Goal: Task Accomplishment & Management: Manage account settings

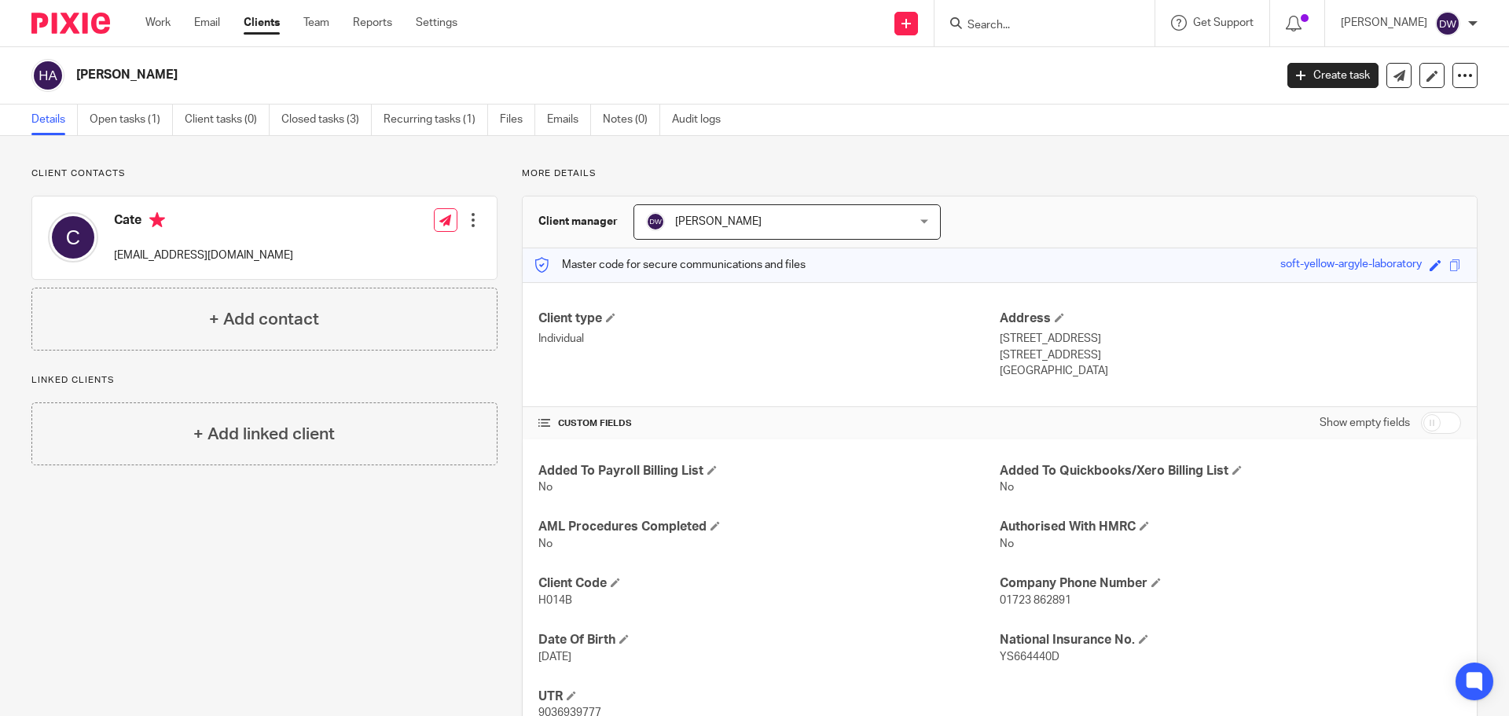
click at [1000, 16] on form at bounding box center [1049, 23] width 167 height 20
click at [1014, 24] on input "Search" at bounding box center [1036, 26] width 141 height 14
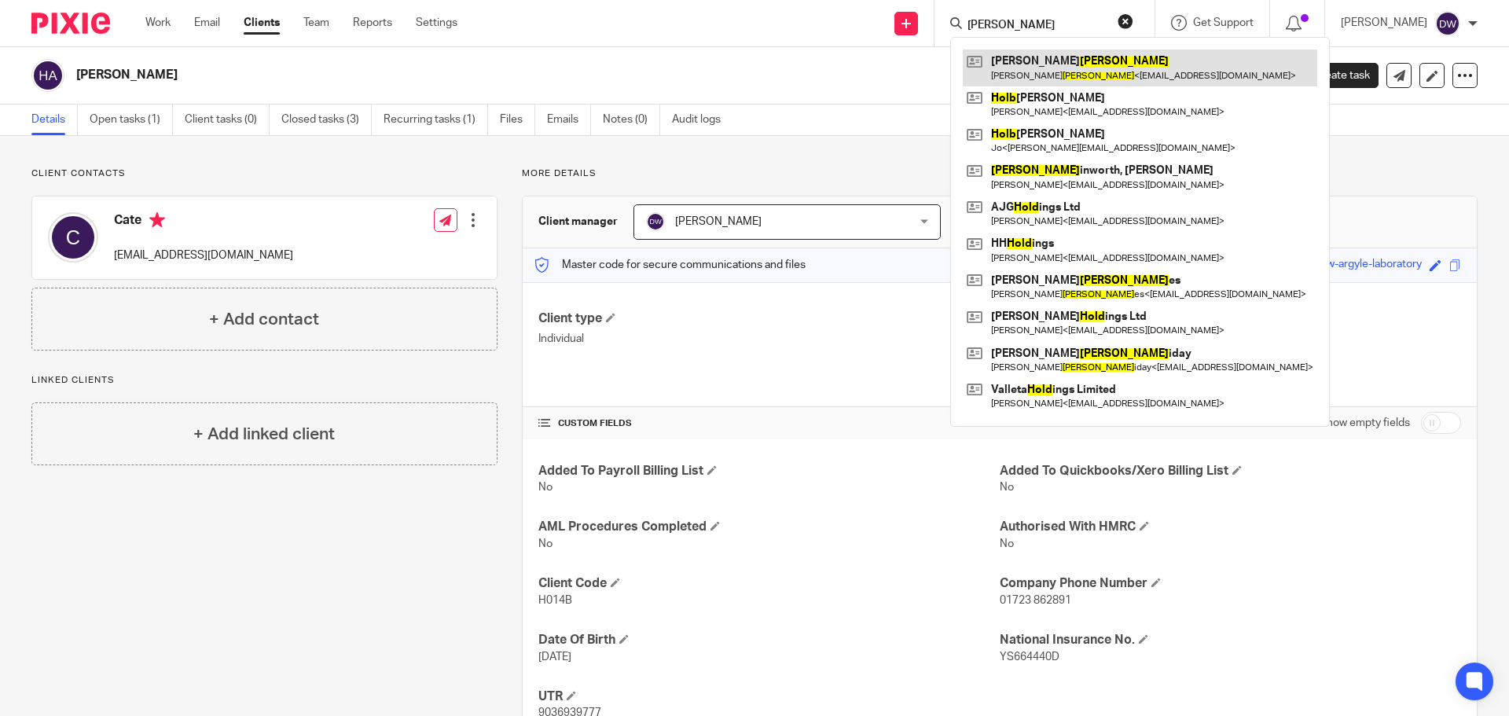
type input "holt"
click at [1052, 58] on link at bounding box center [1139, 67] width 354 height 36
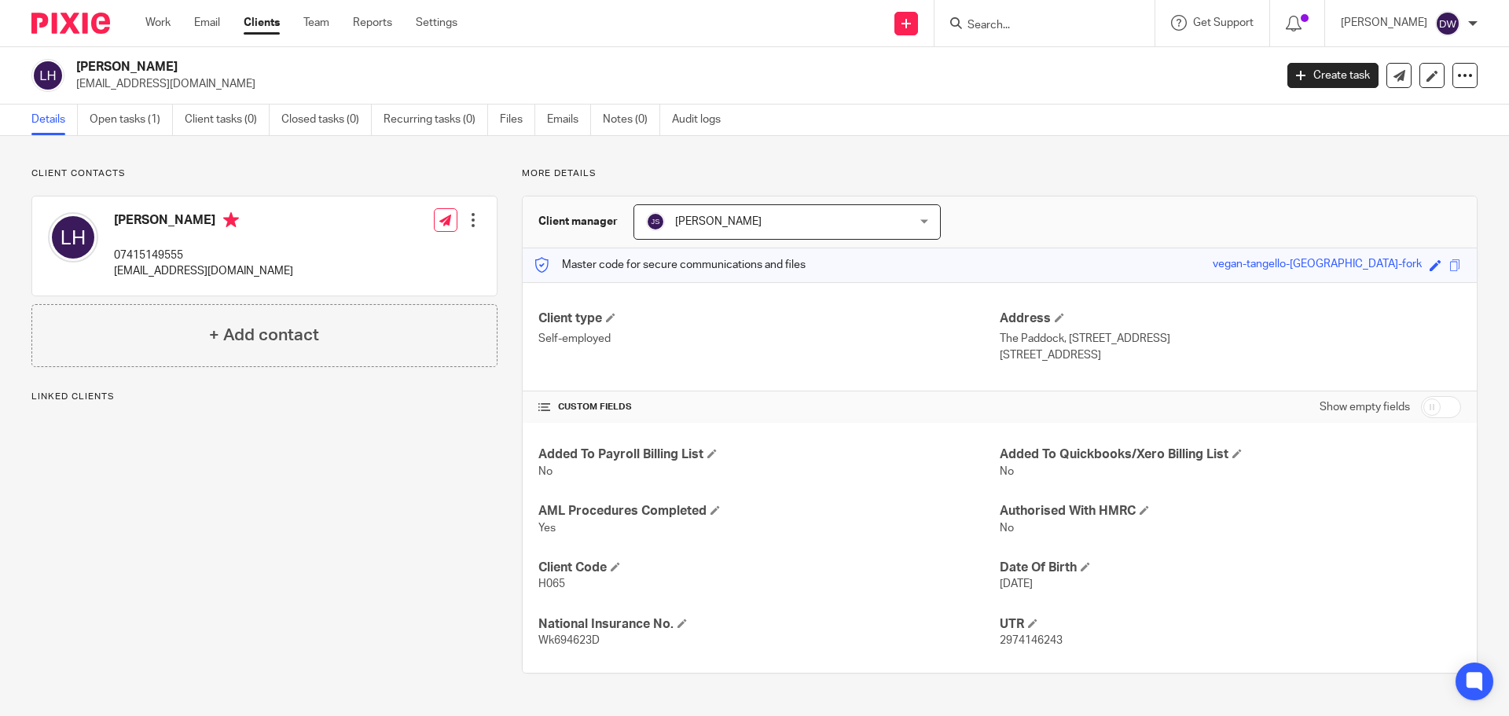
click at [751, 219] on span "[PERSON_NAME]" at bounding box center [764, 221] width 236 height 33
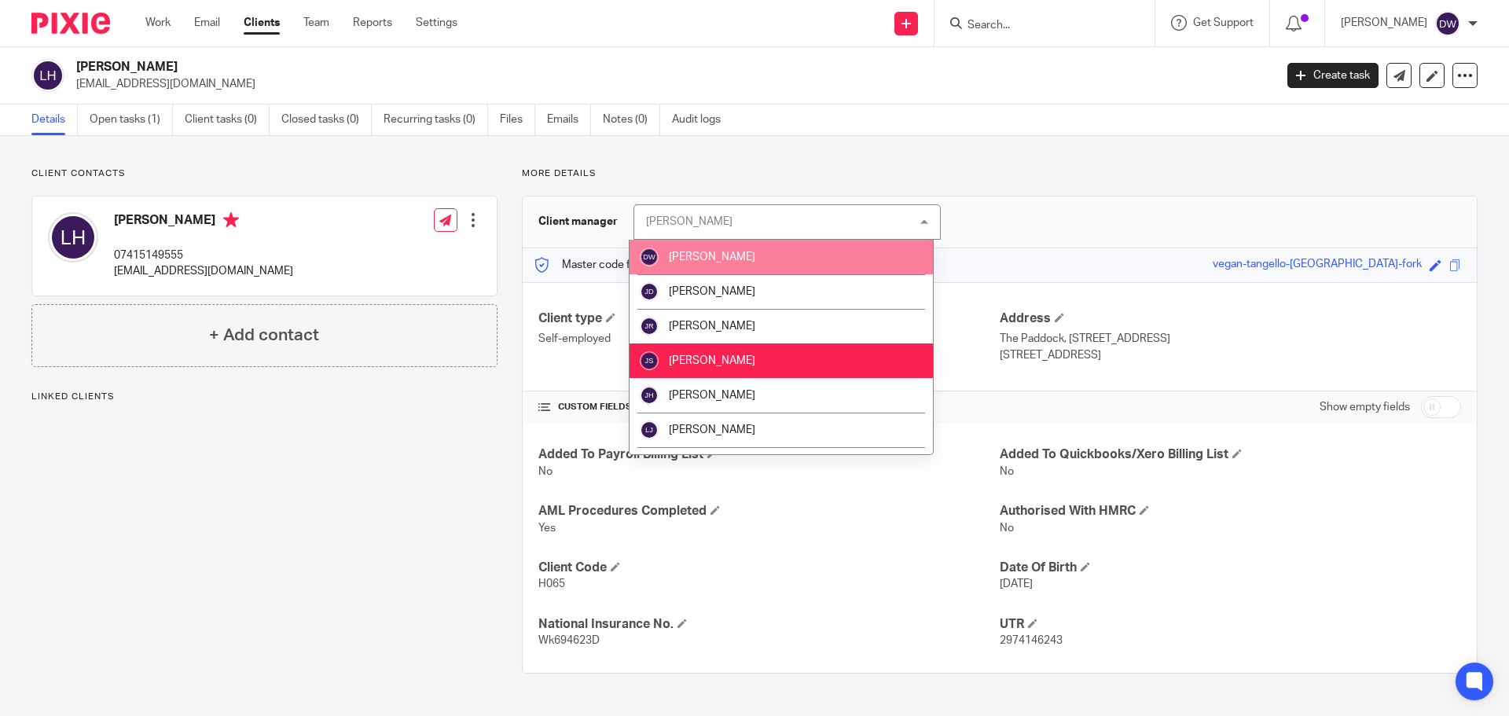
click at [759, 266] on li "[PERSON_NAME]" at bounding box center [780, 257] width 303 height 35
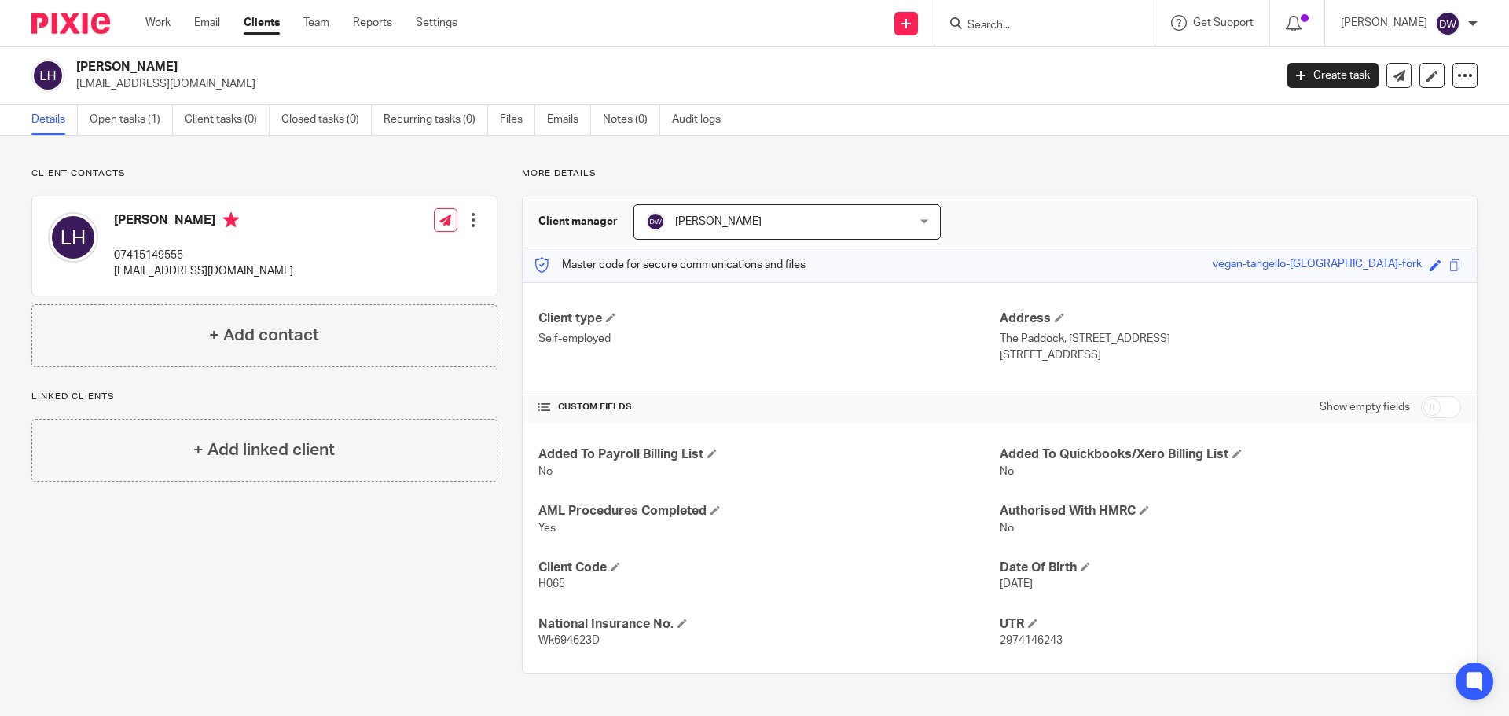
click at [1057, 26] on input "Search" at bounding box center [1036, 26] width 141 height 14
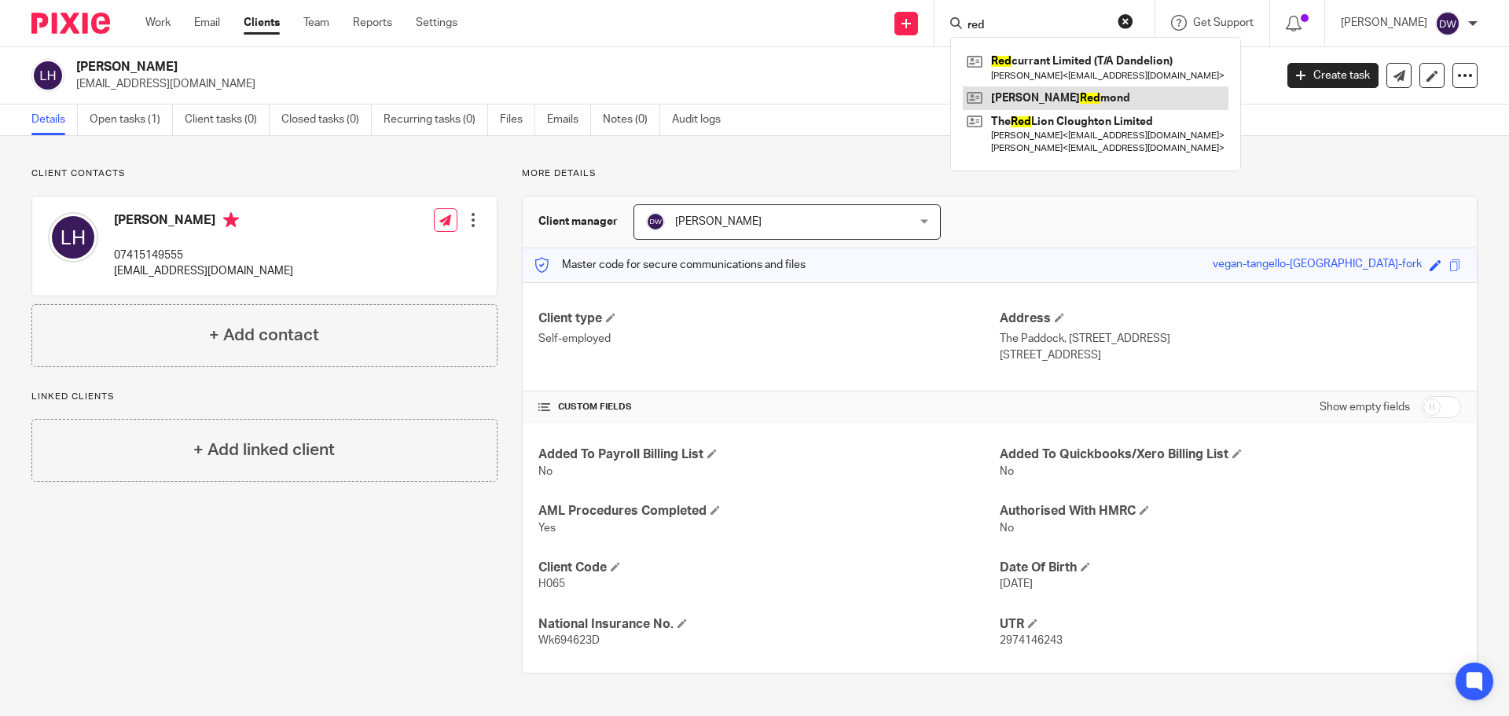
type input "red"
click at [1081, 93] on link at bounding box center [1095, 98] width 266 height 24
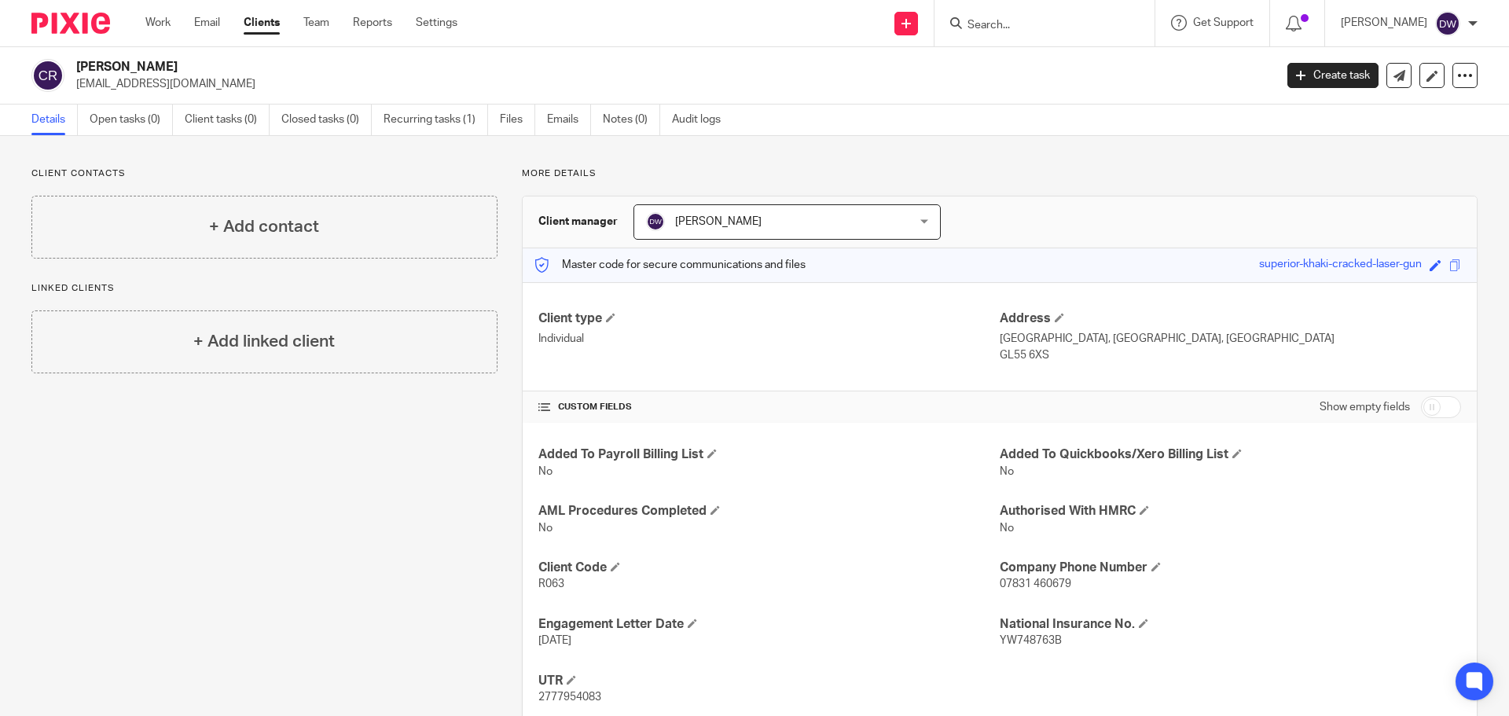
click at [981, 27] on input "Search" at bounding box center [1036, 26] width 141 height 14
type input "ift"
click at [1054, 57] on link at bounding box center [1095, 67] width 266 height 36
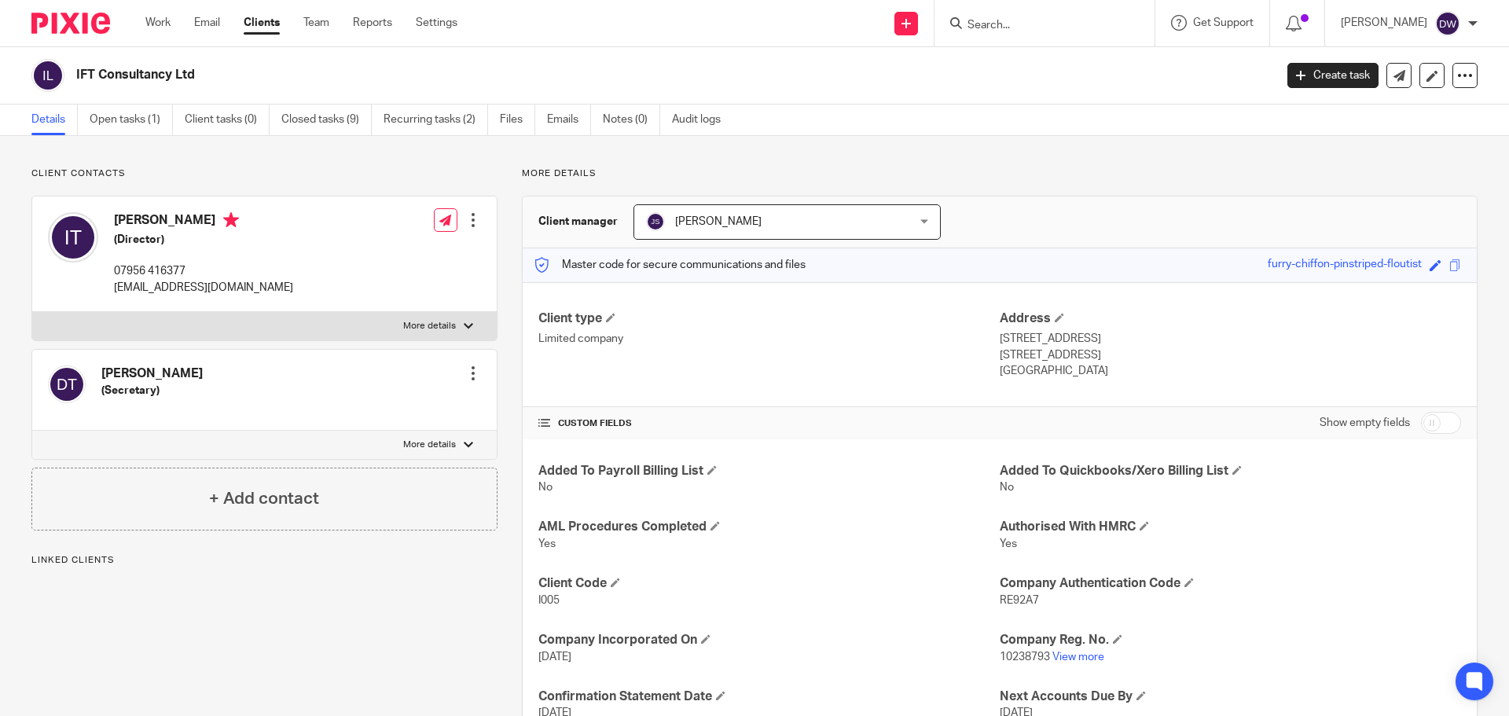
click at [726, 241] on div "Client manager John Suddaby John Suddaby Dominic Watkins Jack Drydale Jithin Ra…" at bounding box center [999, 222] width 954 height 52
click at [731, 235] on span "[PERSON_NAME]" at bounding box center [764, 221] width 236 height 33
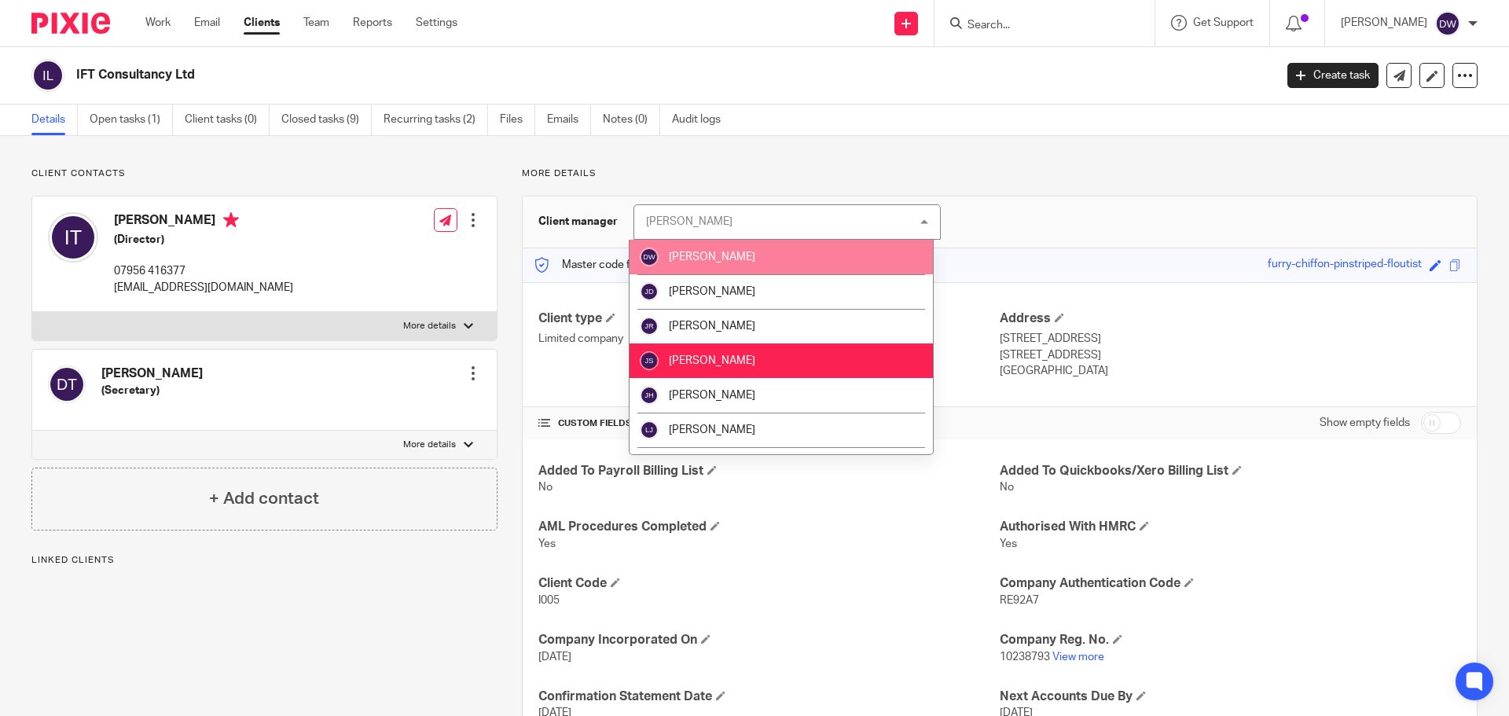
click at [753, 266] on li "[PERSON_NAME]" at bounding box center [780, 257] width 303 height 35
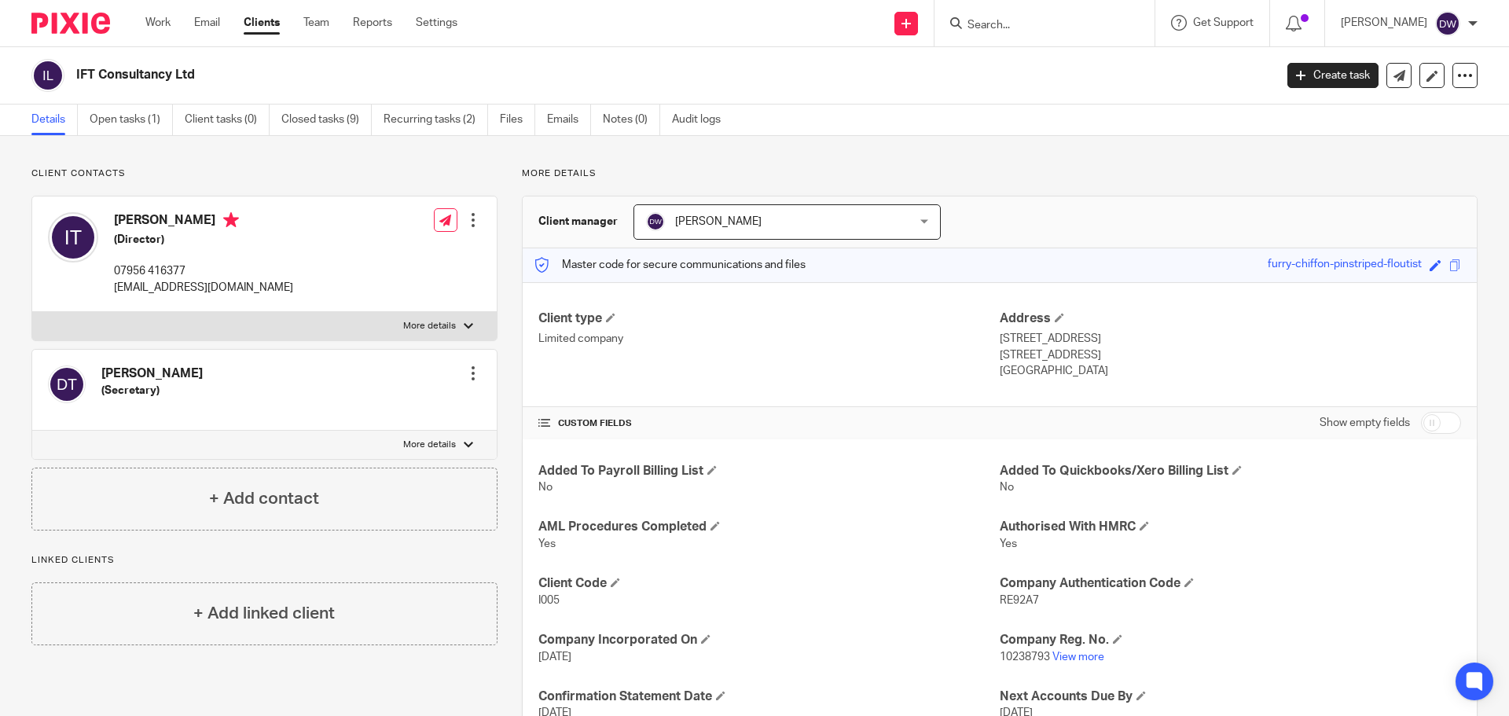
click at [1019, 24] on input "Search" at bounding box center [1036, 26] width 141 height 14
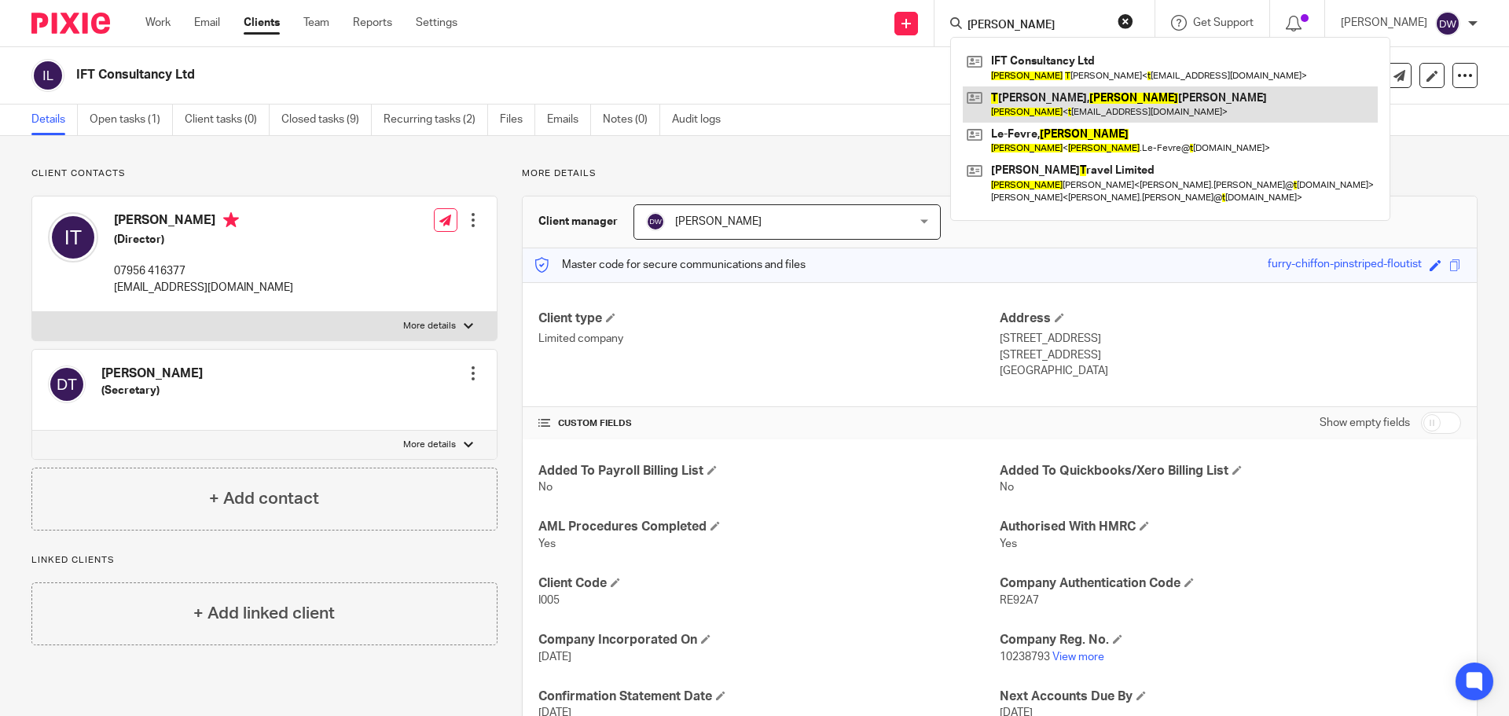
type input "[PERSON_NAME]"
click at [1063, 108] on link at bounding box center [1169, 104] width 415 height 36
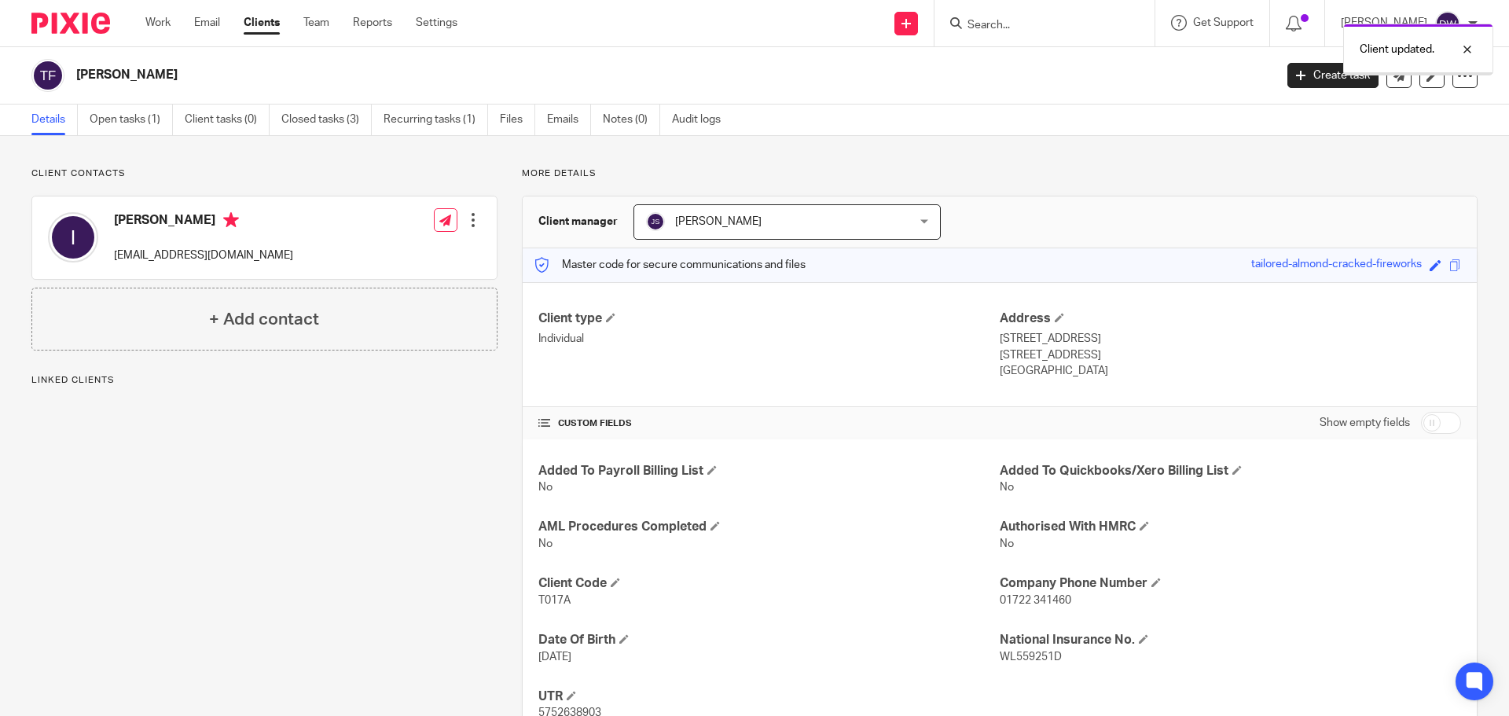
click at [731, 230] on span "[PERSON_NAME]" at bounding box center [764, 221] width 236 height 33
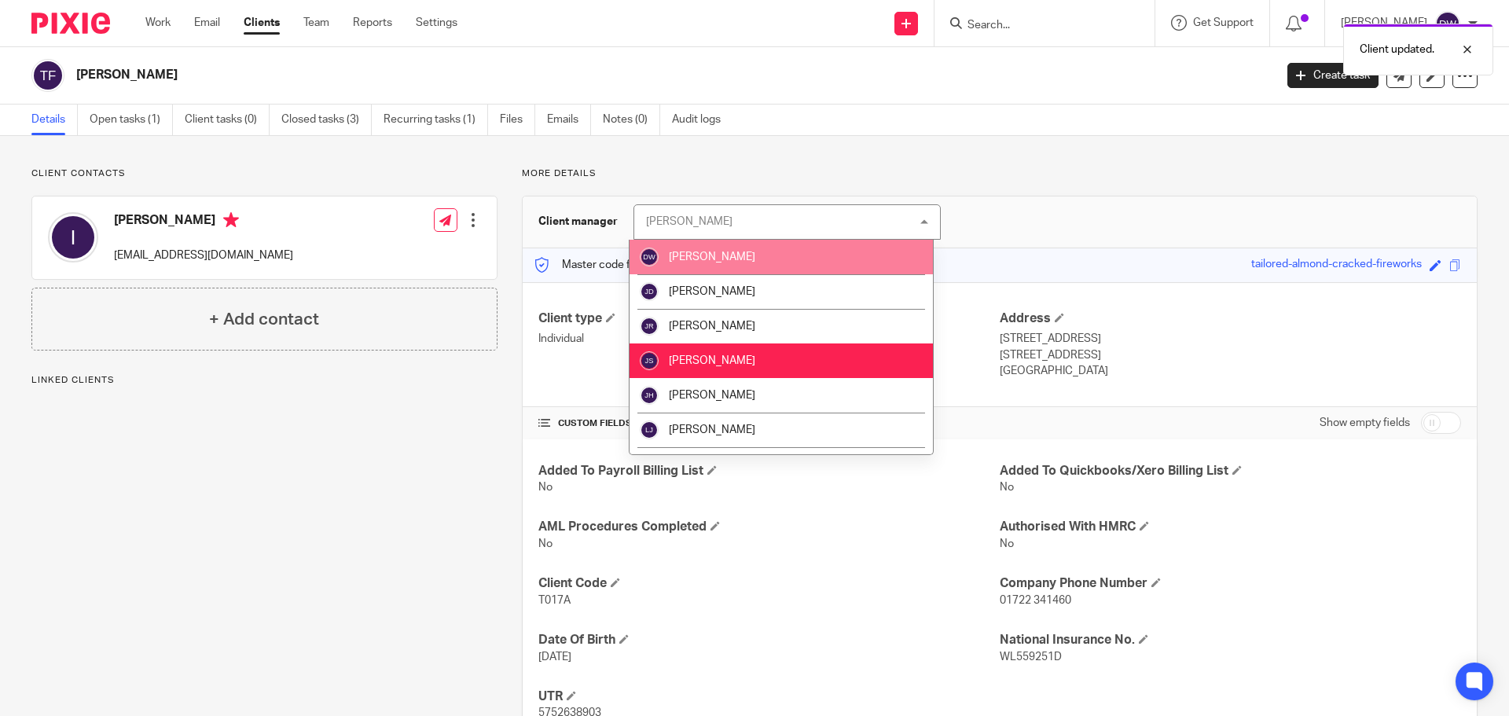
click at [739, 251] on span "[PERSON_NAME]" at bounding box center [712, 256] width 86 height 11
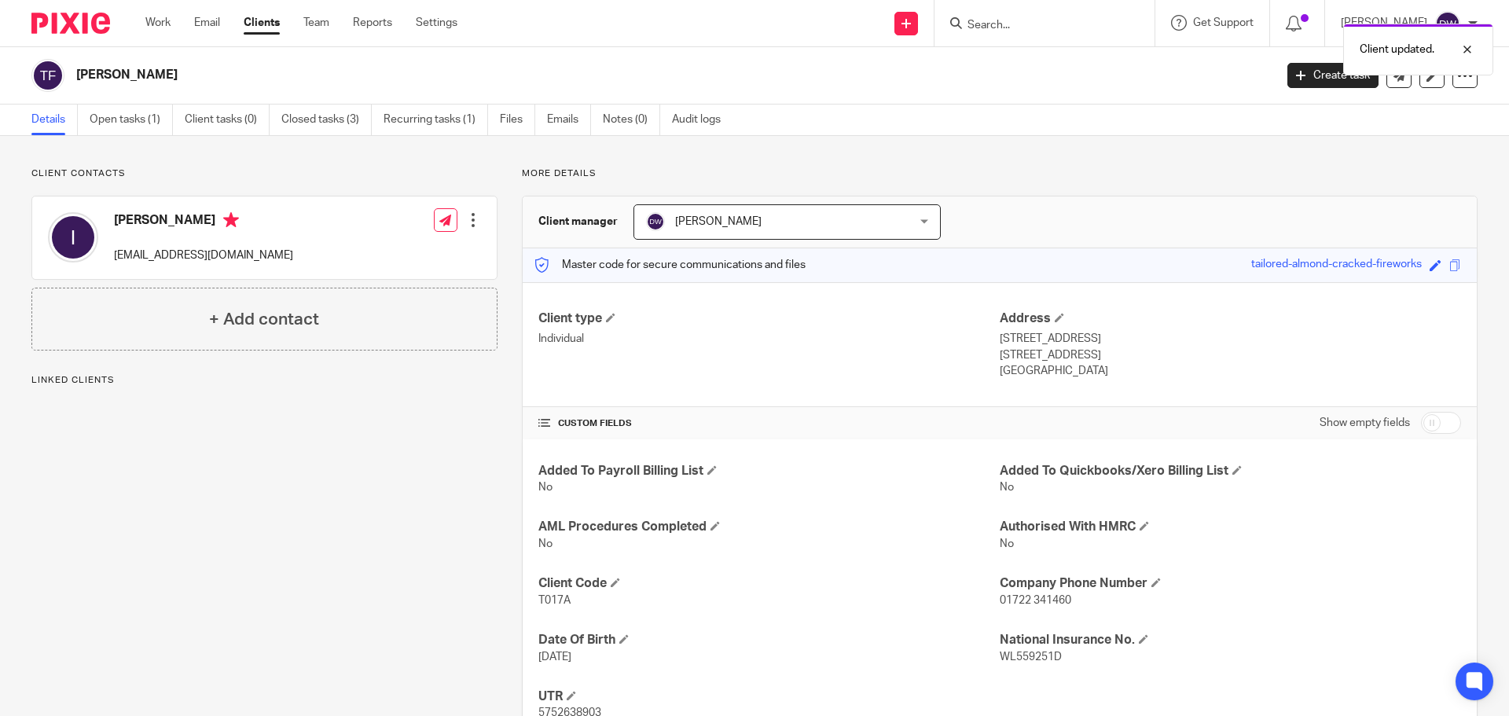
click at [1047, 27] on div "Client updated." at bounding box center [1123, 46] width 739 height 60
click at [1020, 26] on div "Client updated." at bounding box center [1123, 46] width 739 height 60
click at [1464, 46] on div at bounding box center [1455, 49] width 42 height 19
click at [1031, 26] on input "Search" at bounding box center [1036, 26] width 141 height 14
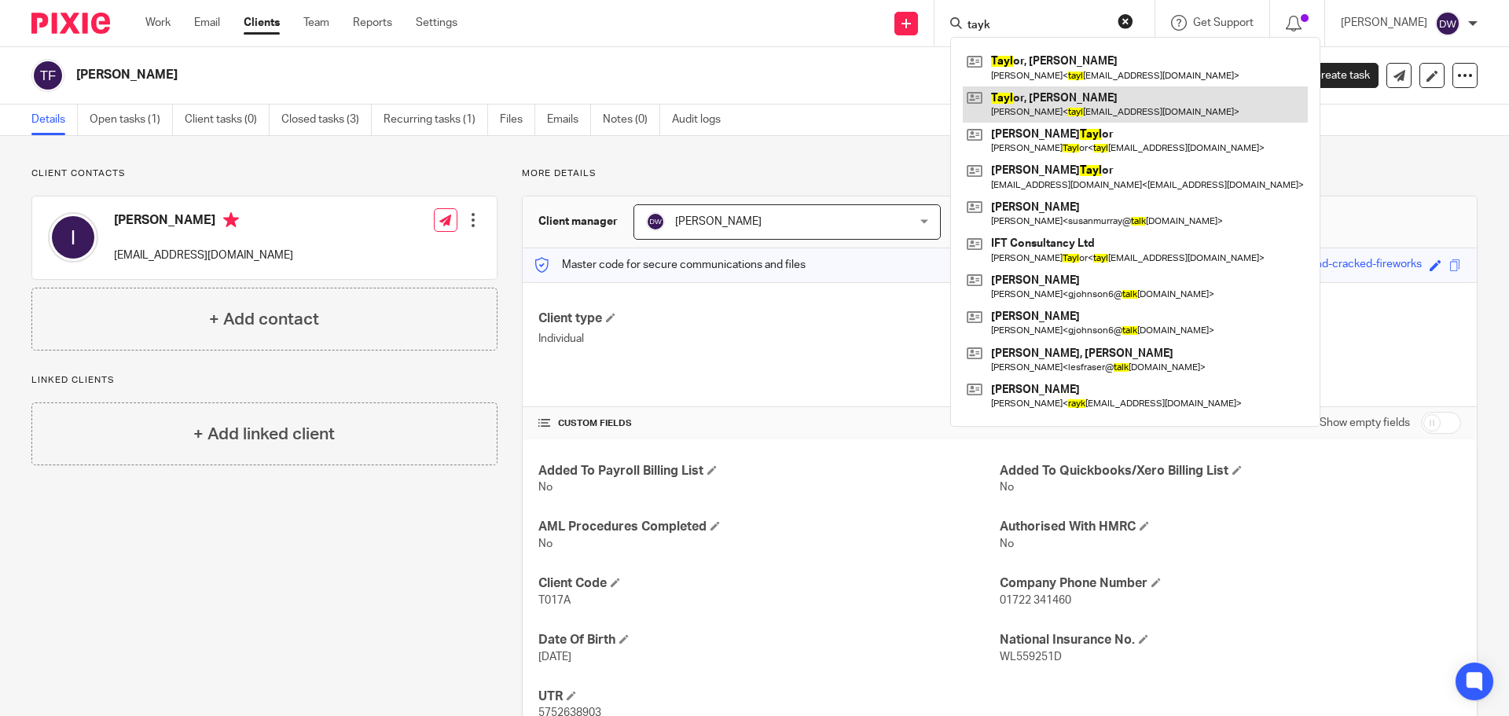
type input "tayk"
click at [1050, 100] on link at bounding box center [1134, 104] width 345 height 36
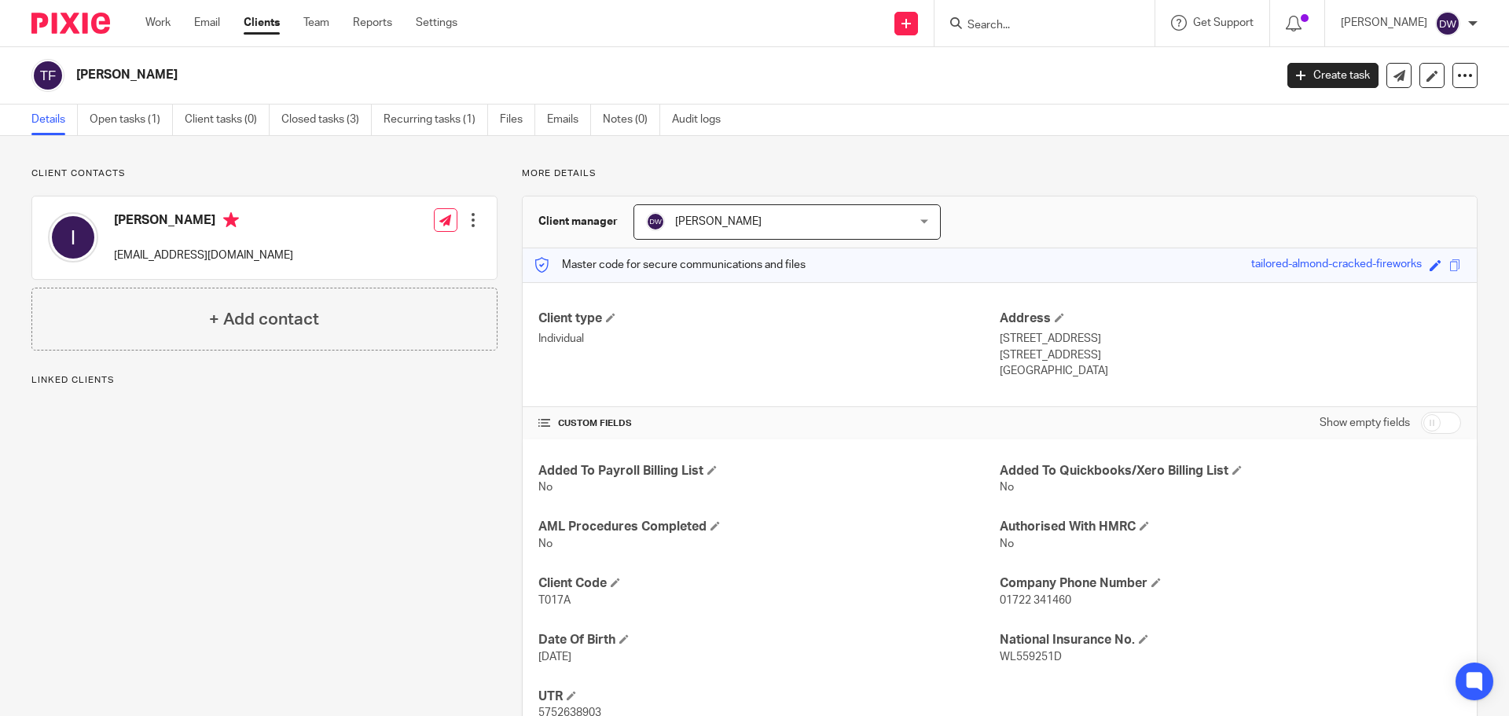
click at [1035, 24] on input "Search" at bounding box center [1036, 26] width 141 height 14
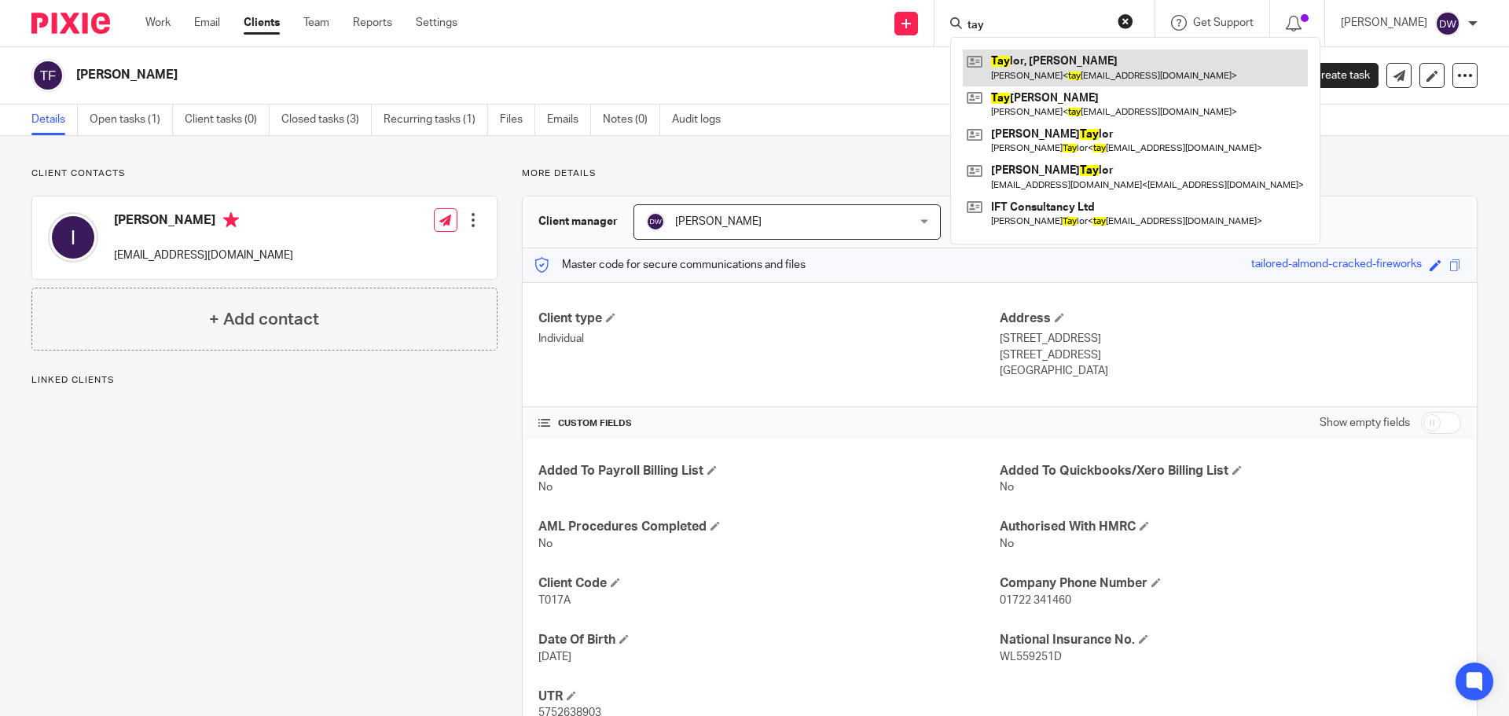
type input "tay"
click at [1054, 68] on link at bounding box center [1134, 67] width 345 height 36
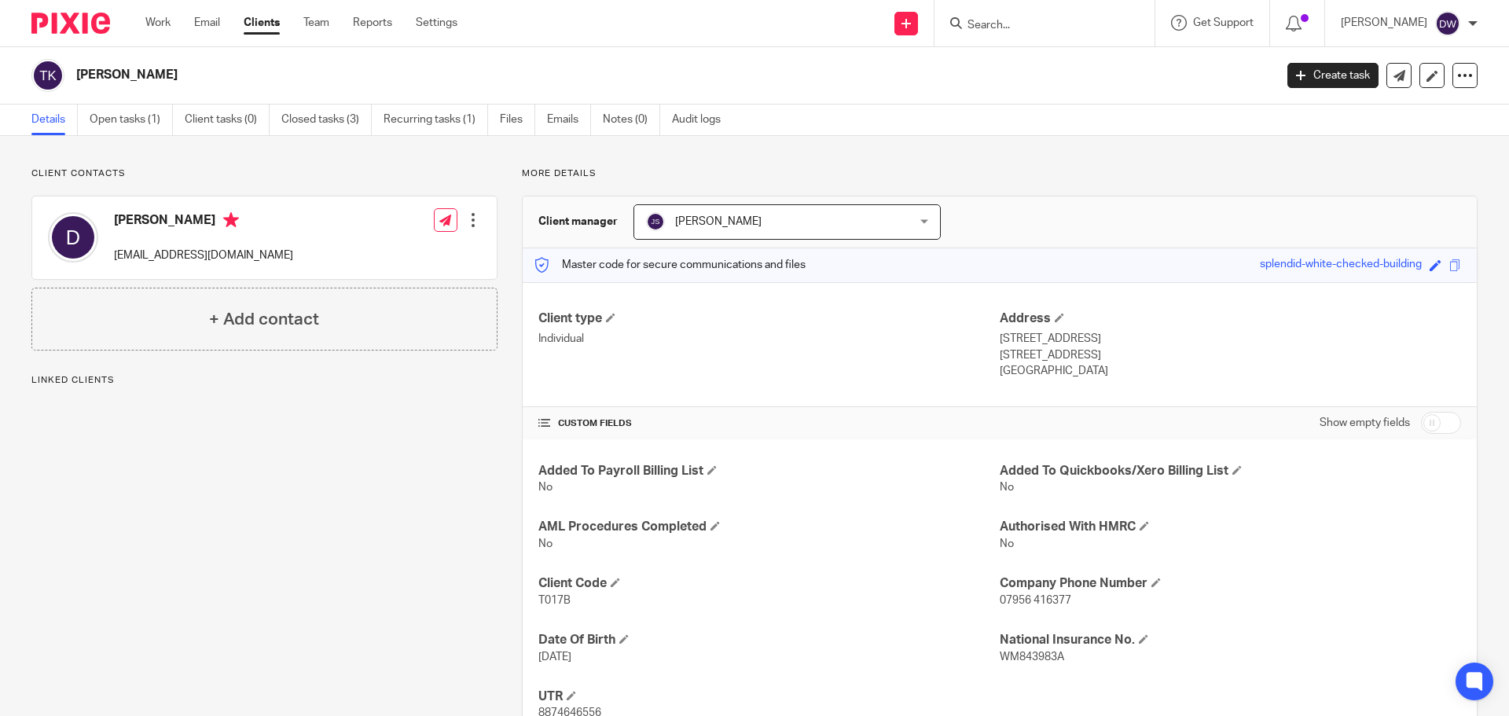
click at [915, 220] on div "John Suddaby John Suddaby" at bounding box center [786, 221] width 307 height 35
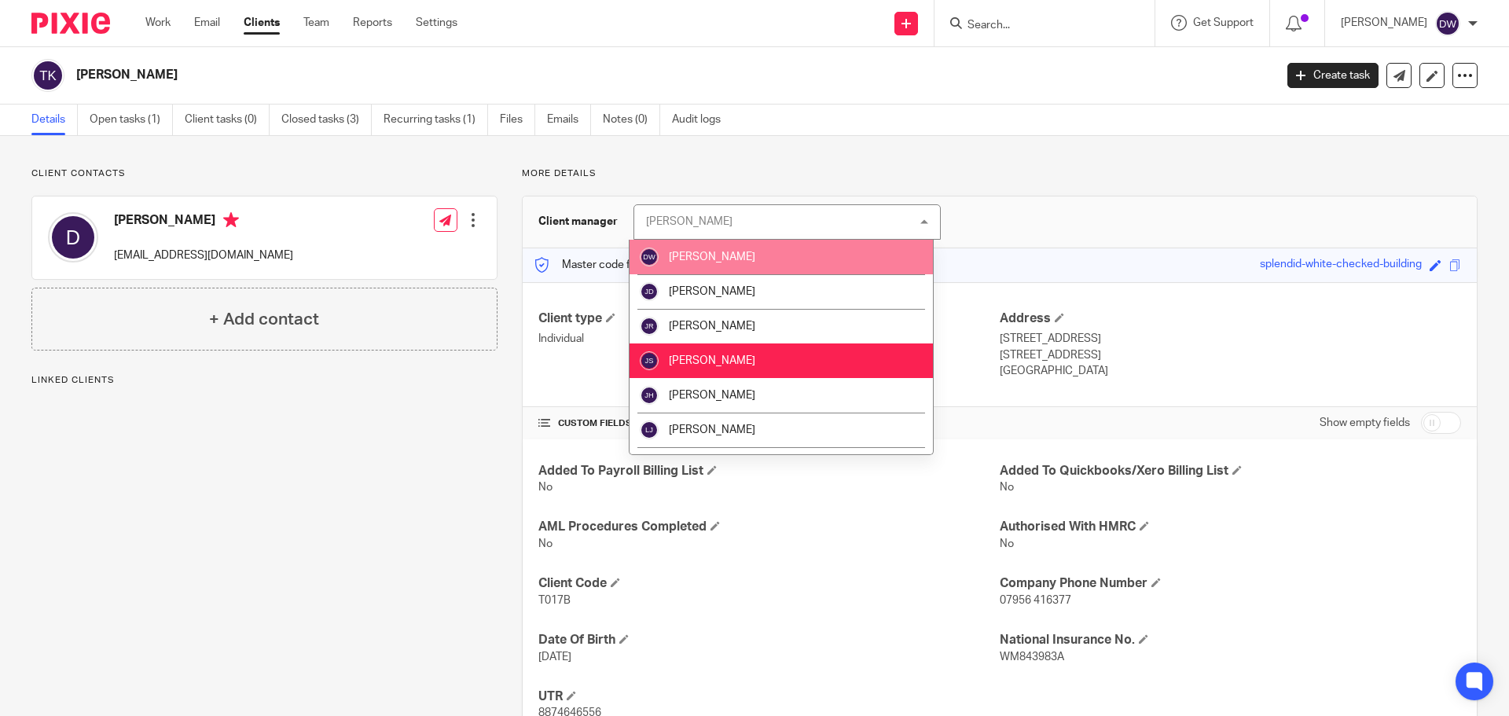
click at [904, 272] on li "[PERSON_NAME]" at bounding box center [780, 257] width 303 height 35
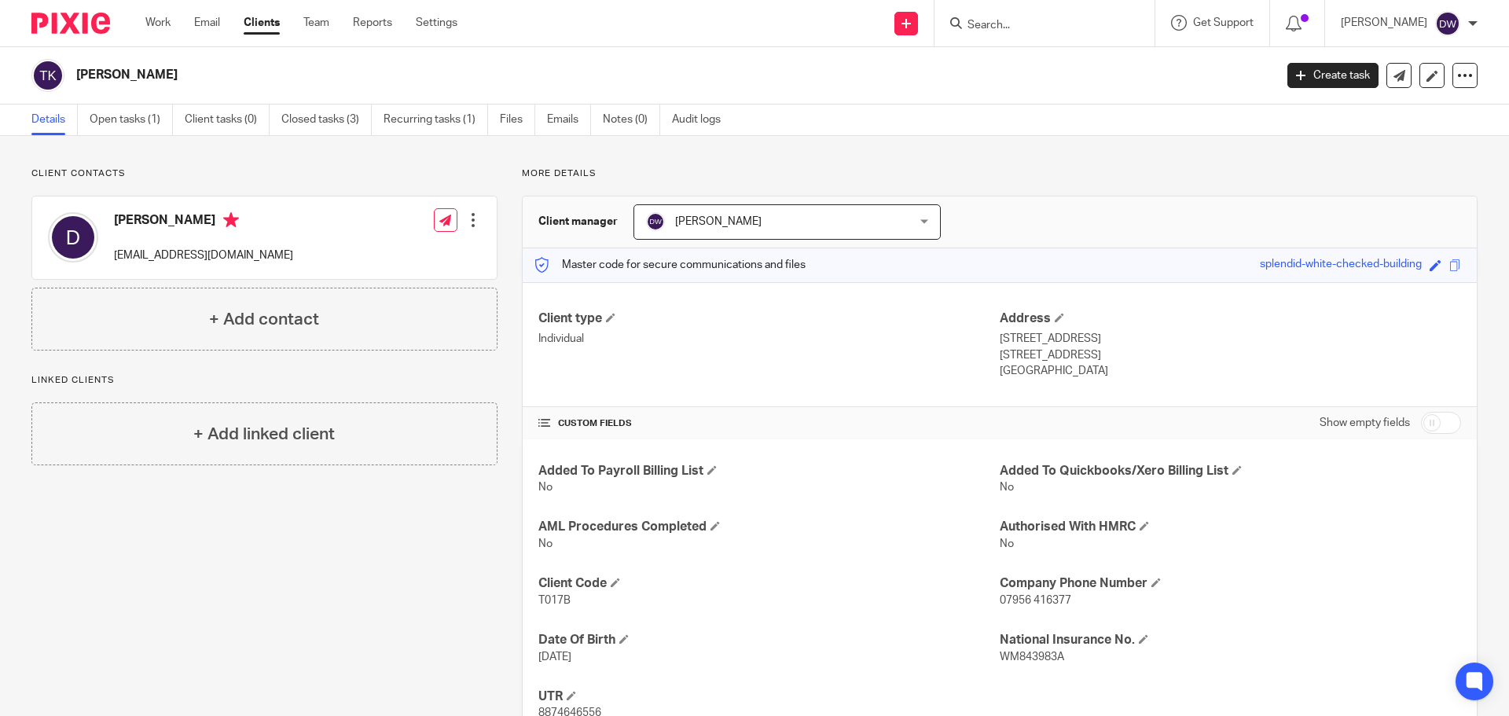
click at [1013, 22] on input "Search" at bounding box center [1036, 26] width 141 height 14
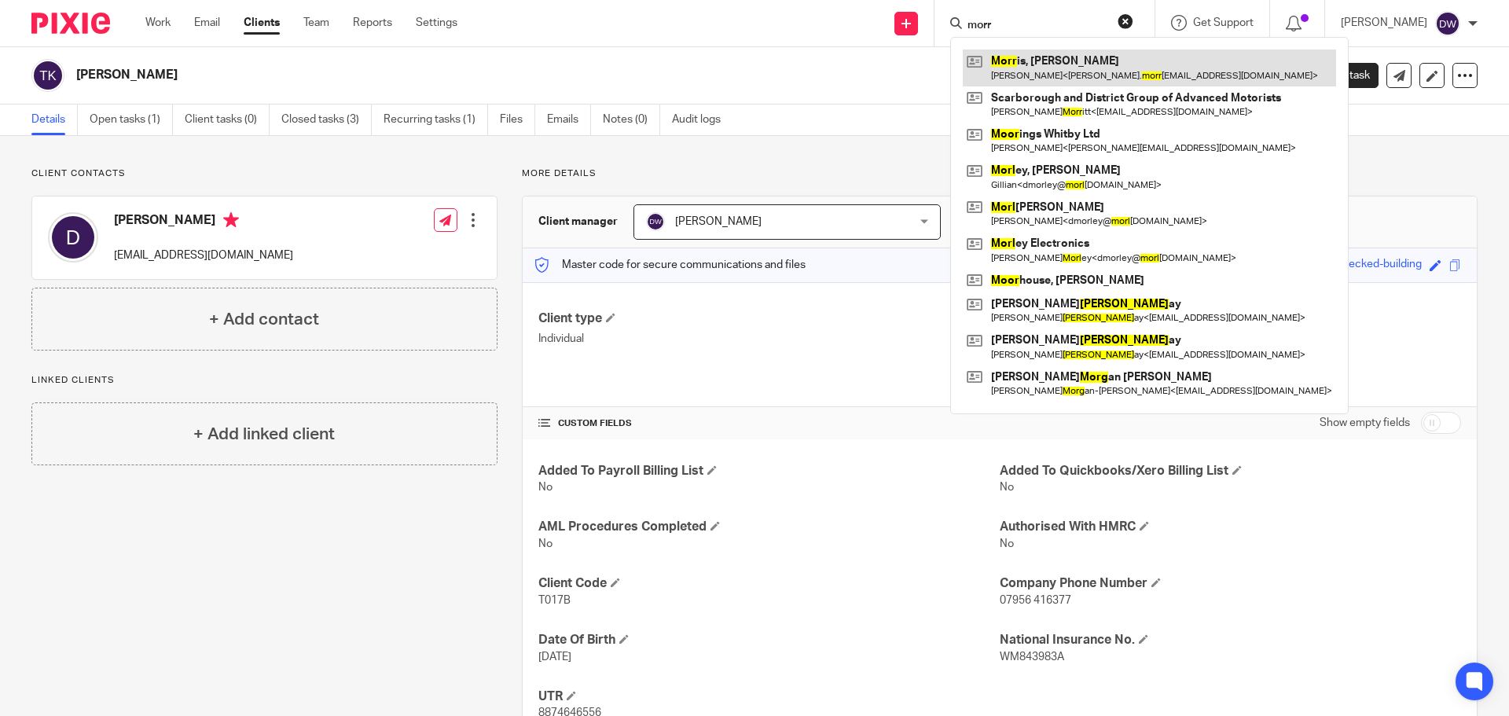
type input "morr"
click at [1036, 58] on link at bounding box center [1148, 67] width 373 height 36
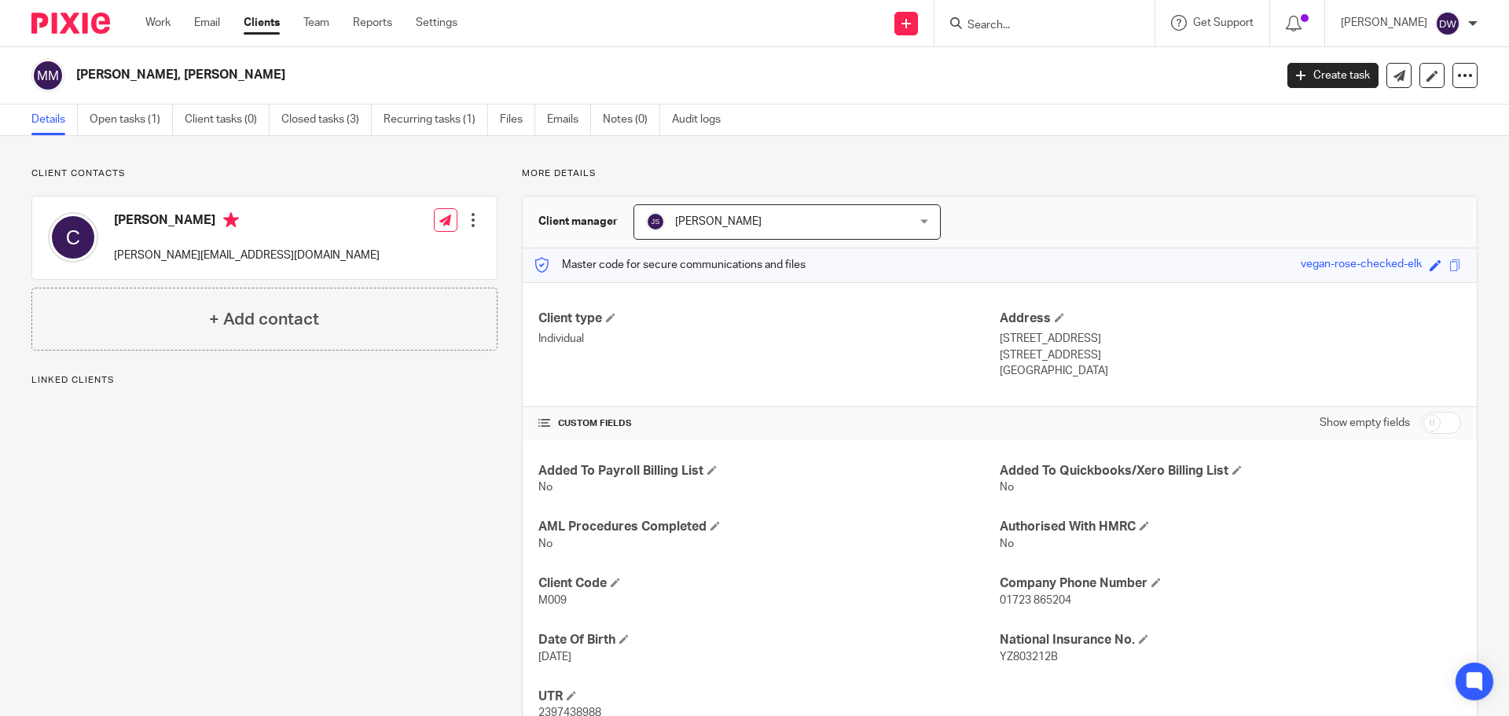
click at [795, 219] on span "[PERSON_NAME]" at bounding box center [764, 221] width 236 height 33
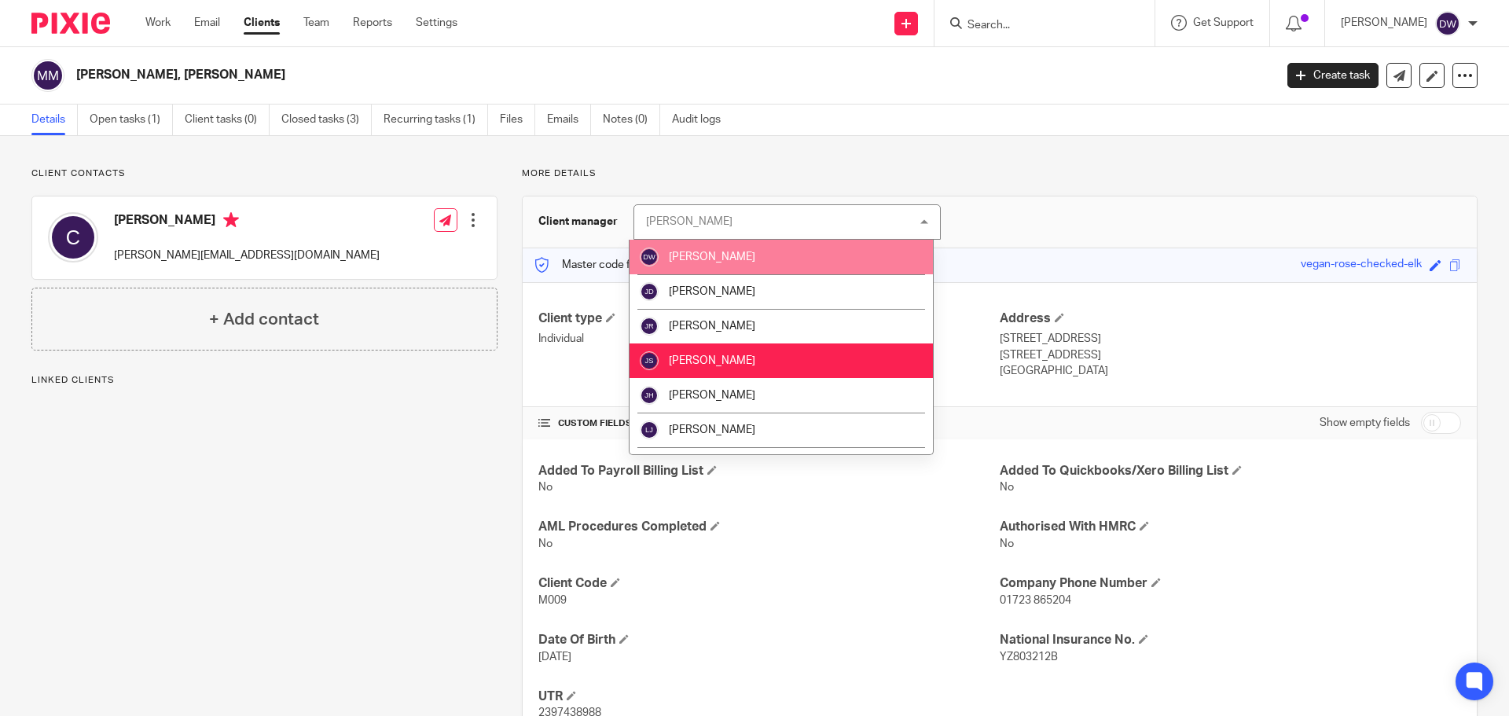
click at [786, 251] on li "[PERSON_NAME]" at bounding box center [780, 257] width 303 height 35
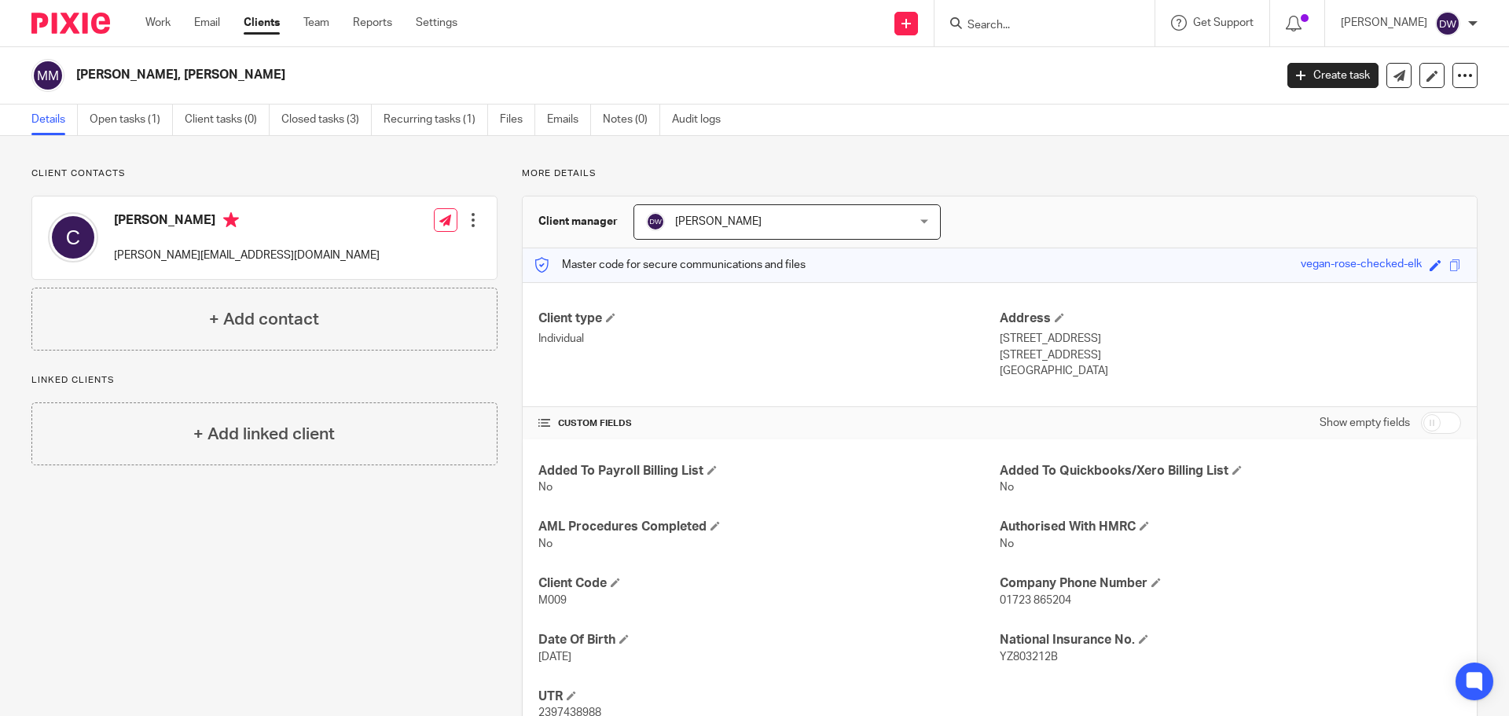
click at [983, 27] on input "Search" at bounding box center [1036, 26] width 141 height 14
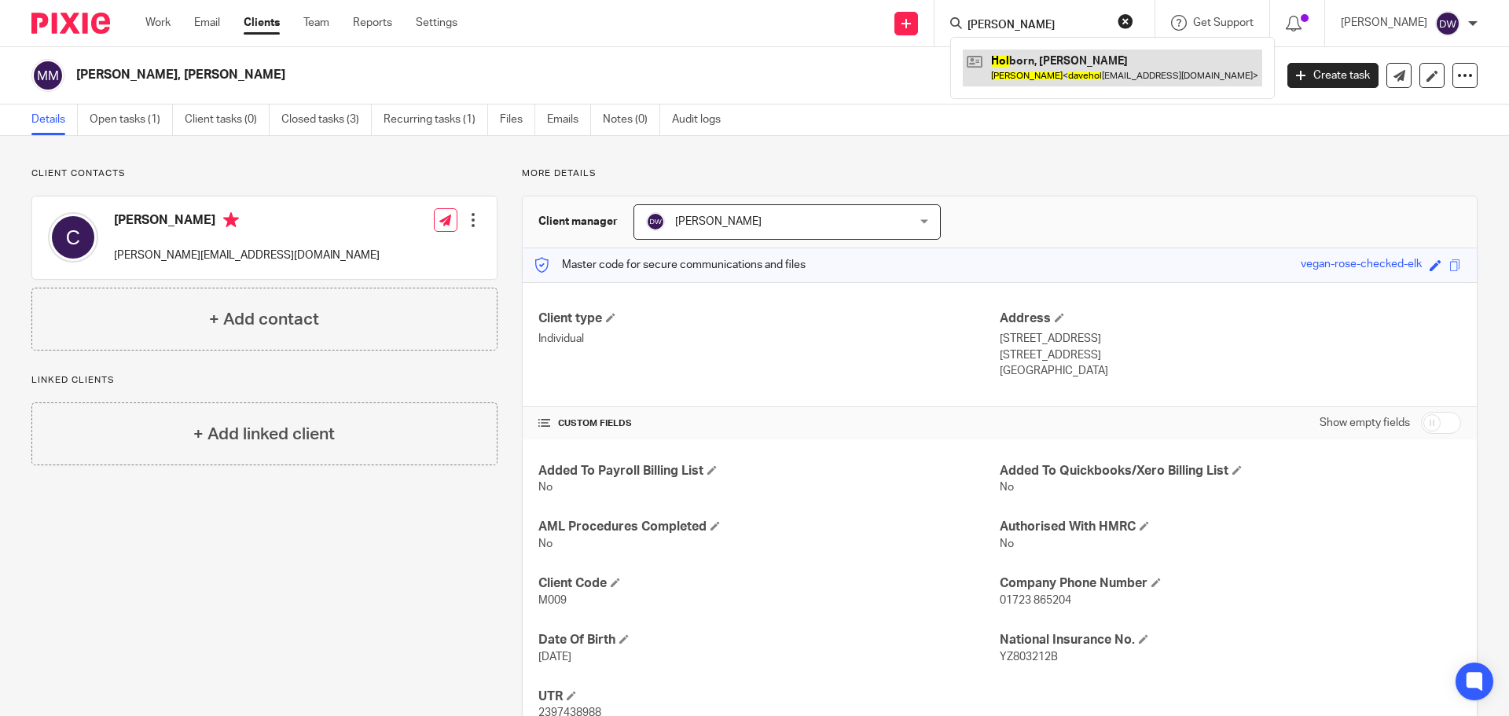
type input "dave hol"
click at [998, 79] on link at bounding box center [1111, 67] width 299 height 36
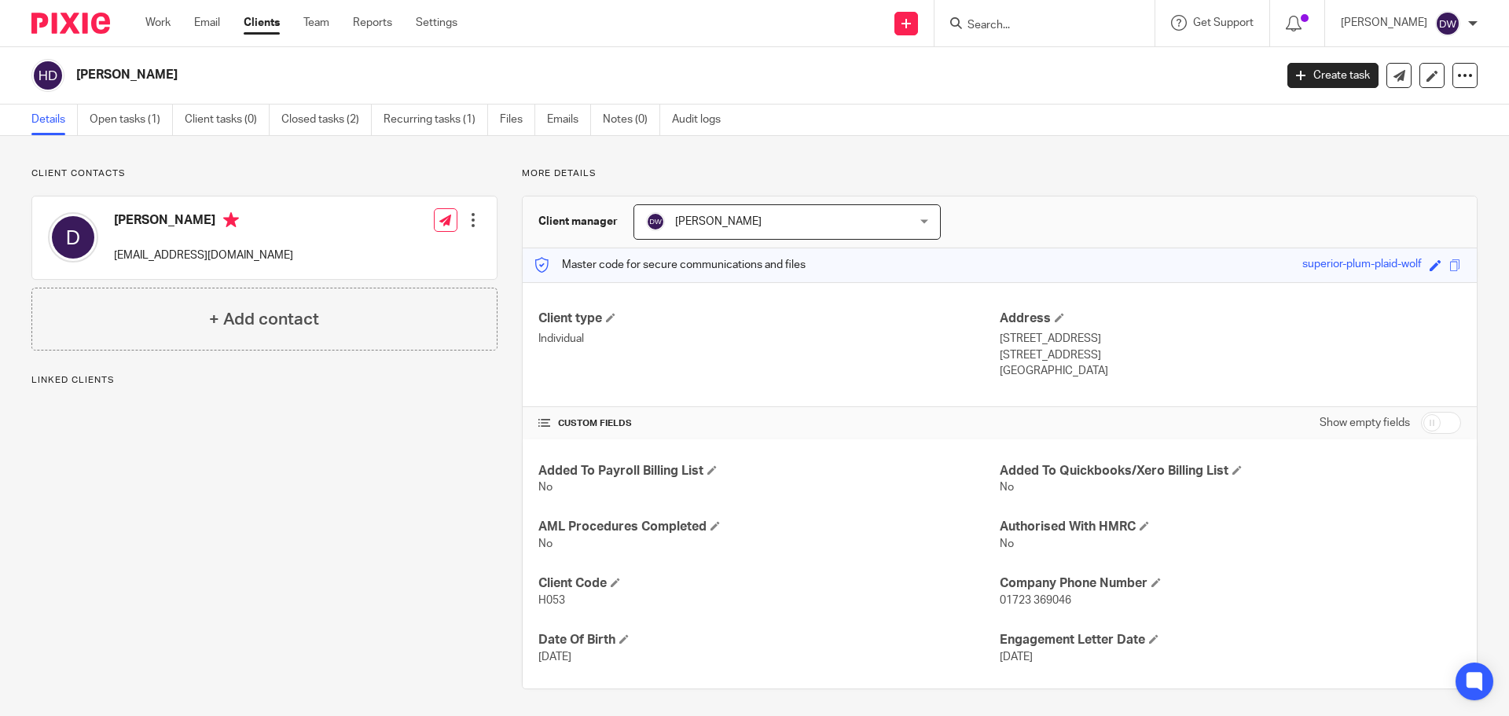
click at [992, 25] on input "Search" at bounding box center [1036, 26] width 141 height 14
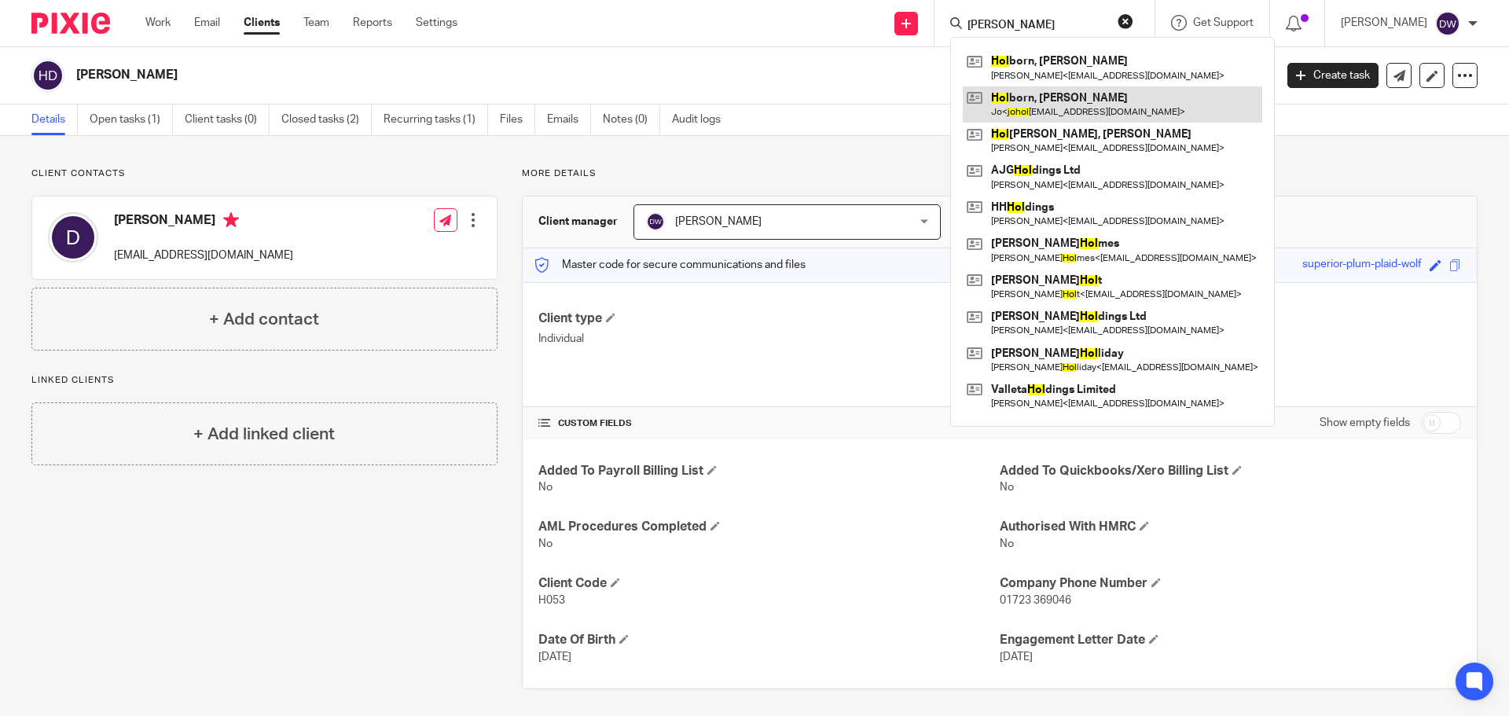
type input "jo hol"
click at [1068, 95] on link at bounding box center [1111, 104] width 299 height 36
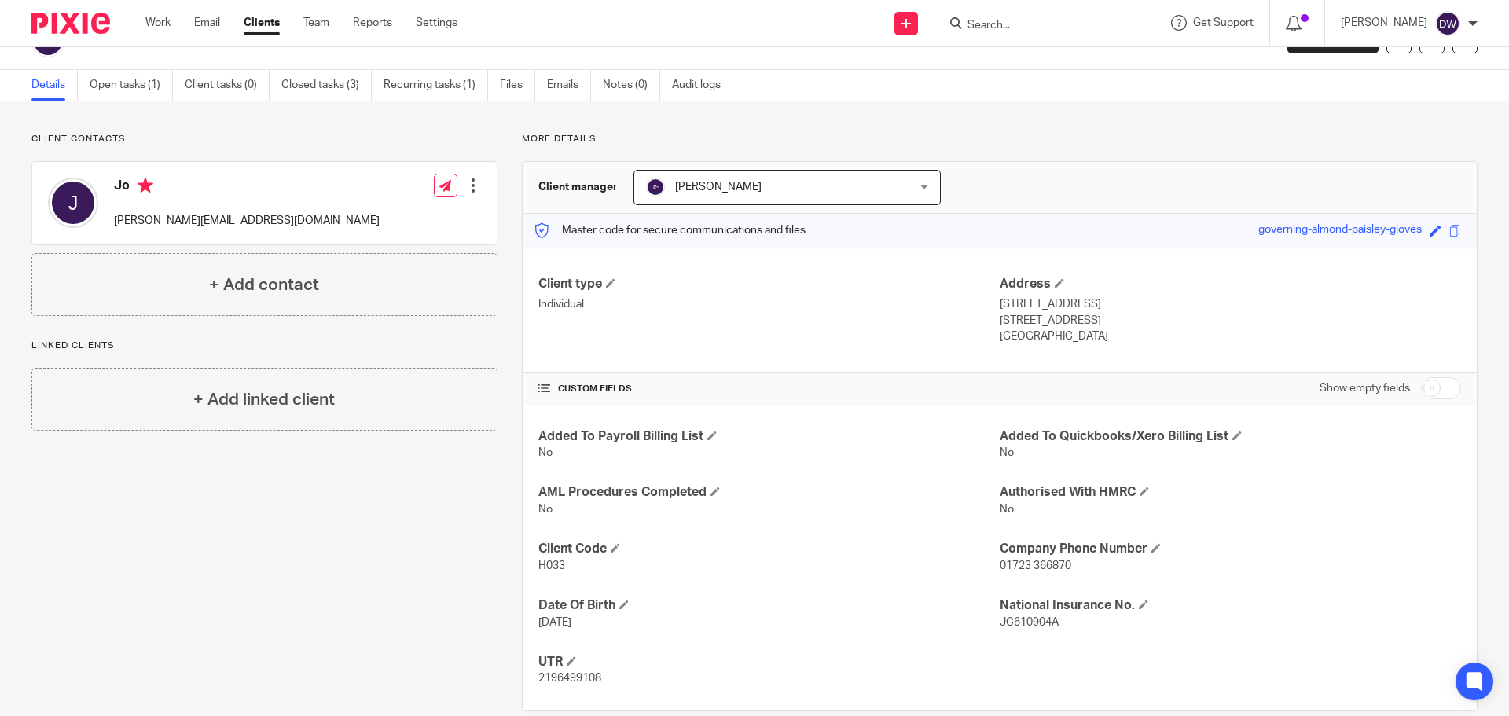
scroll to position [61, 0]
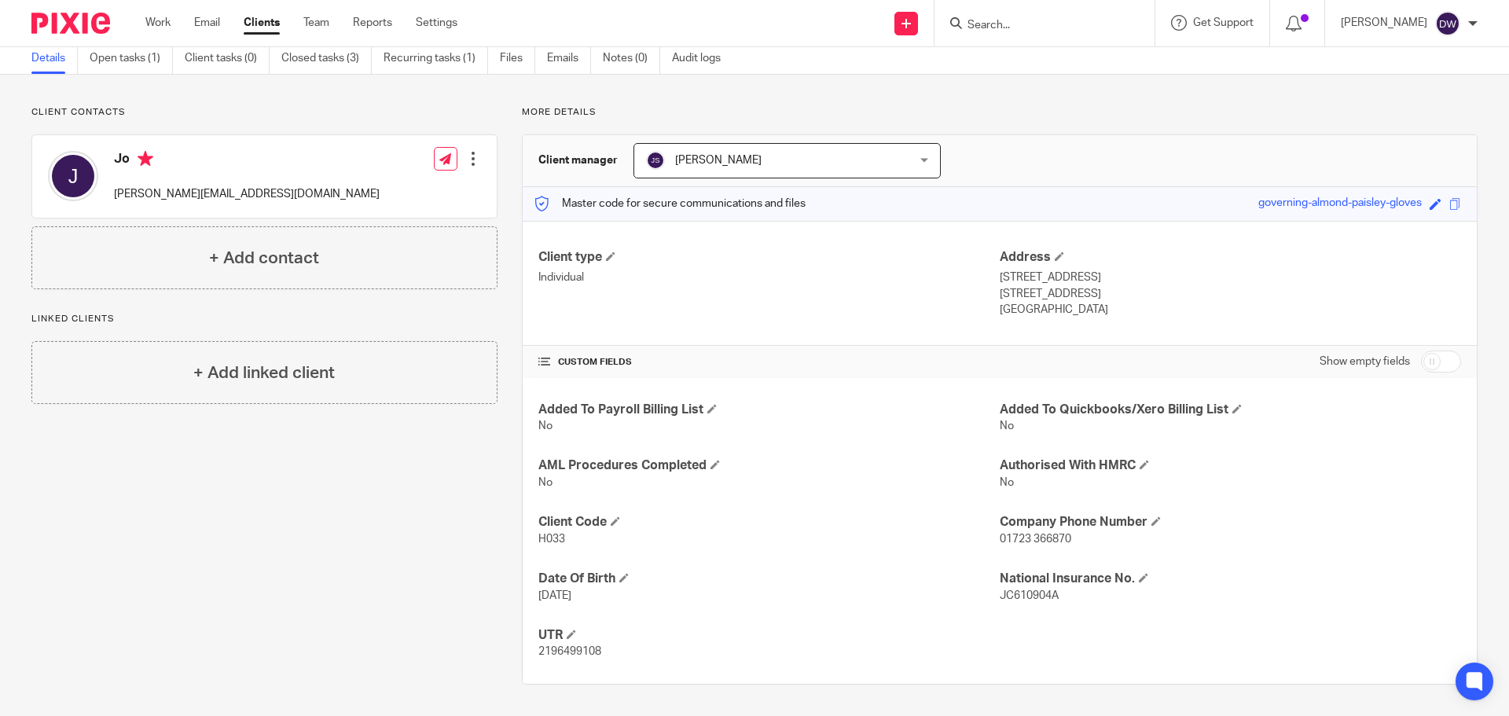
click at [1001, 24] on input "Search" at bounding box center [1036, 26] width 141 height 14
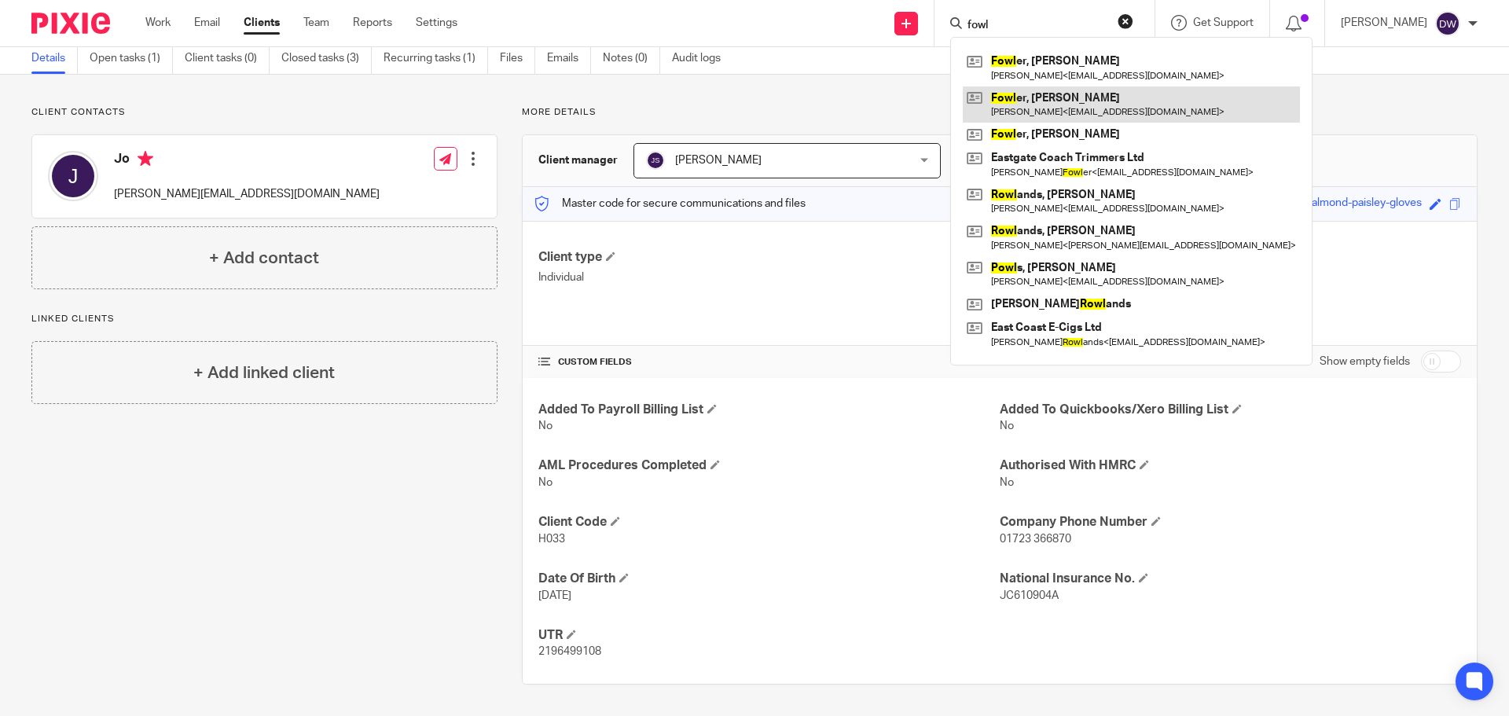
type input "fowl"
click at [1057, 87] on link at bounding box center [1130, 104] width 337 height 36
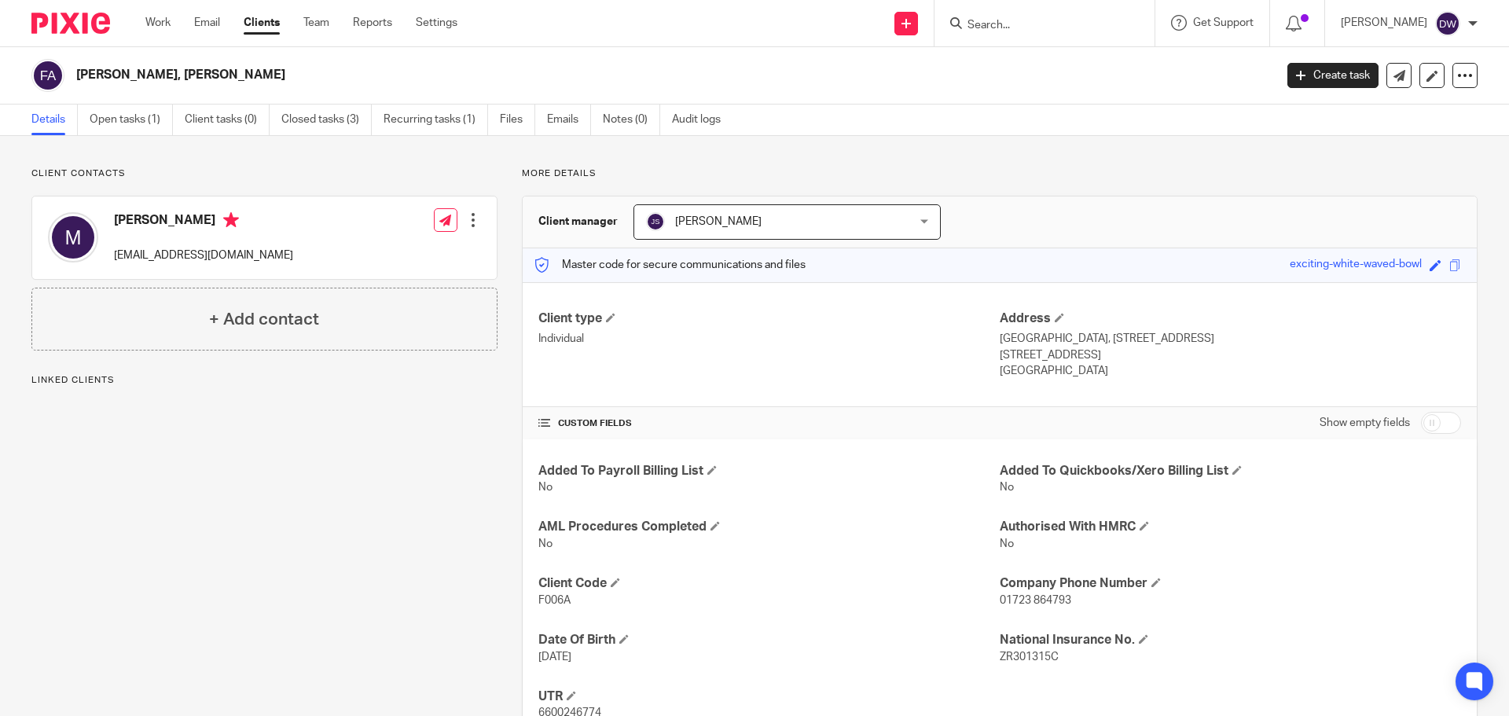
click at [1039, 24] on input "Search" at bounding box center [1036, 26] width 141 height 14
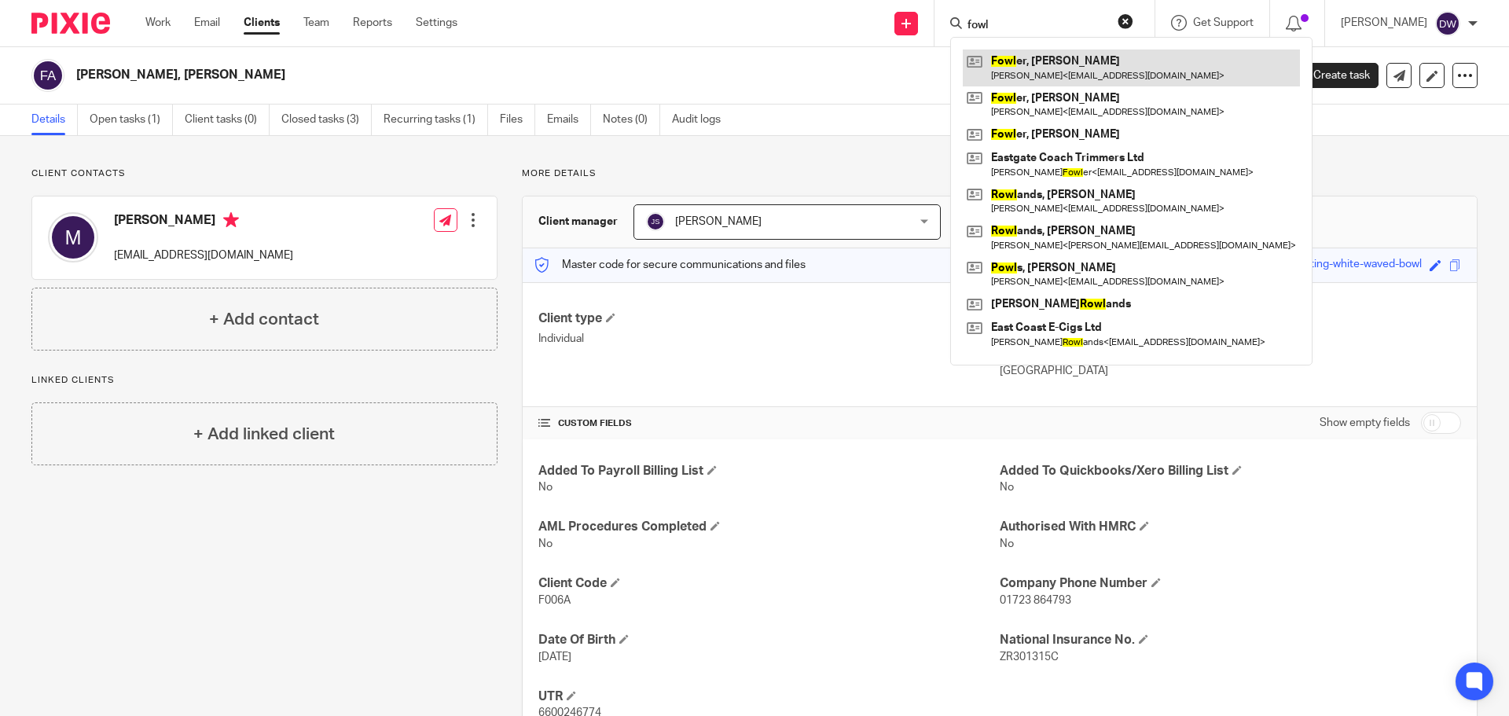
type input "fowl"
click at [1013, 73] on link at bounding box center [1130, 67] width 337 height 36
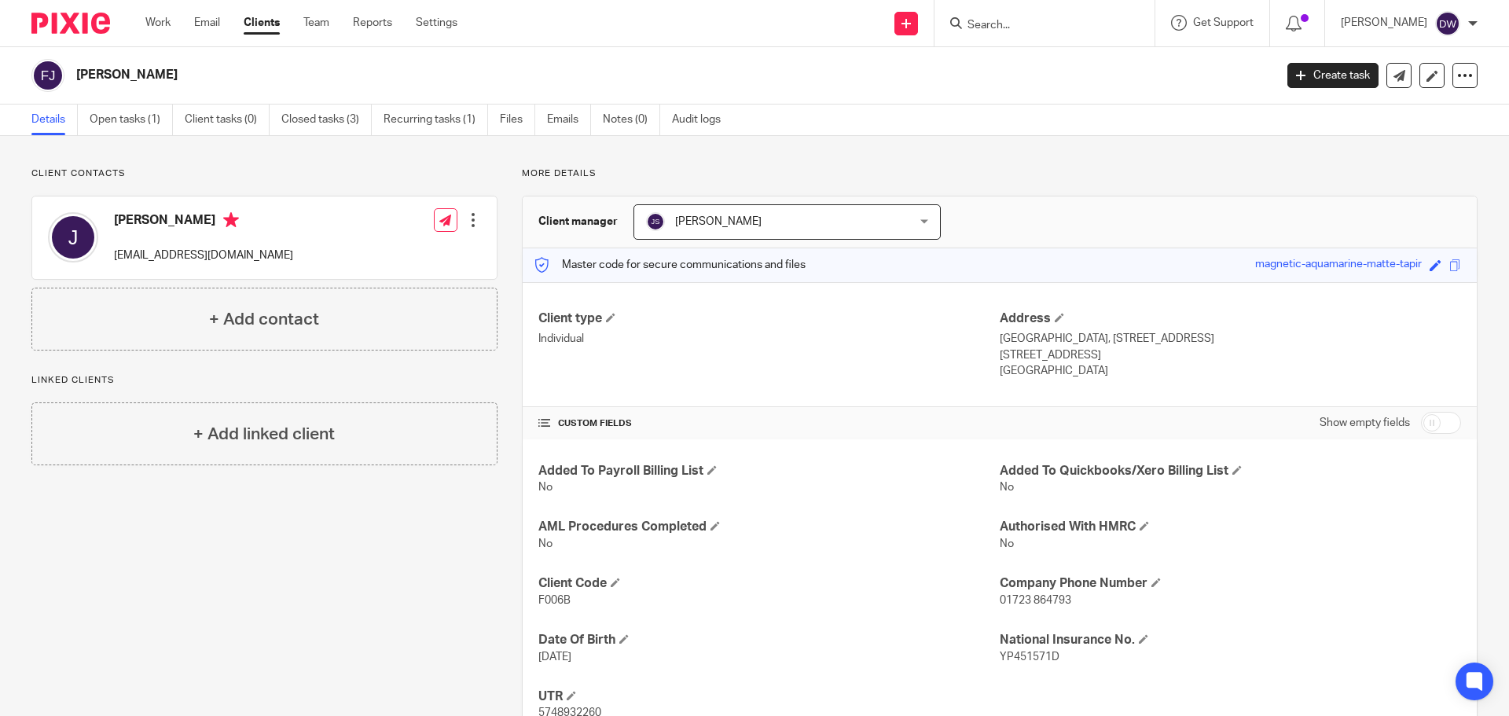
click at [1008, 21] on input "Search" at bounding box center [1036, 26] width 141 height 14
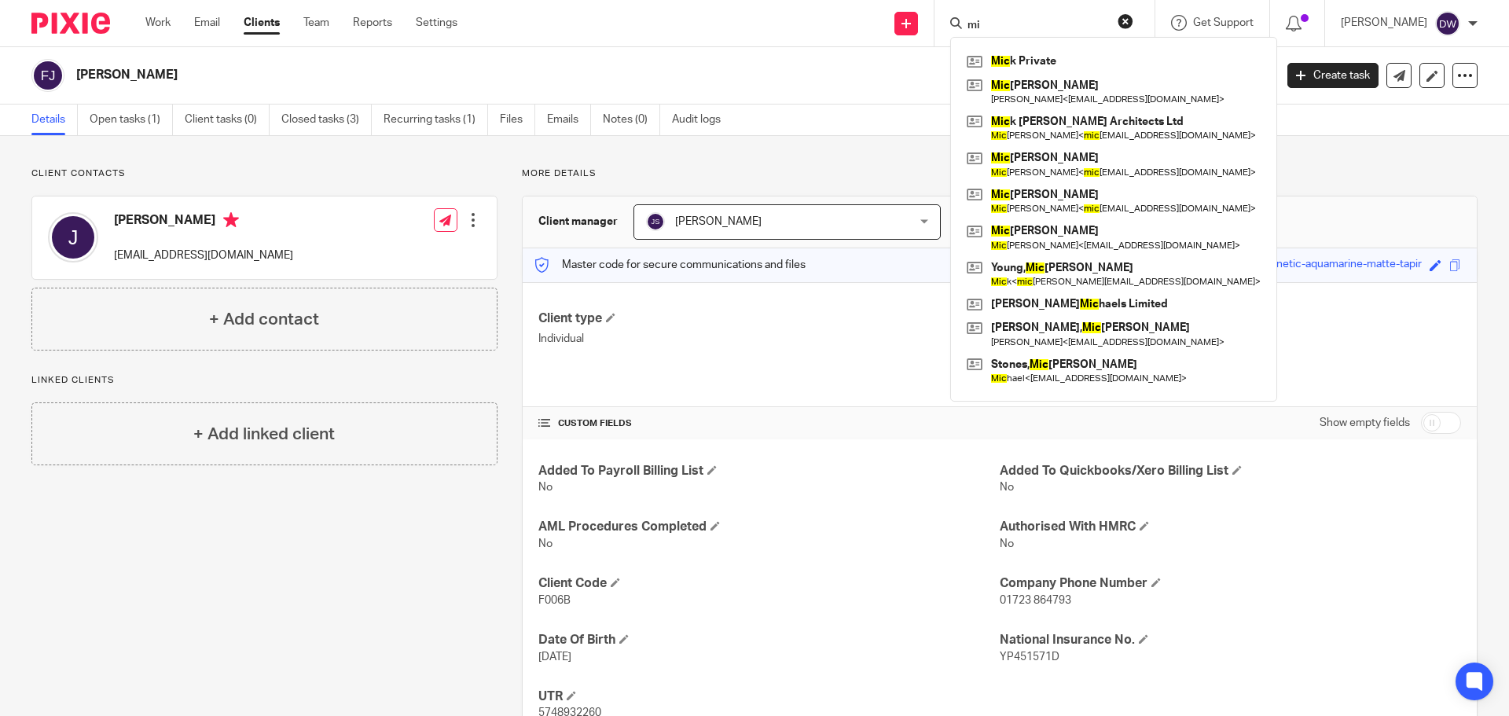
type input "m"
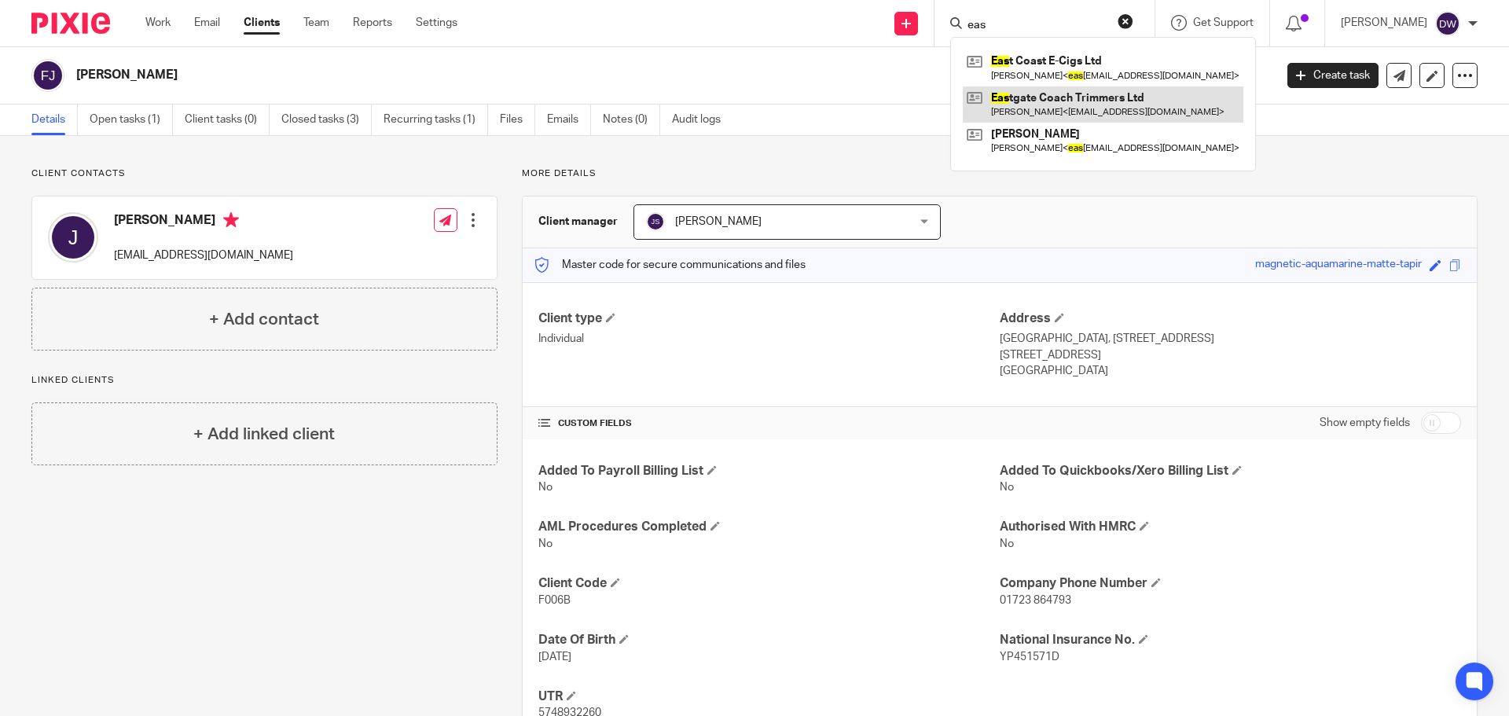
type input "eas"
click at [1035, 106] on link at bounding box center [1102, 104] width 280 height 36
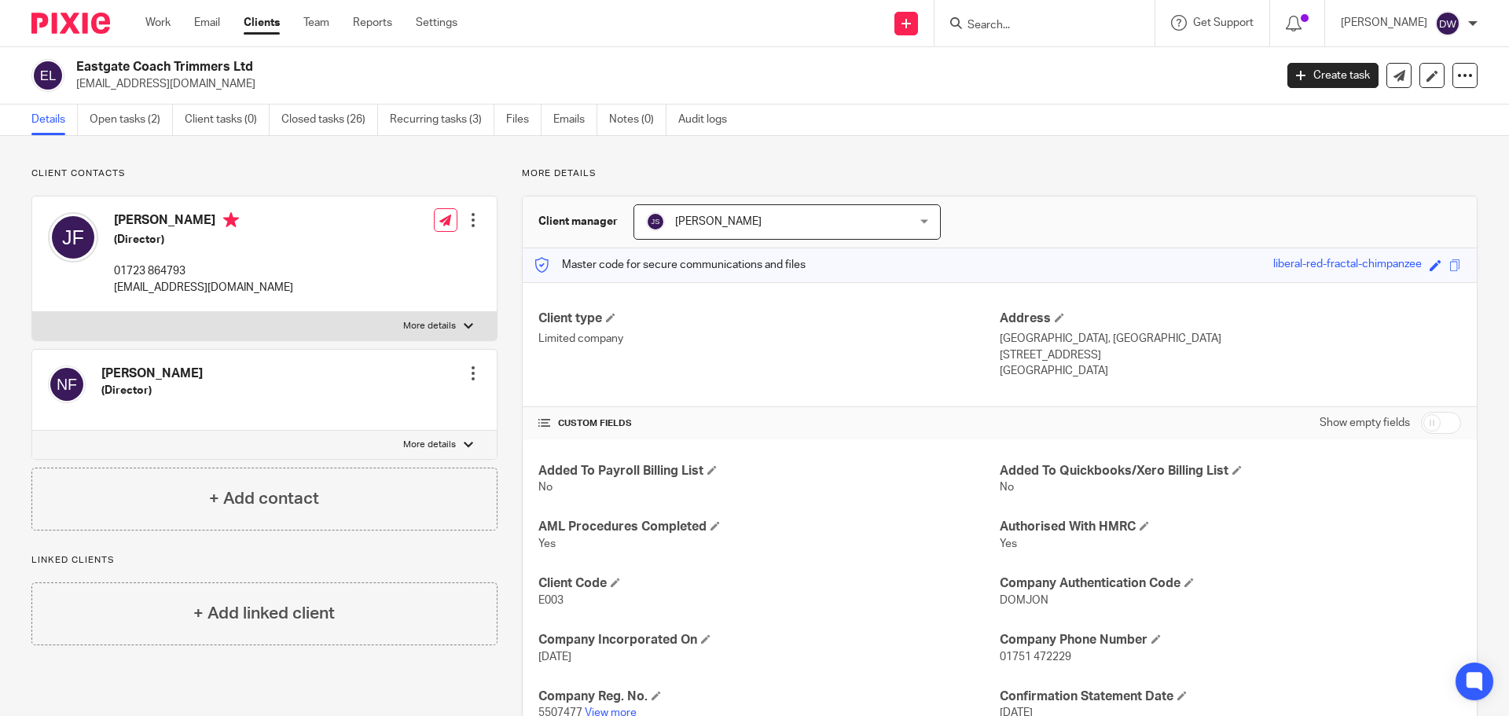
click at [471, 219] on div at bounding box center [473, 220] width 16 height 16
click at [402, 245] on link "Edit contact" at bounding box center [399, 255] width 150 height 23
click at [394, 254] on link "Edit contact" at bounding box center [399, 255] width 150 height 23
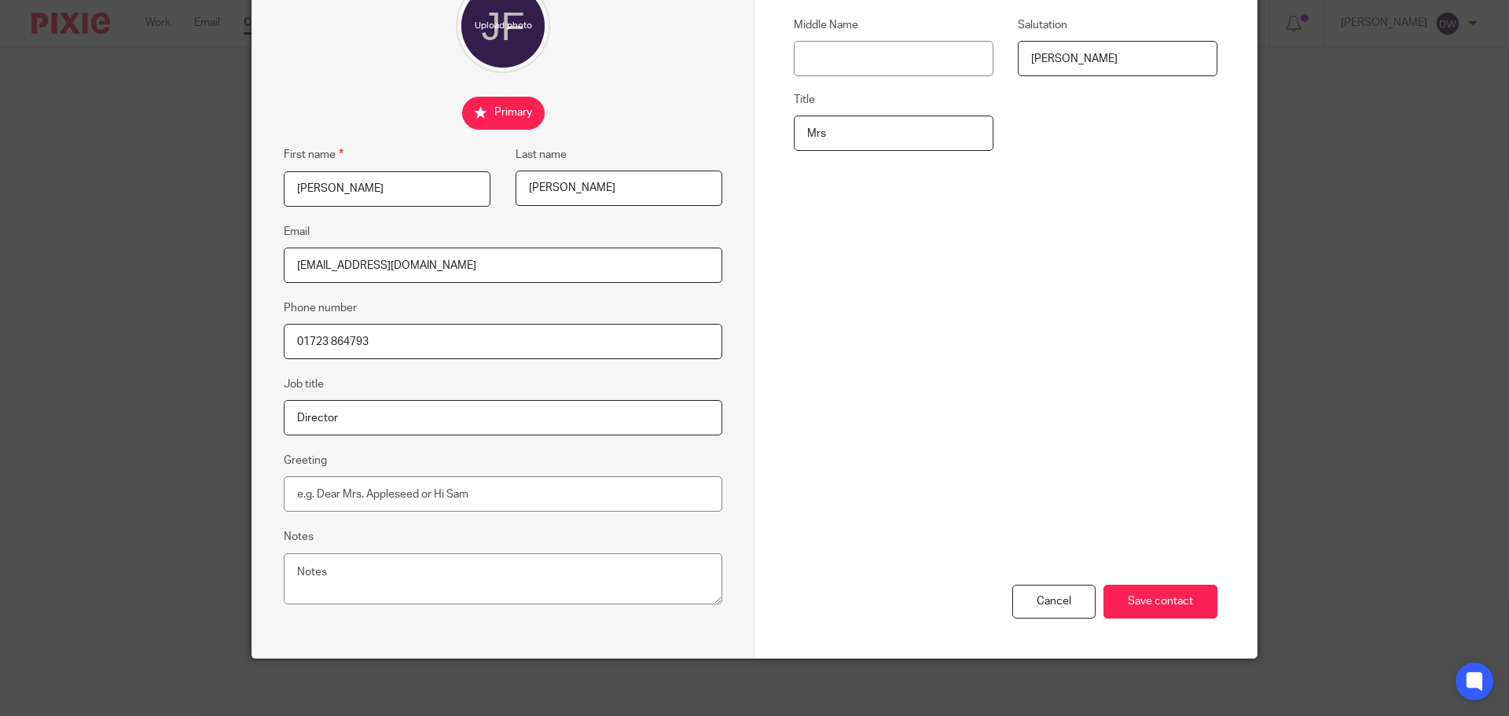
scroll to position [174, 0]
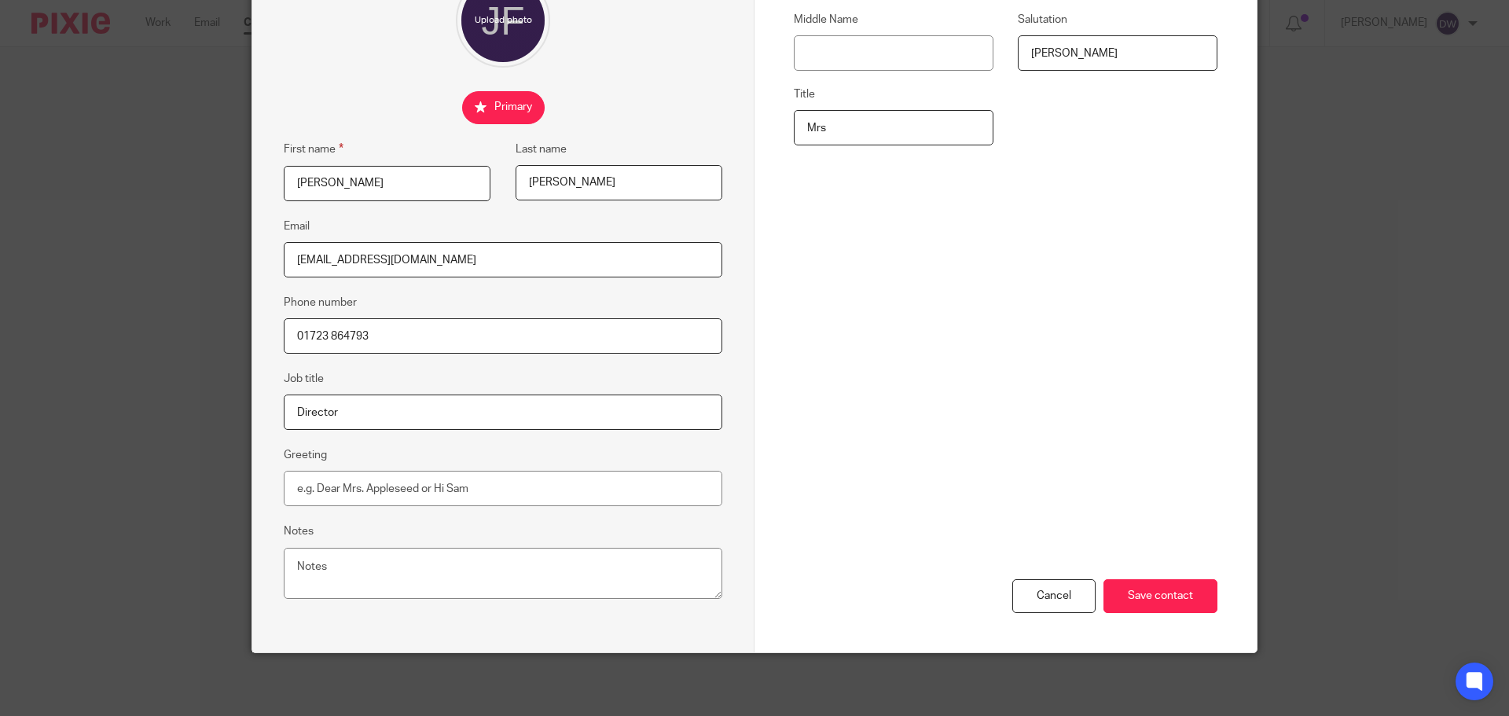
click at [439, 345] on input "01723 864793" at bounding box center [503, 335] width 438 height 35
type input "01723 864793 / 07539273156"
click at [1180, 611] on input "Save contact" at bounding box center [1160, 596] width 114 height 34
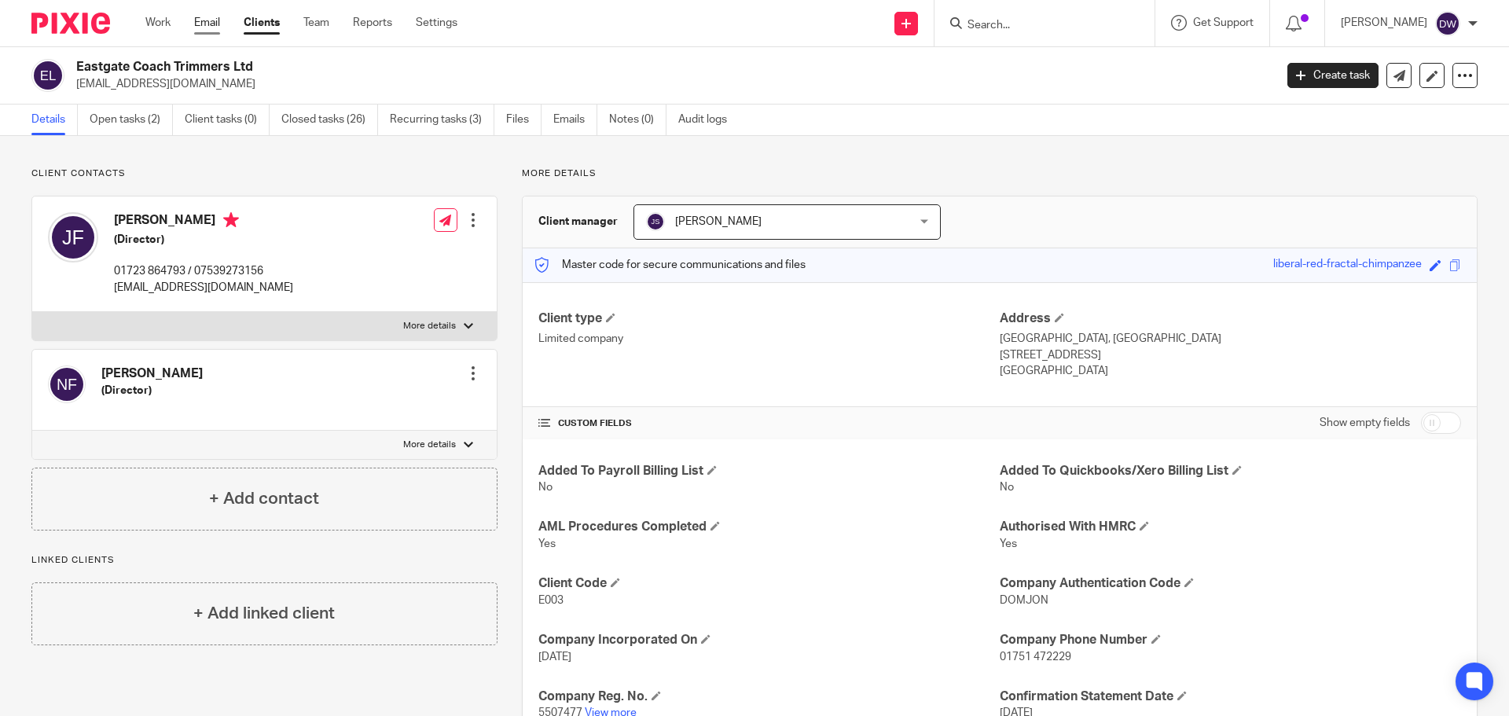
click at [209, 24] on link "Email" at bounding box center [207, 23] width 26 height 16
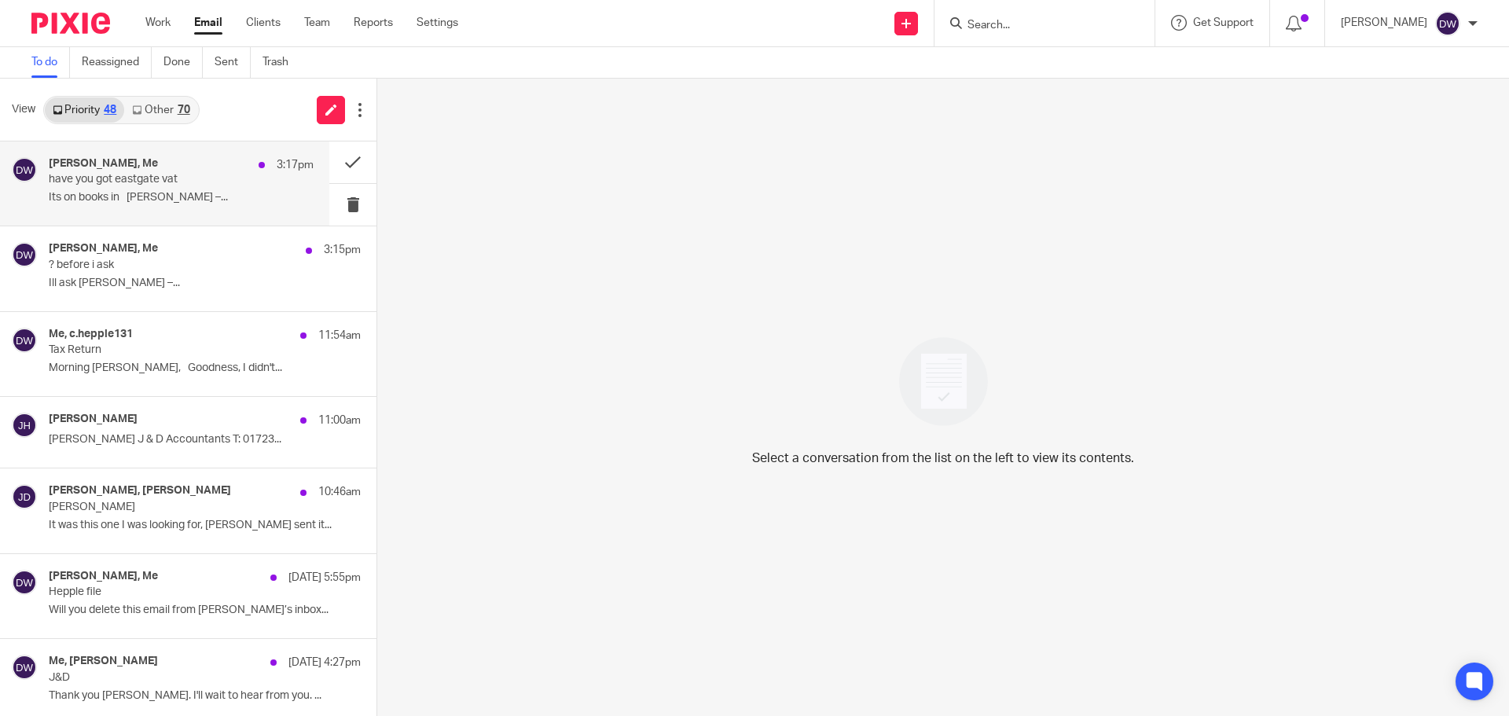
click at [182, 170] on div "[PERSON_NAME], Me 3:17pm" at bounding box center [181, 165] width 265 height 16
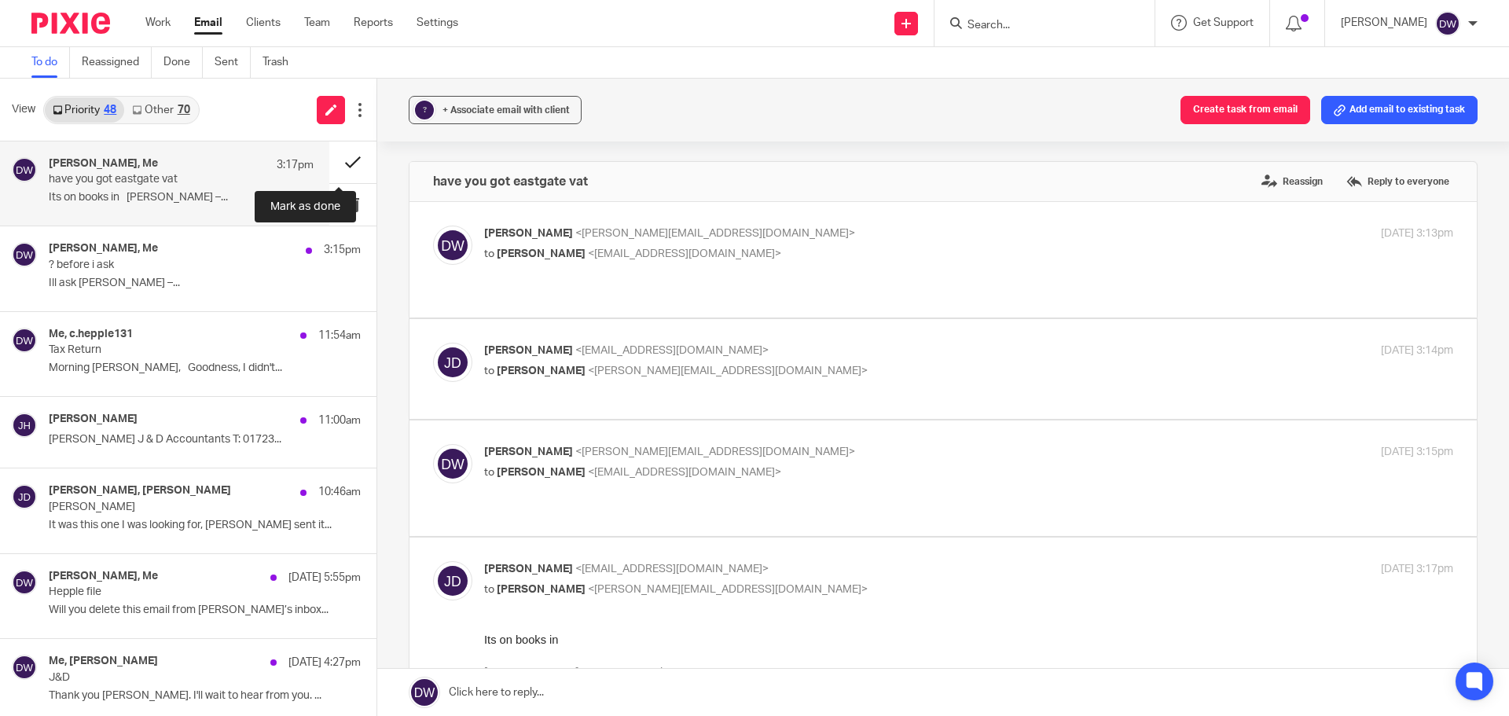
click at [343, 158] on button at bounding box center [352, 162] width 47 height 42
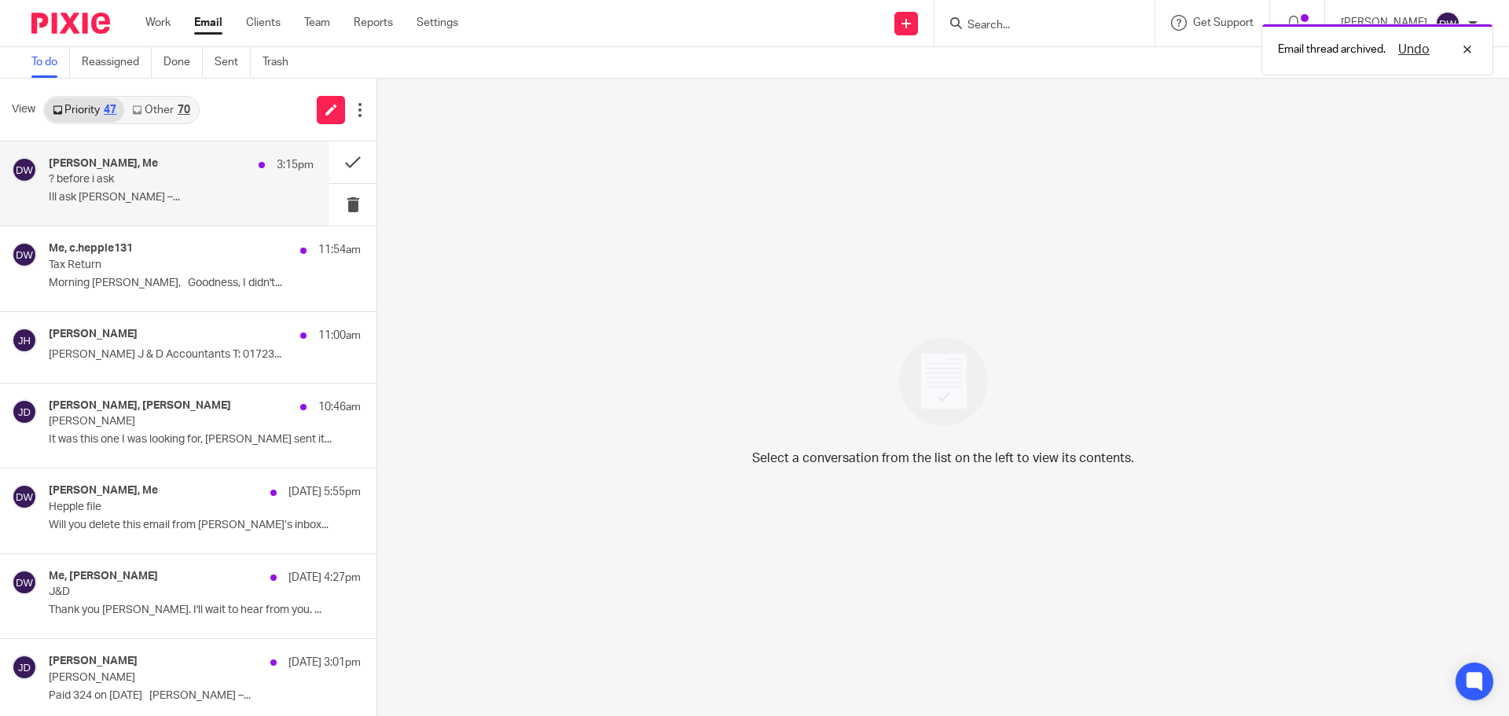
click at [229, 170] on div "[PERSON_NAME], Me 3:15pm" at bounding box center [181, 165] width 265 height 16
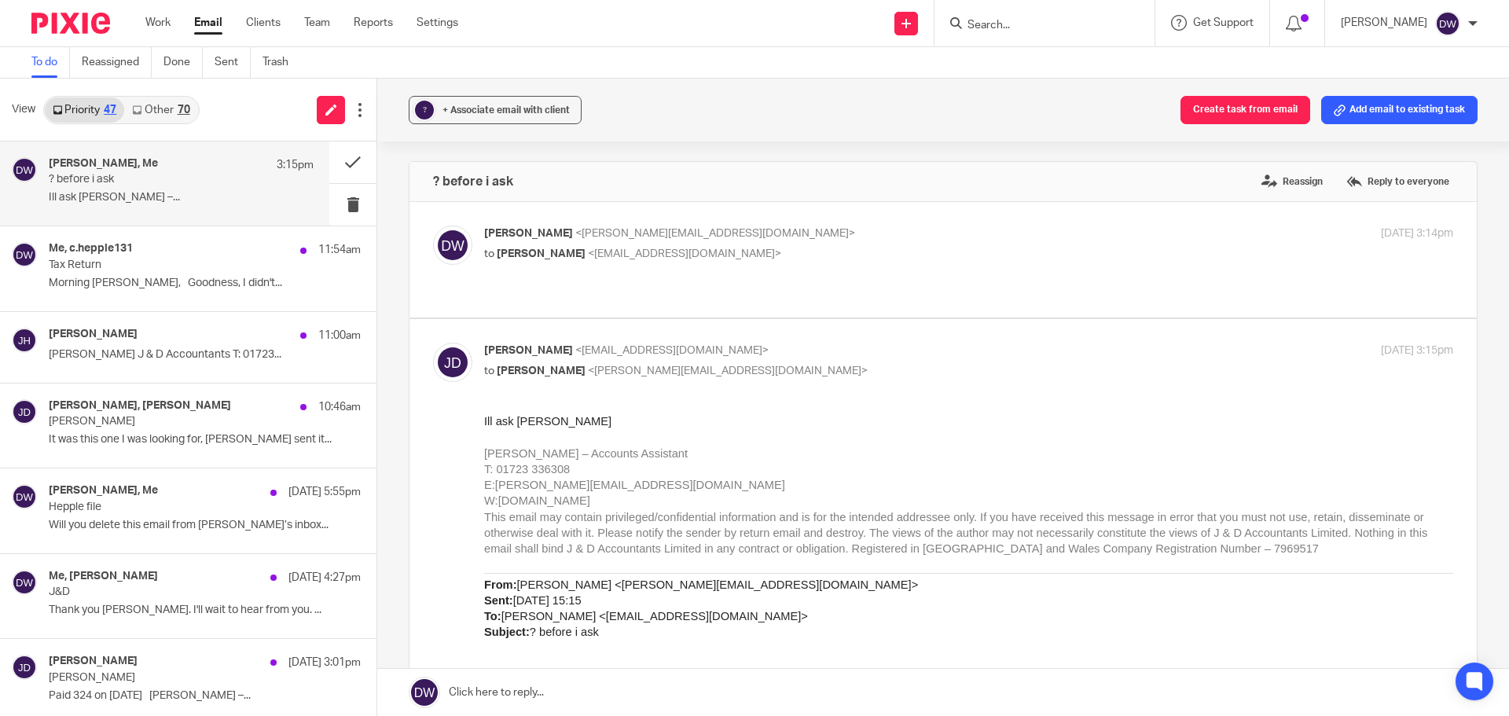
click at [178, 201] on p "Ill ask [PERSON_NAME] –..." at bounding box center [181, 197] width 265 height 13
click at [173, 115] on link "Other 70" at bounding box center [160, 109] width 73 height 25
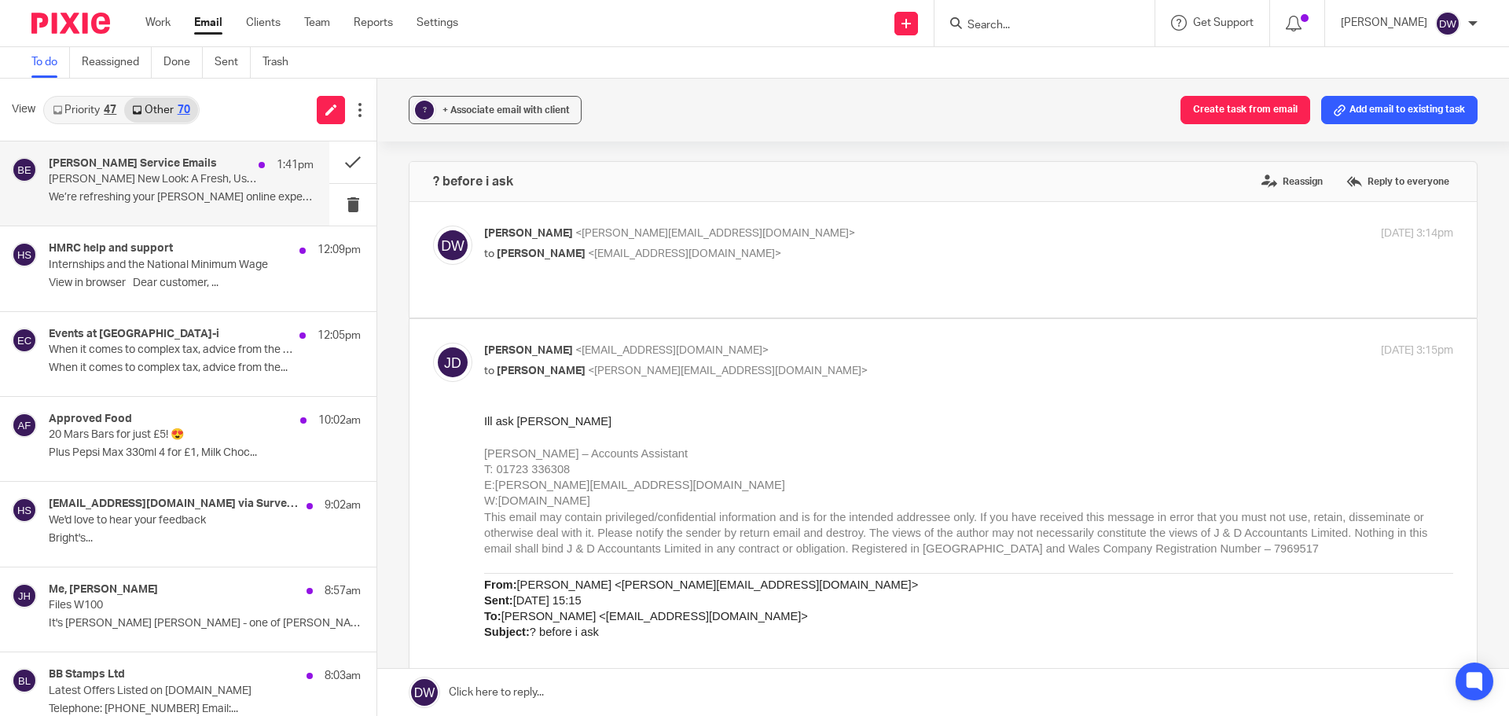
click at [177, 166] on div "[PERSON_NAME] Service Emails 1:41pm" at bounding box center [181, 165] width 265 height 16
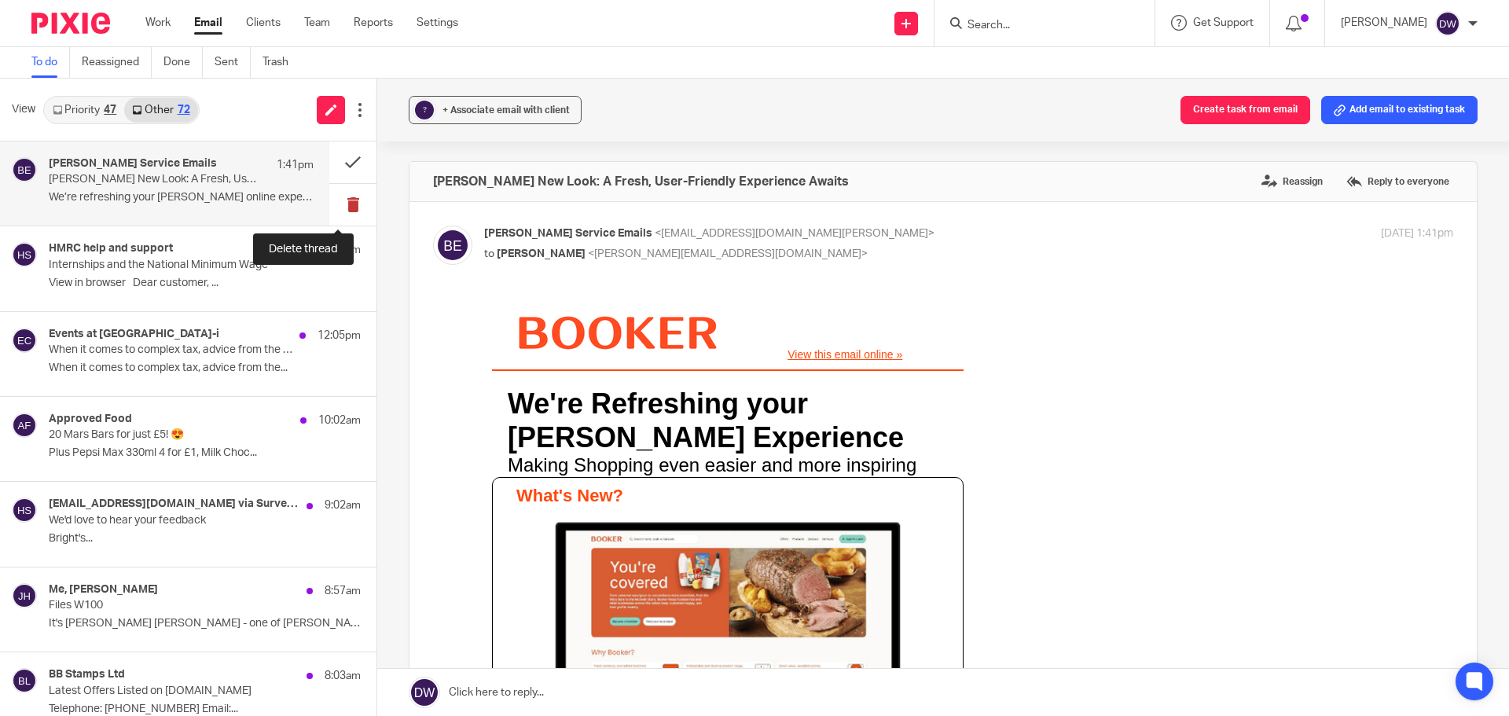
click at [342, 207] on button at bounding box center [352, 205] width 47 height 42
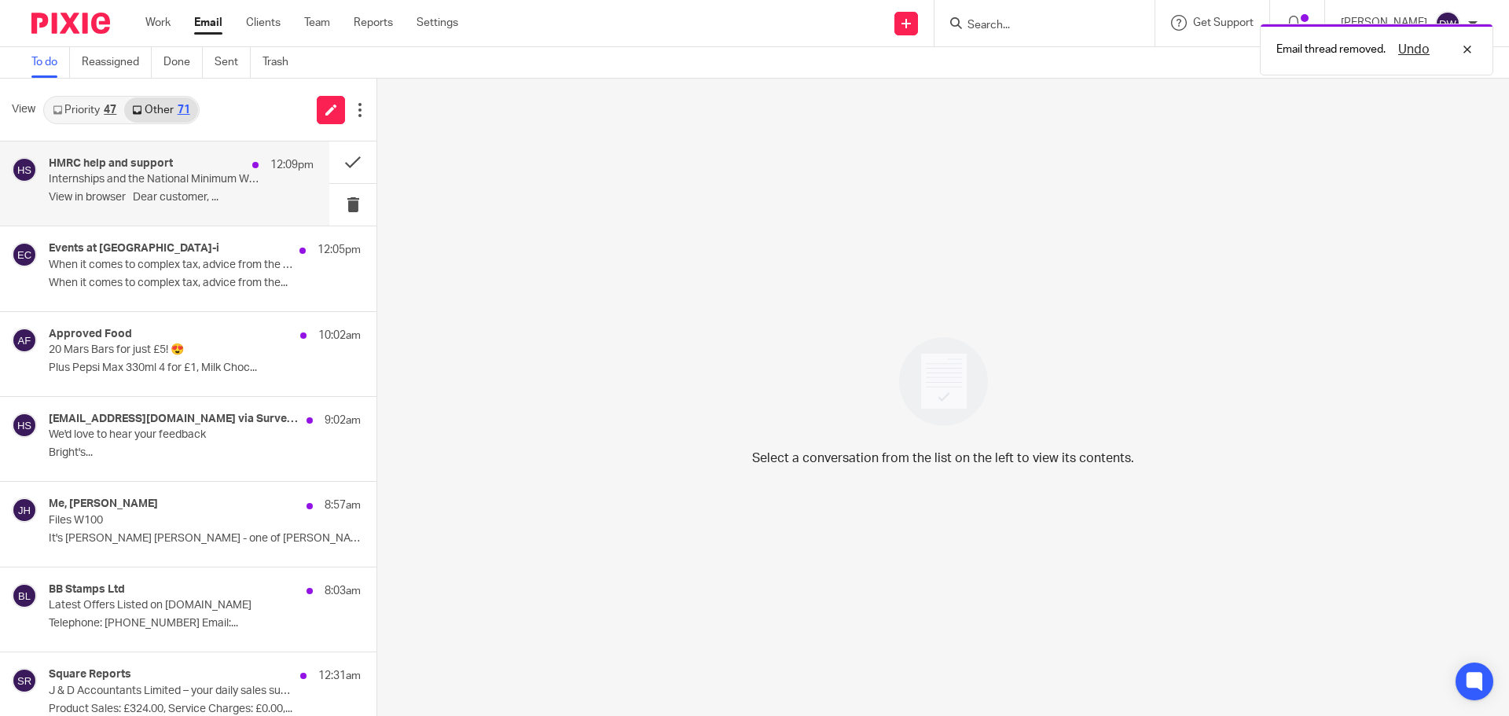
click at [174, 201] on p "View in browser﻿﻿ Dear customer, ..." at bounding box center [181, 197] width 265 height 13
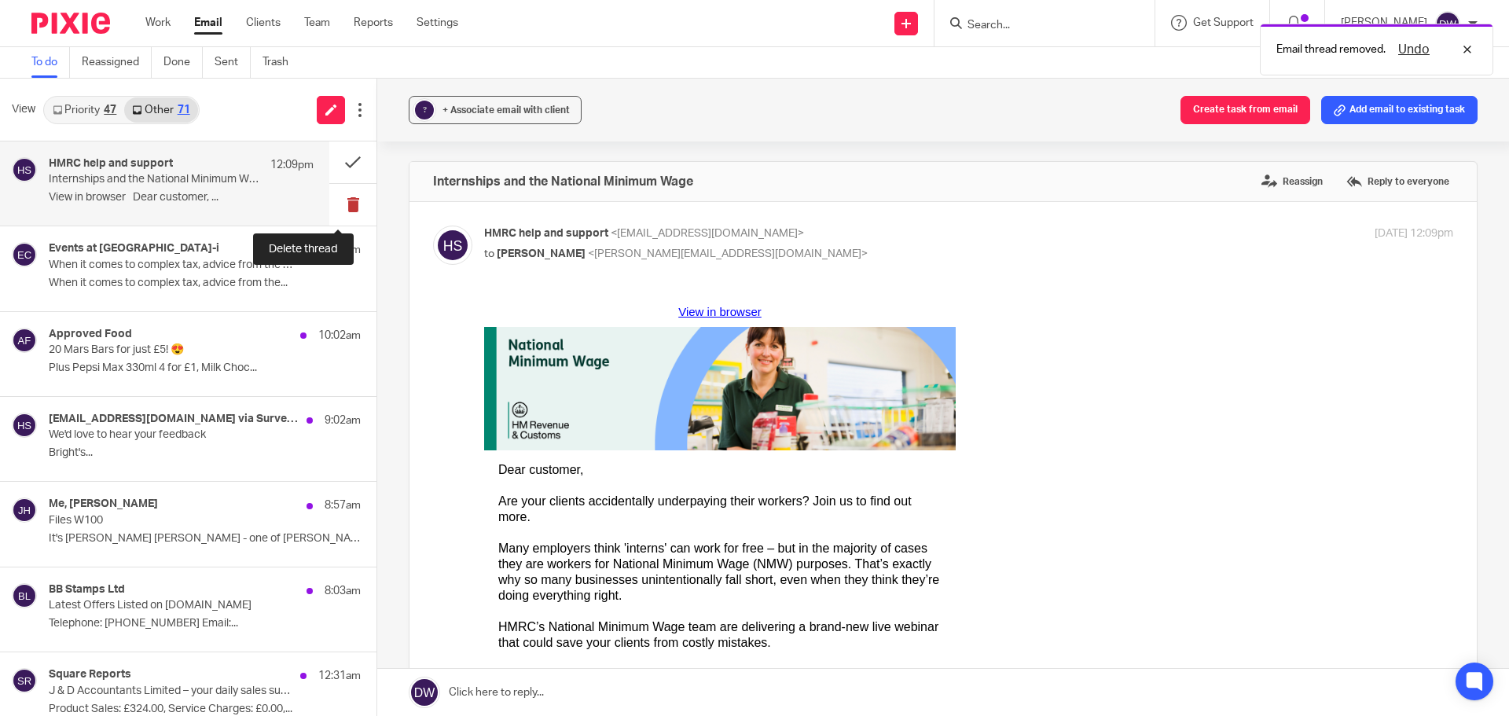
click at [332, 194] on button at bounding box center [352, 205] width 47 height 42
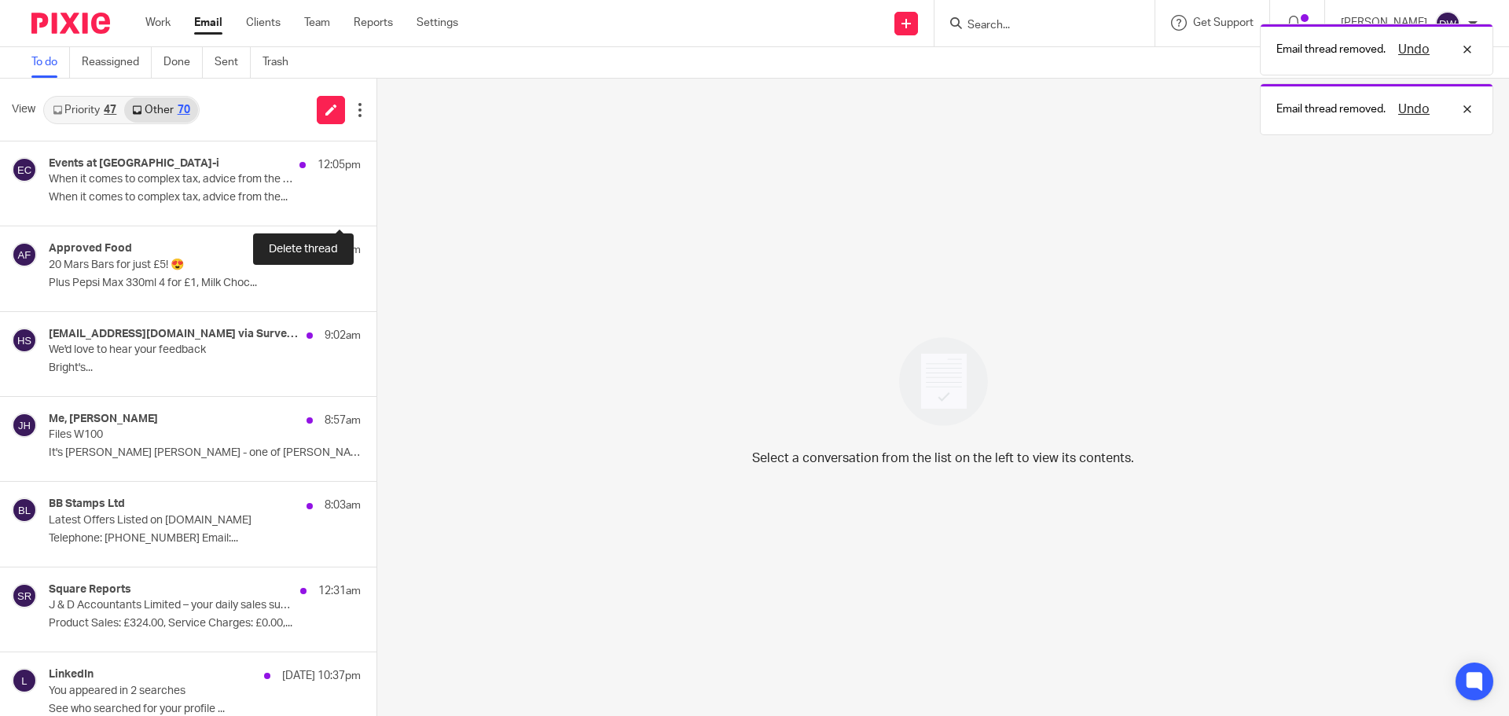
click at [376, 194] on button at bounding box center [382, 205] width 13 height 42
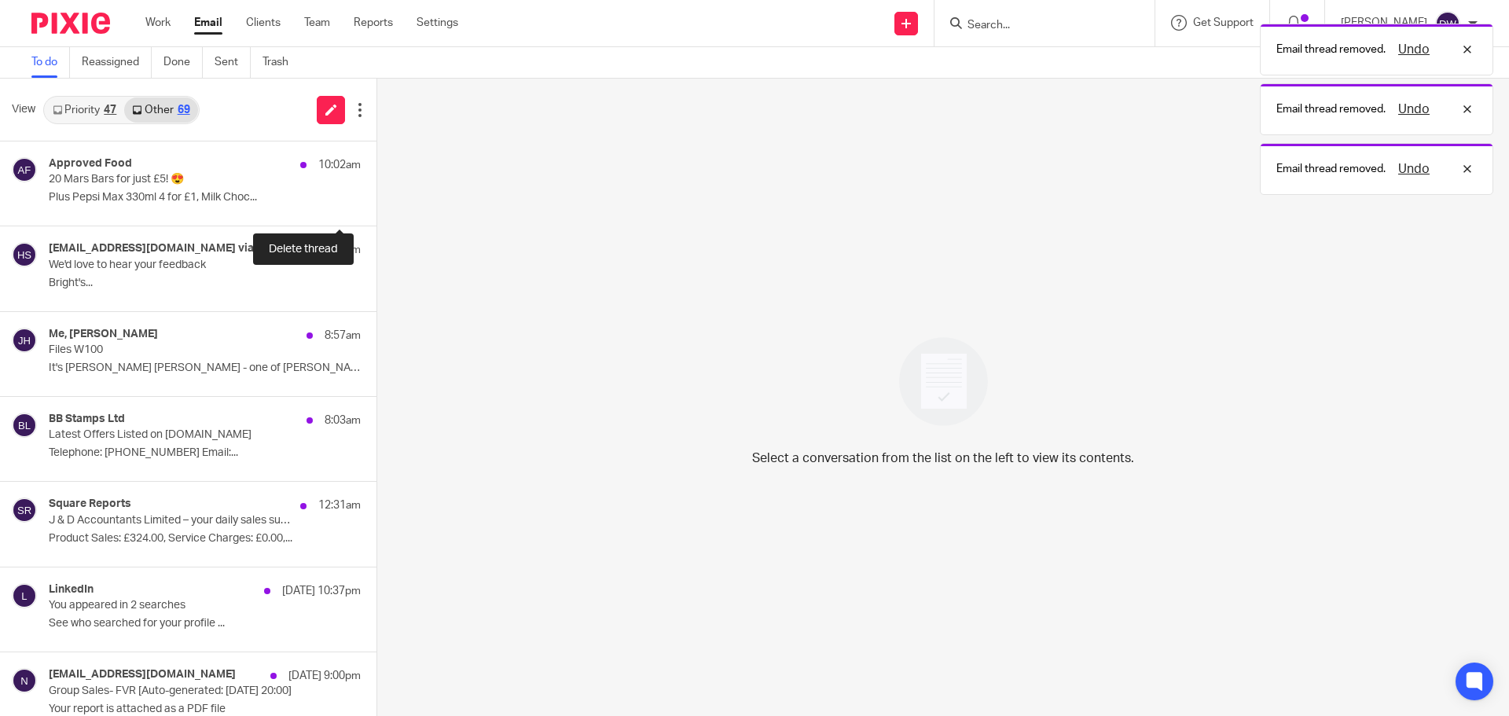
click at [376, 194] on button at bounding box center [382, 205] width 13 height 42
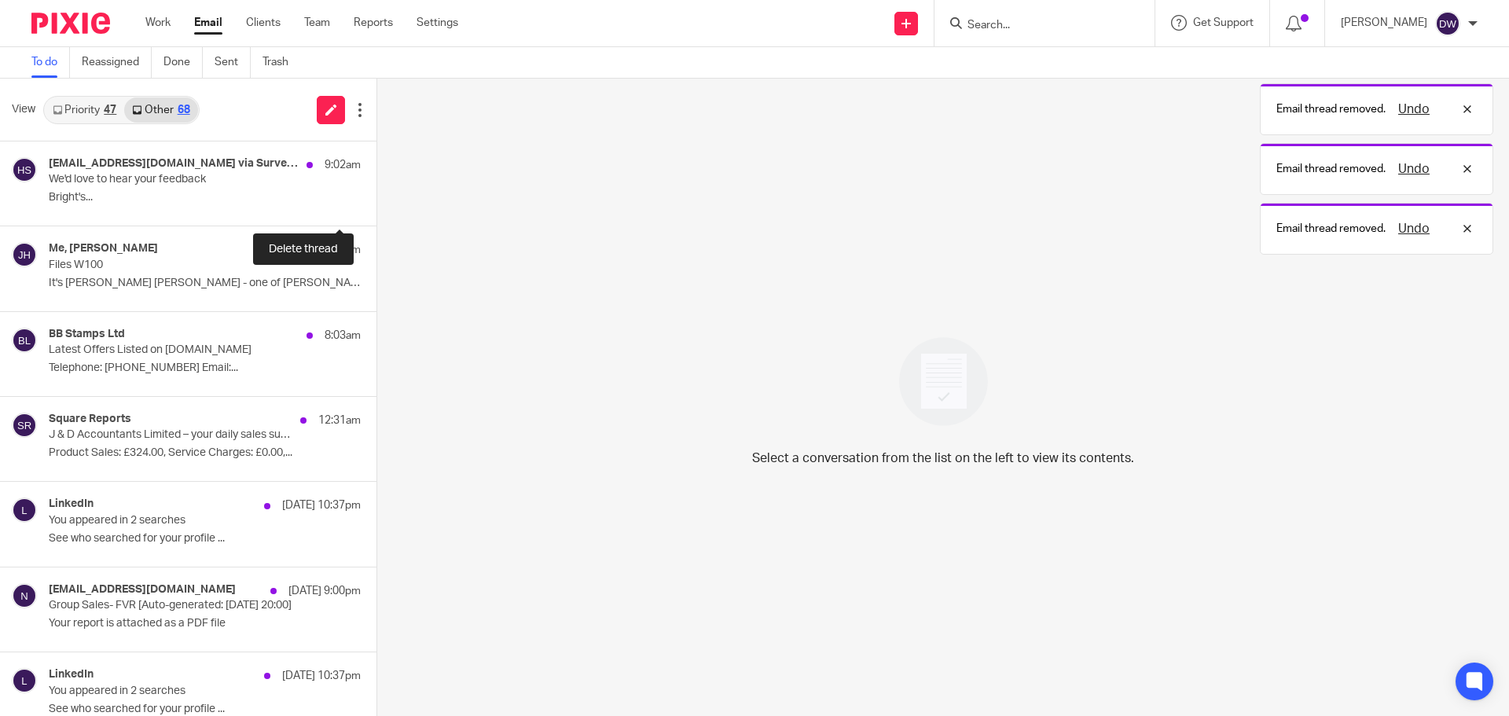
click at [376, 194] on button at bounding box center [382, 205] width 13 height 42
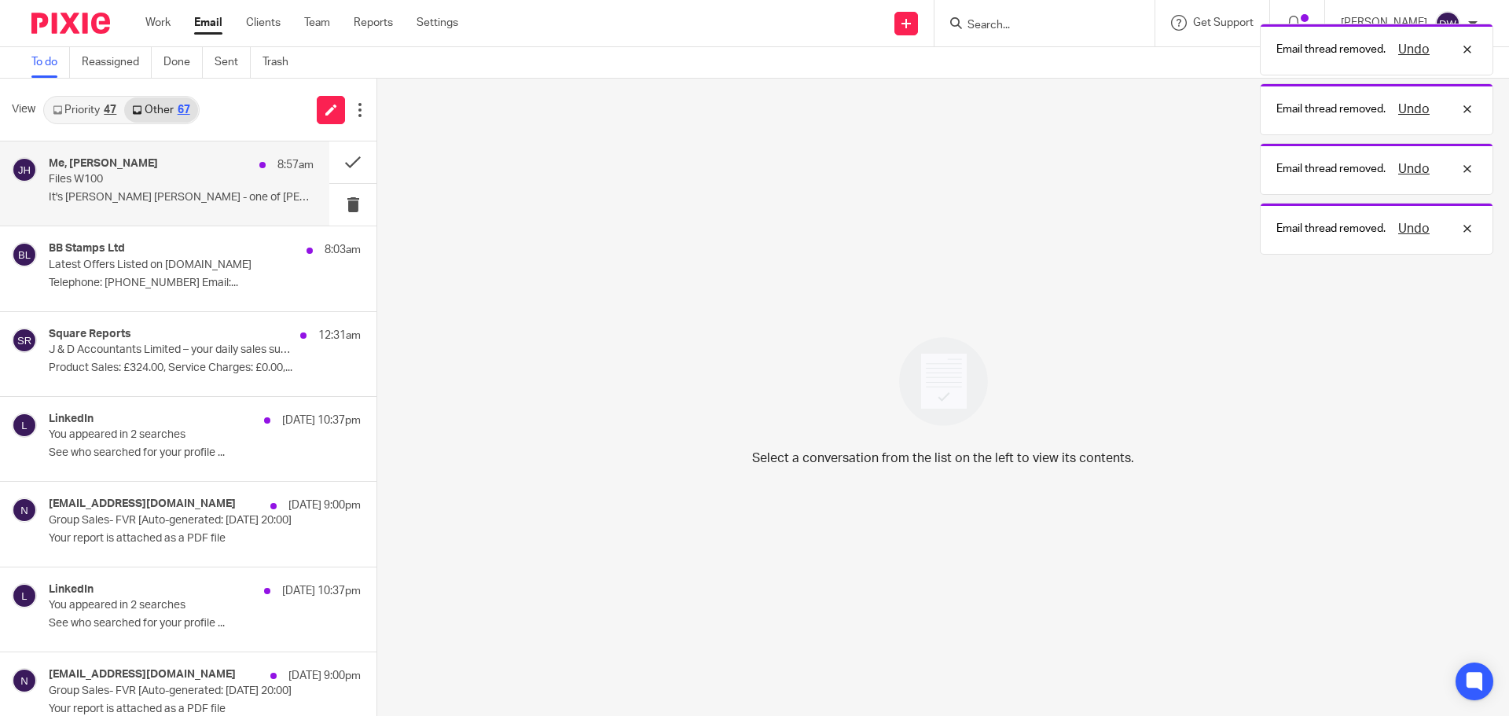
click at [170, 183] on p "Files W100" at bounding box center [155, 179] width 212 height 13
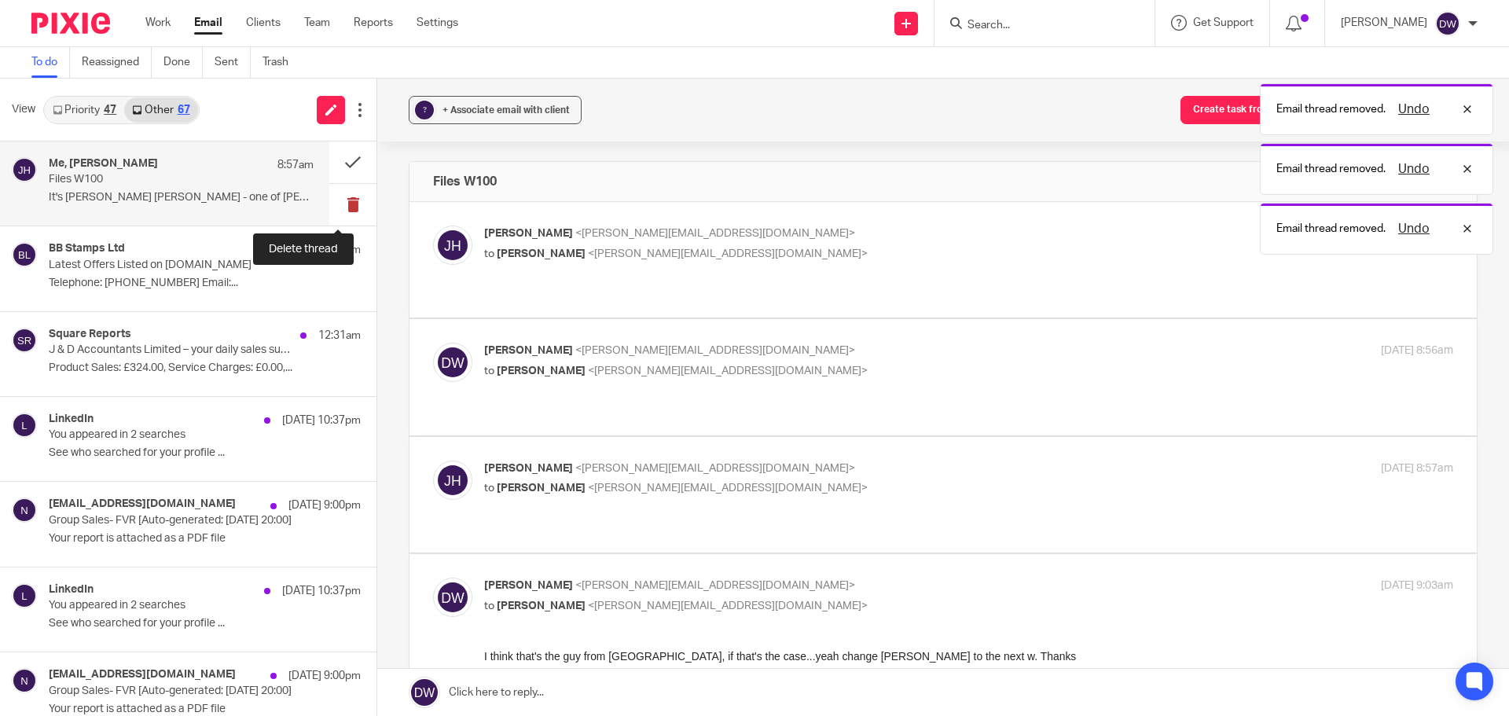
click at [340, 207] on button at bounding box center [352, 205] width 47 height 42
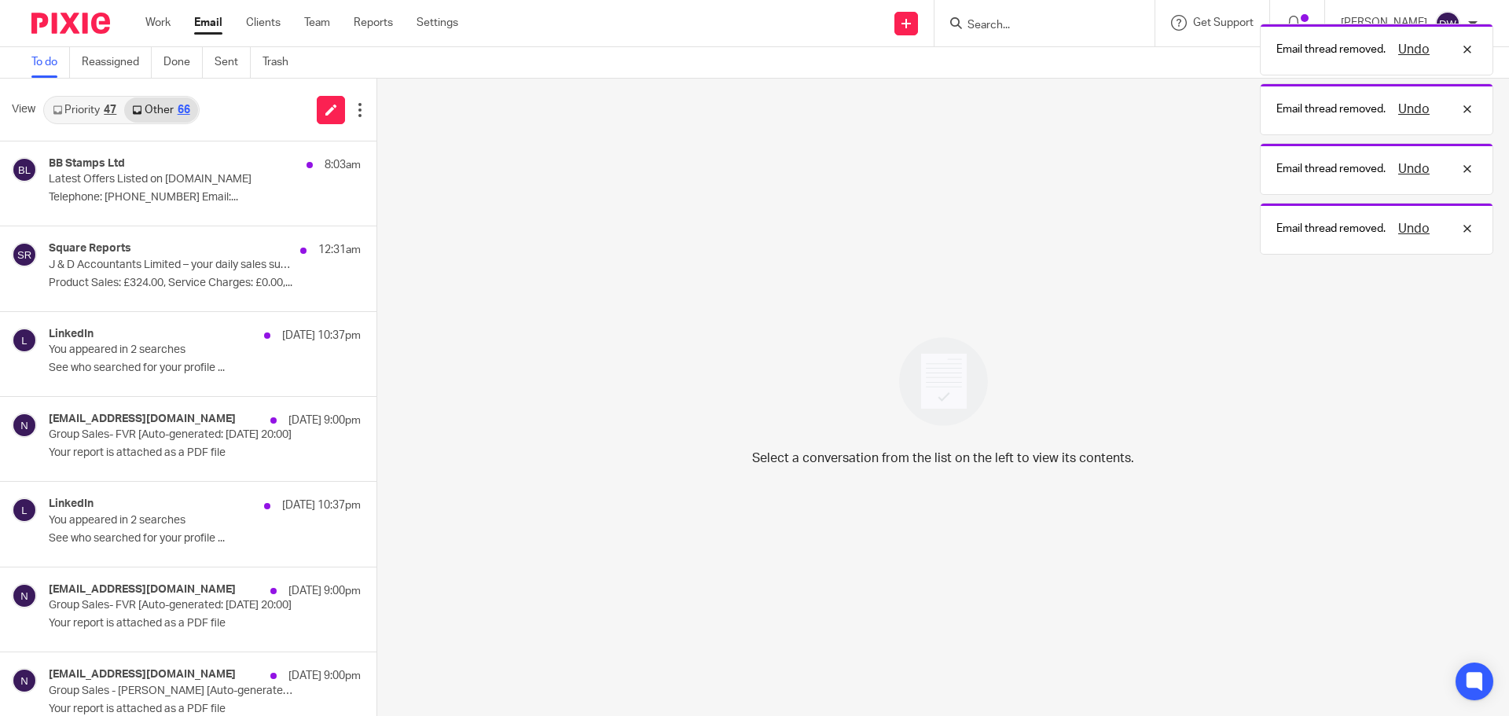
click at [376, 207] on button at bounding box center [382, 205] width 13 height 42
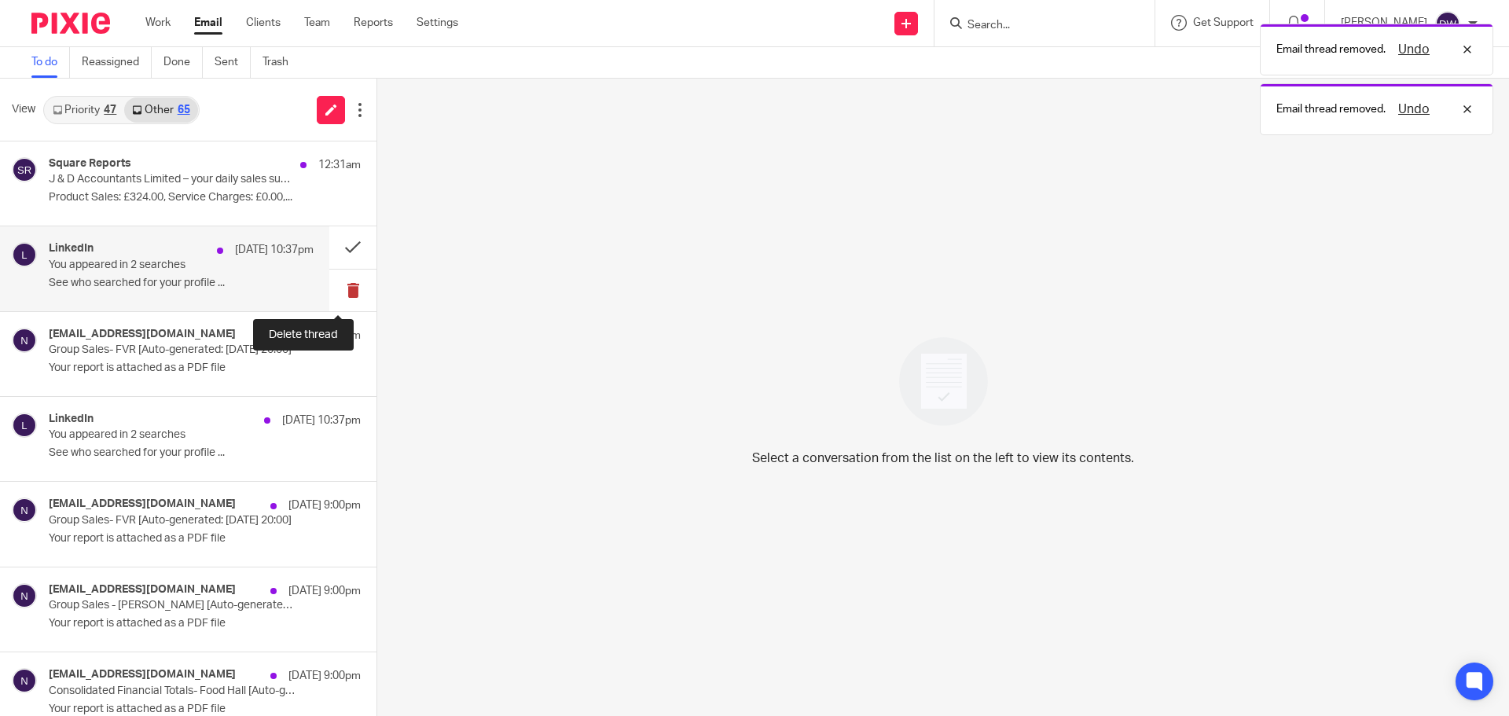
click at [348, 288] on button at bounding box center [352, 290] width 47 height 42
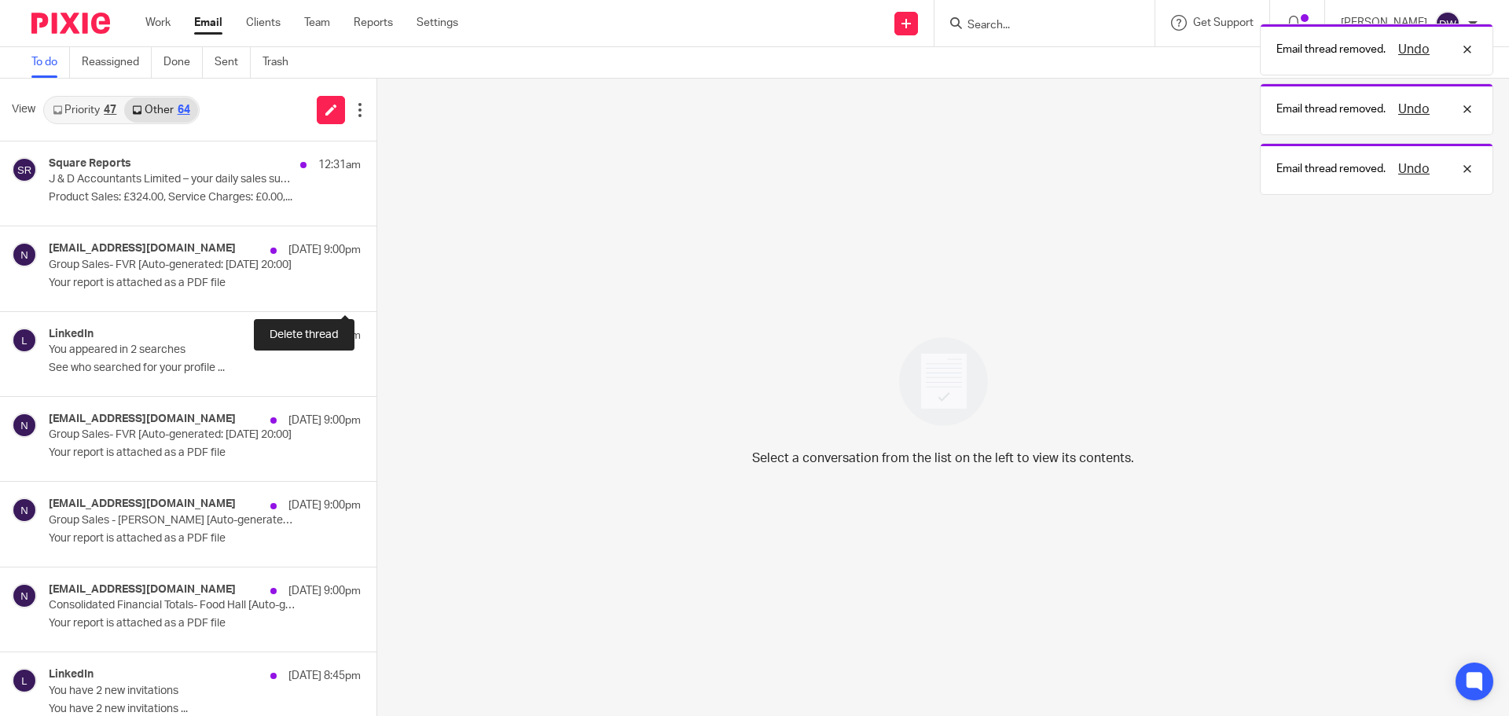
click at [376, 288] on button at bounding box center [382, 290] width 13 height 42
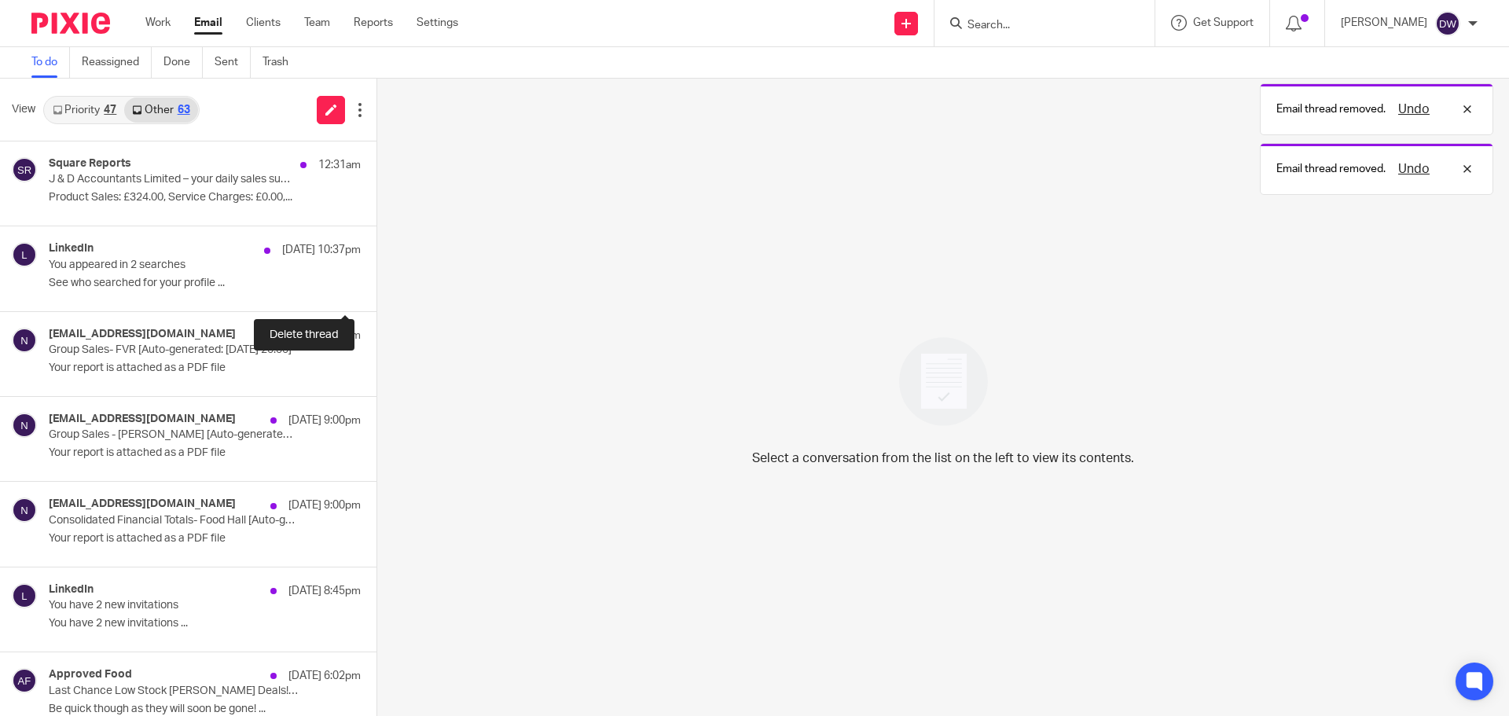
click at [376, 288] on button at bounding box center [382, 290] width 13 height 42
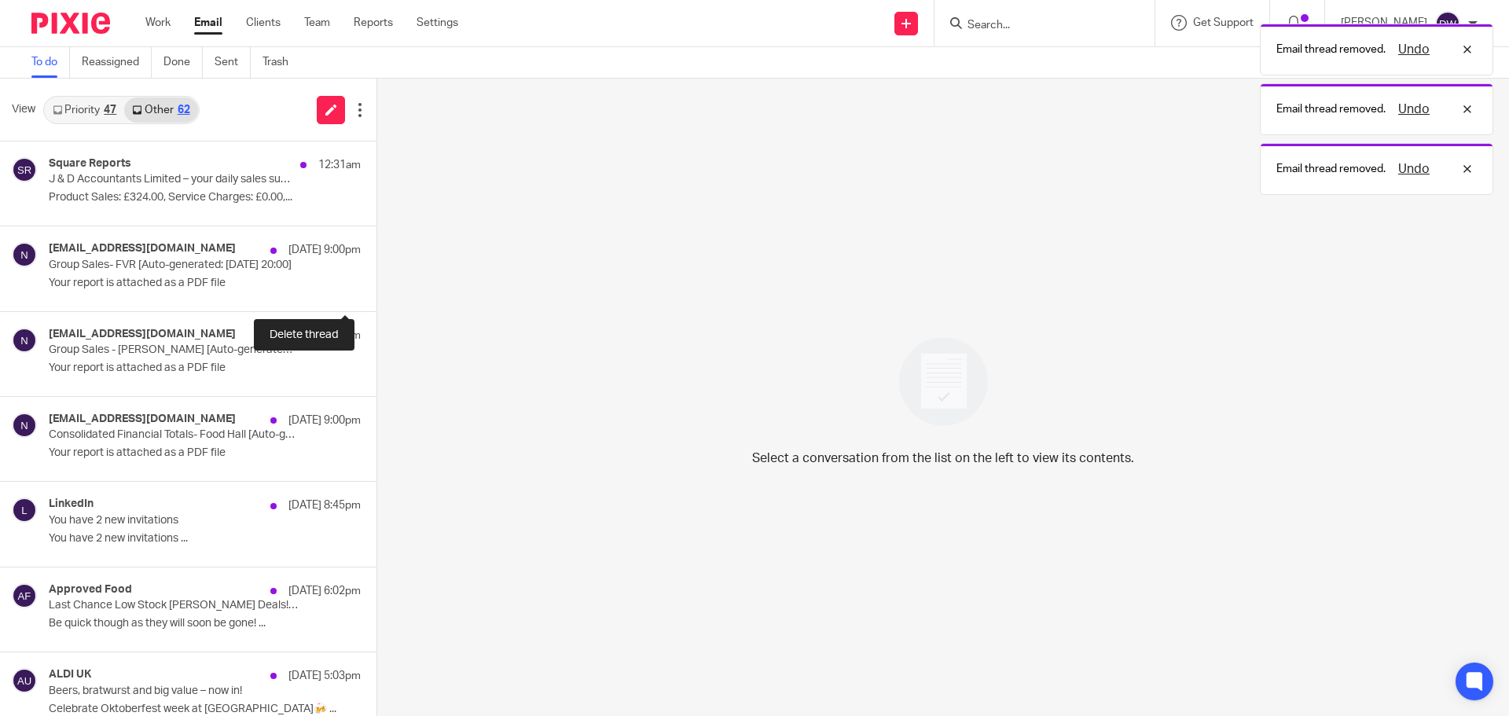
click at [376, 288] on button at bounding box center [382, 290] width 13 height 42
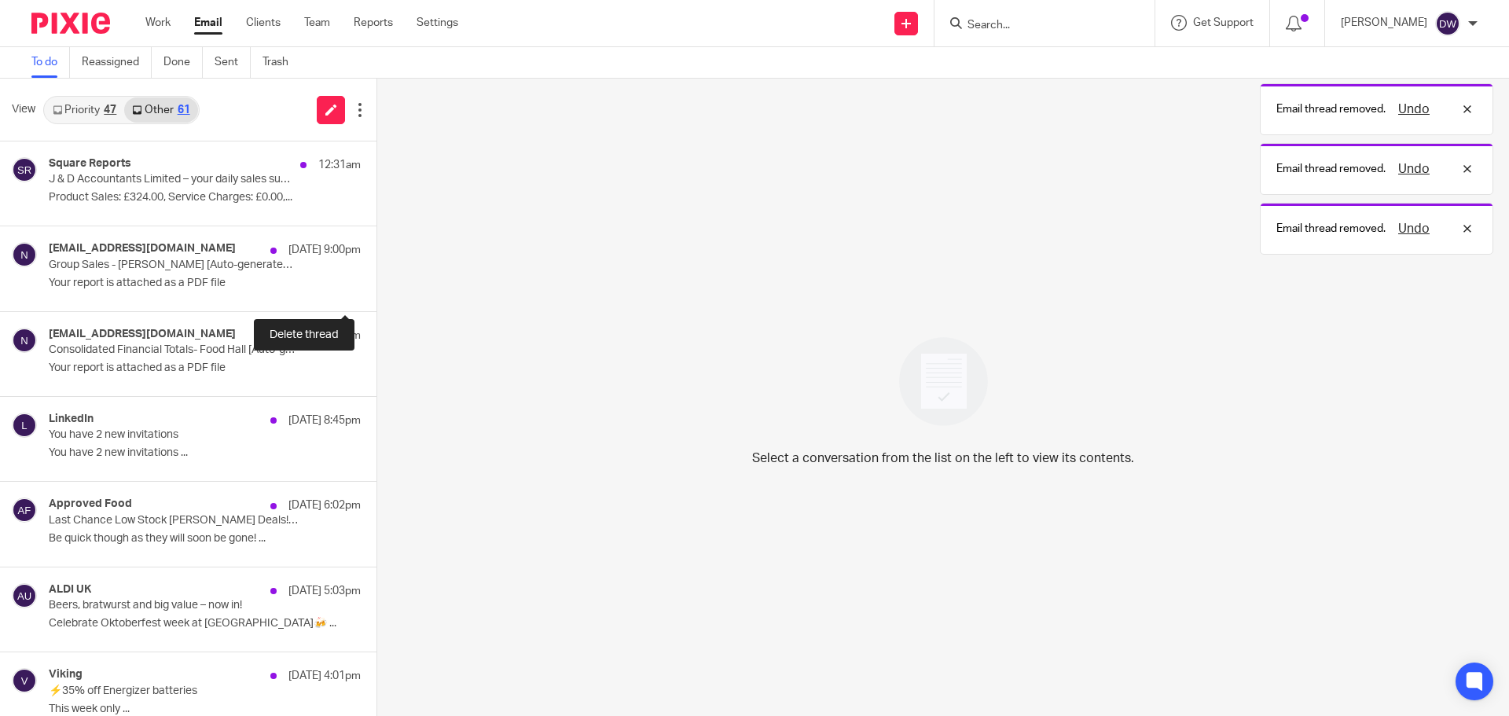
click at [376, 288] on button at bounding box center [382, 290] width 13 height 42
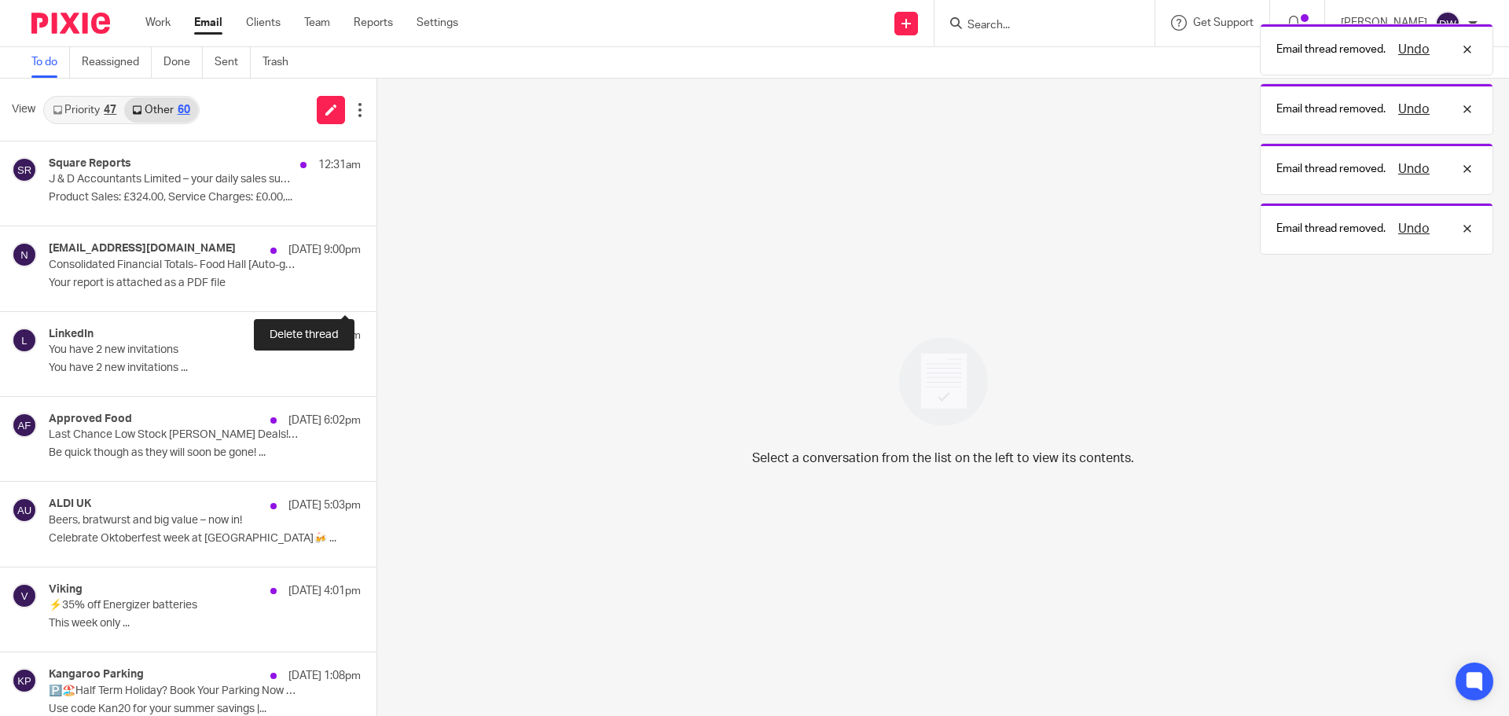
click at [376, 288] on button at bounding box center [382, 290] width 13 height 42
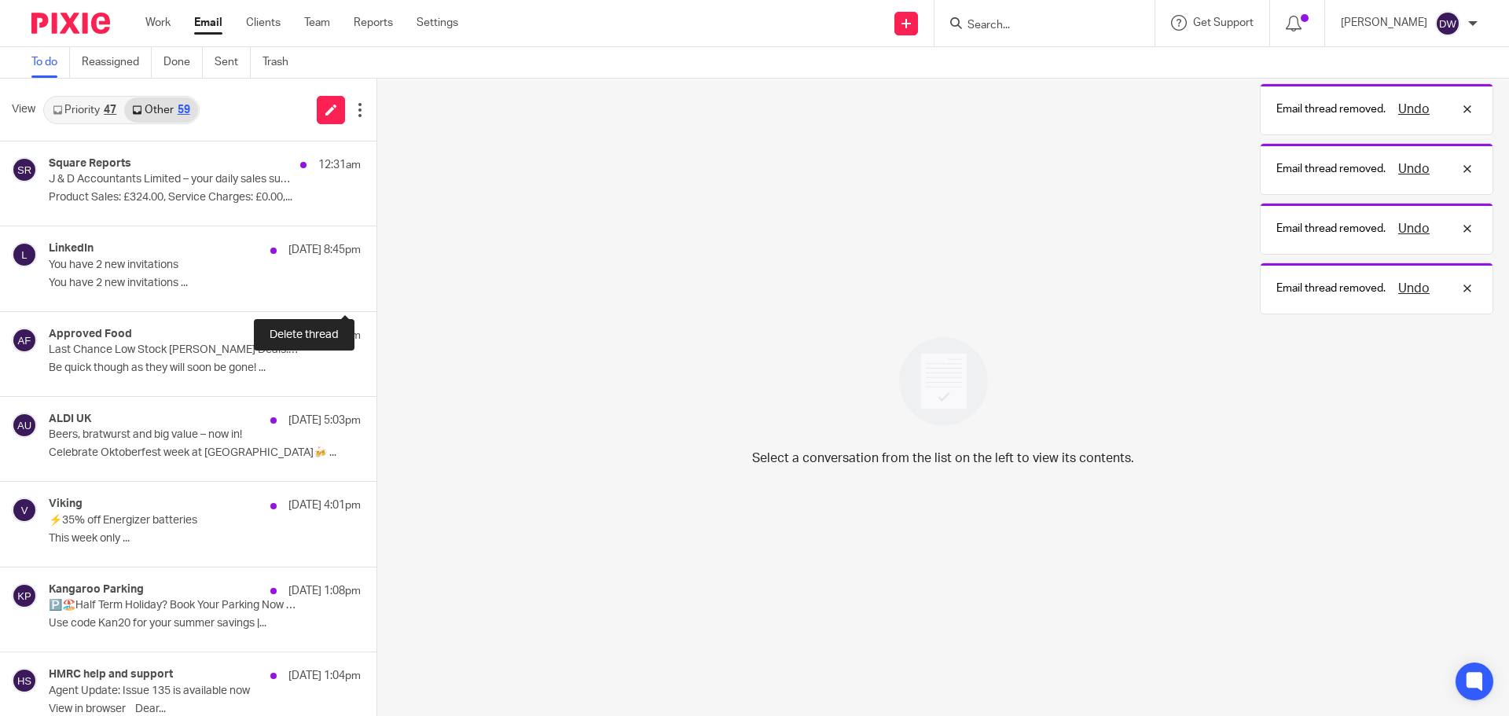
click at [376, 288] on button at bounding box center [382, 290] width 13 height 42
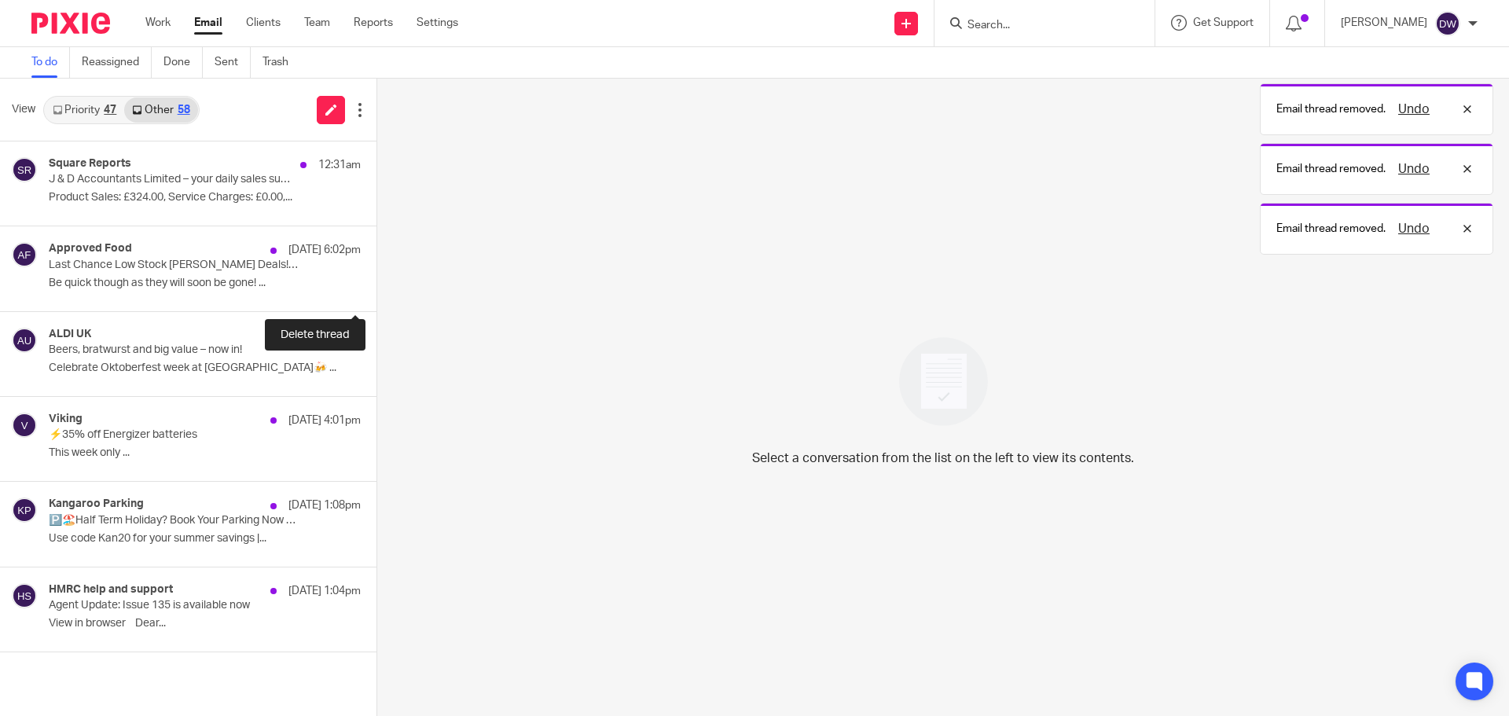
click at [376, 288] on button at bounding box center [382, 290] width 13 height 42
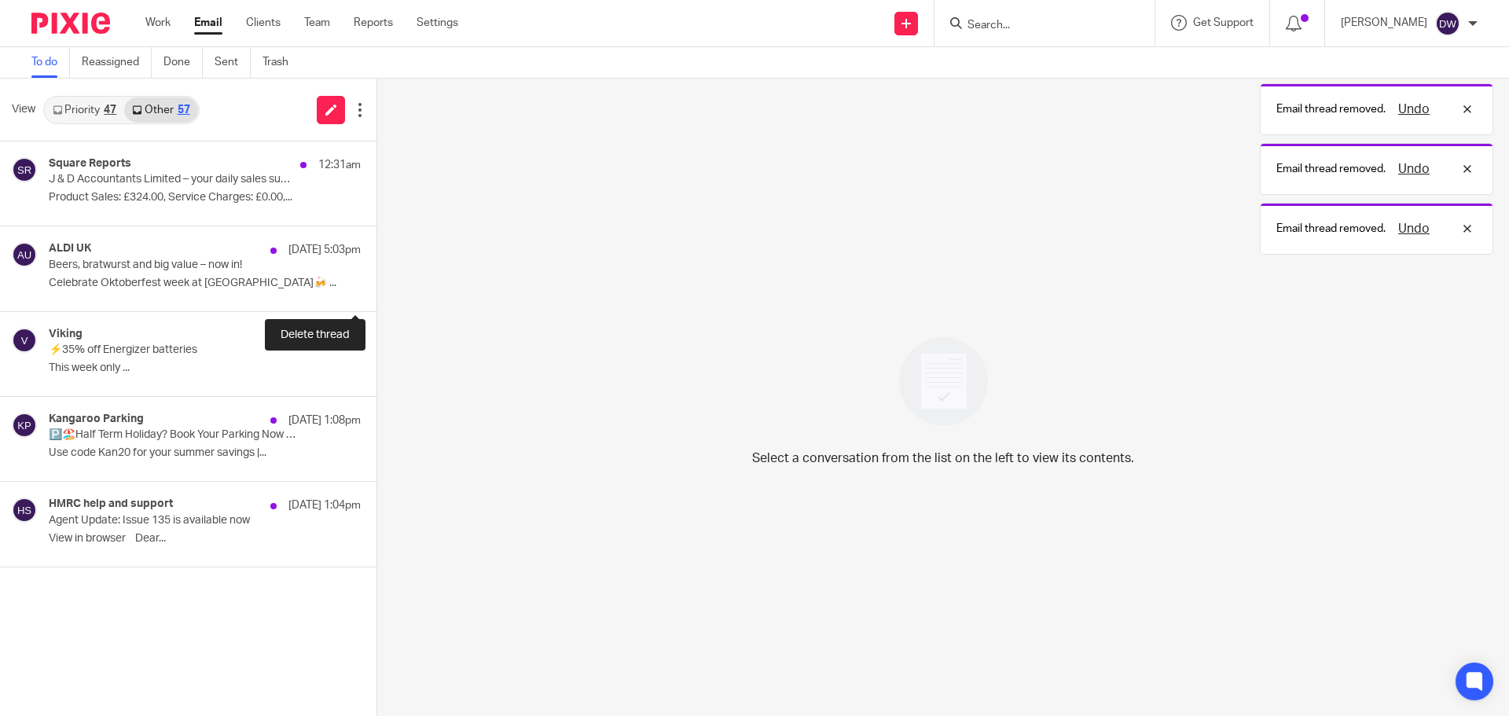
click at [376, 288] on button at bounding box center [382, 290] width 13 height 42
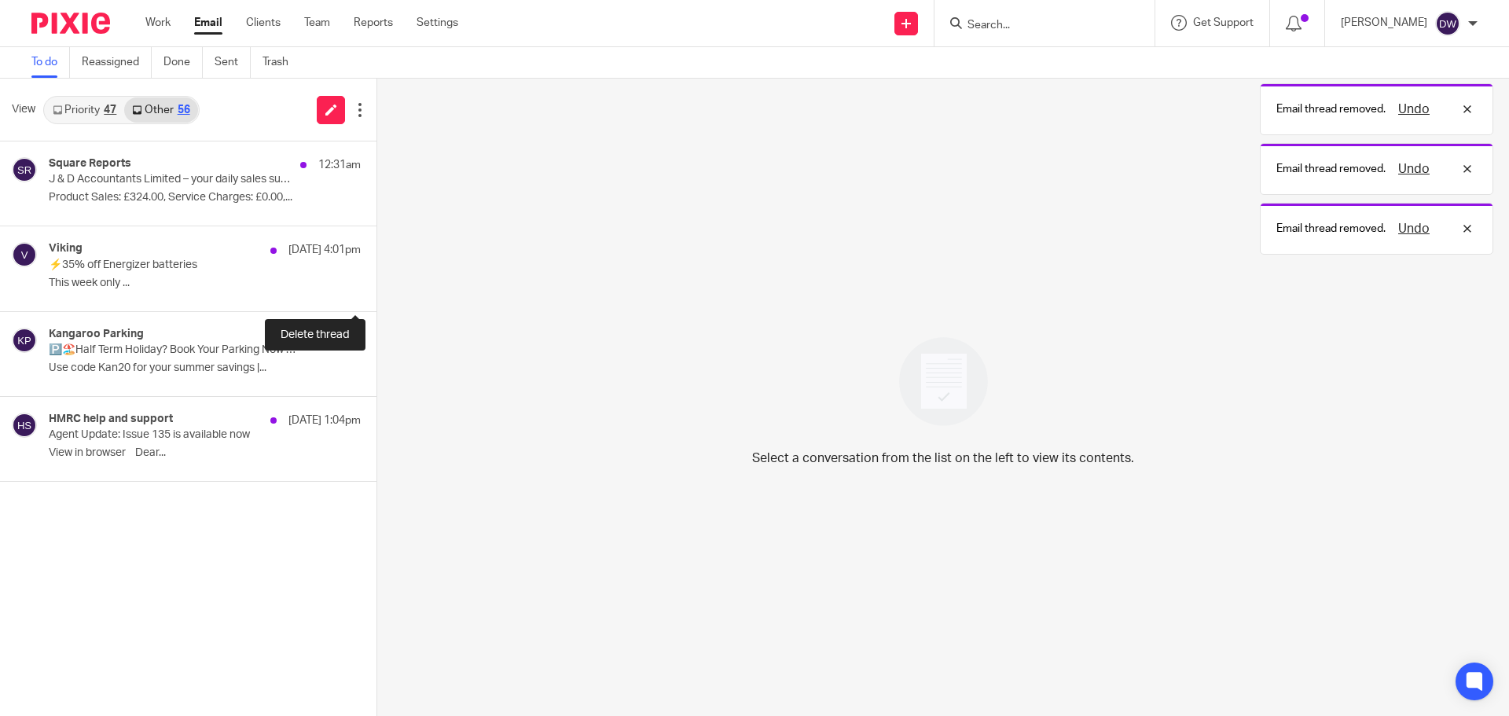
click at [376, 288] on button at bounding box center [382, 290] width 13 height 42
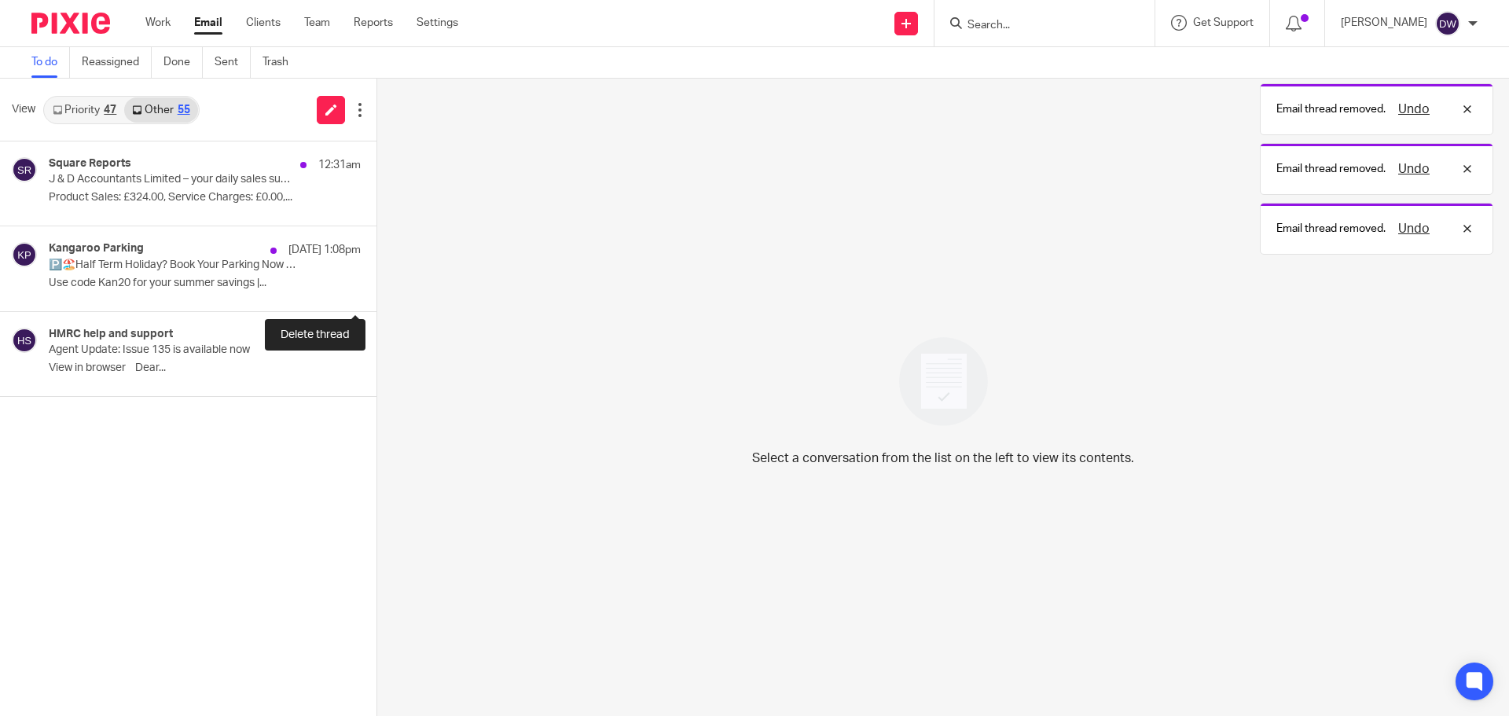
click at [376, 288] on button at bounding box center [382, 290] width 13 height 42
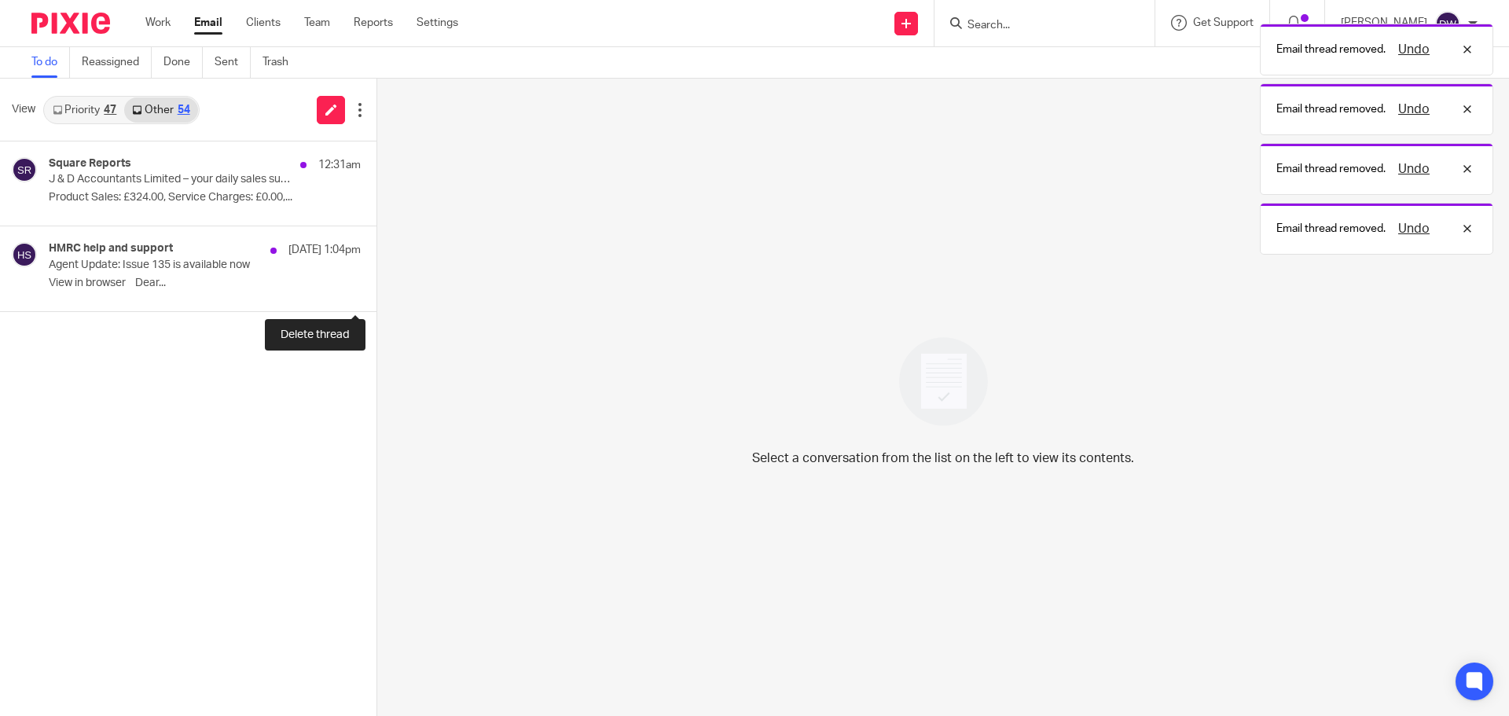
click at [376, 288] on button at bounding box center [382, 290] width 13 height 42
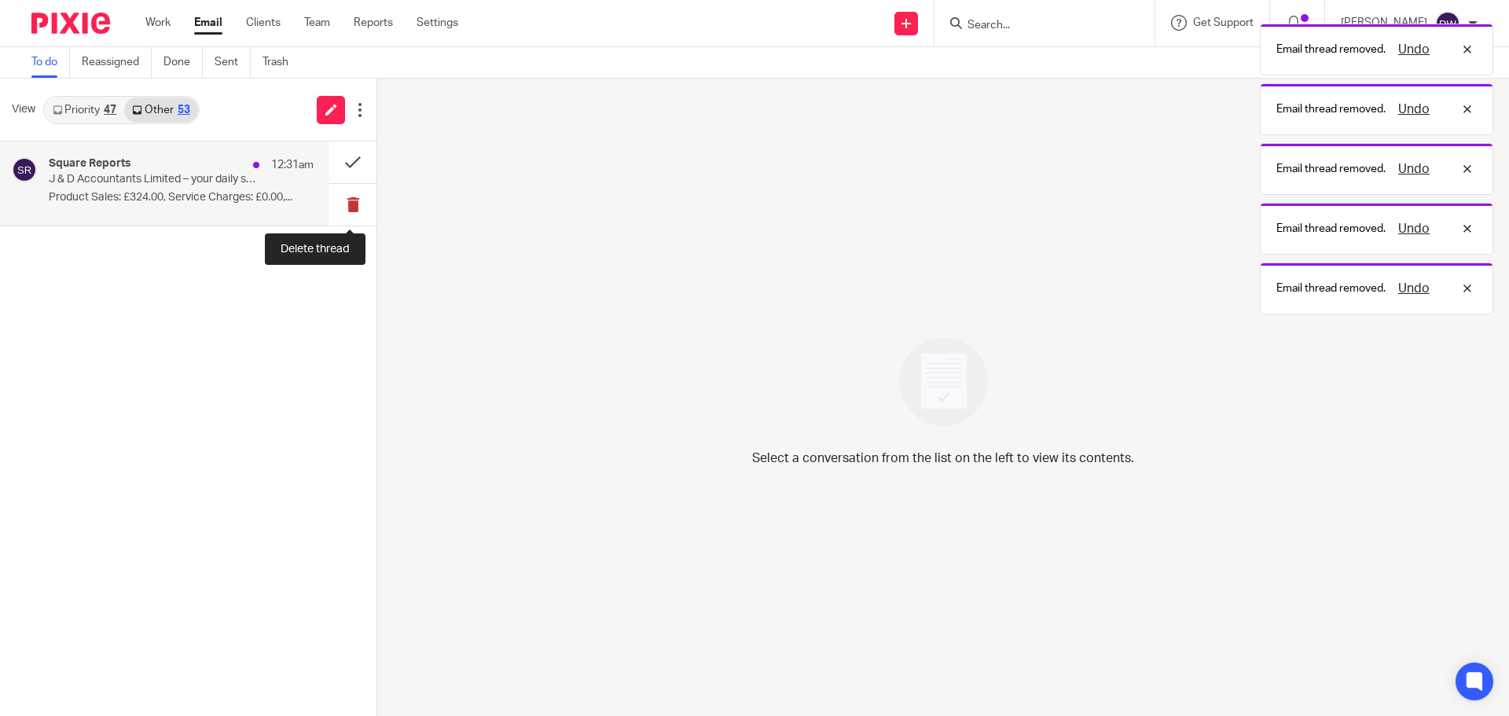
click at [350, 212] on button at bounding box center [352, 205] width 47 height 42
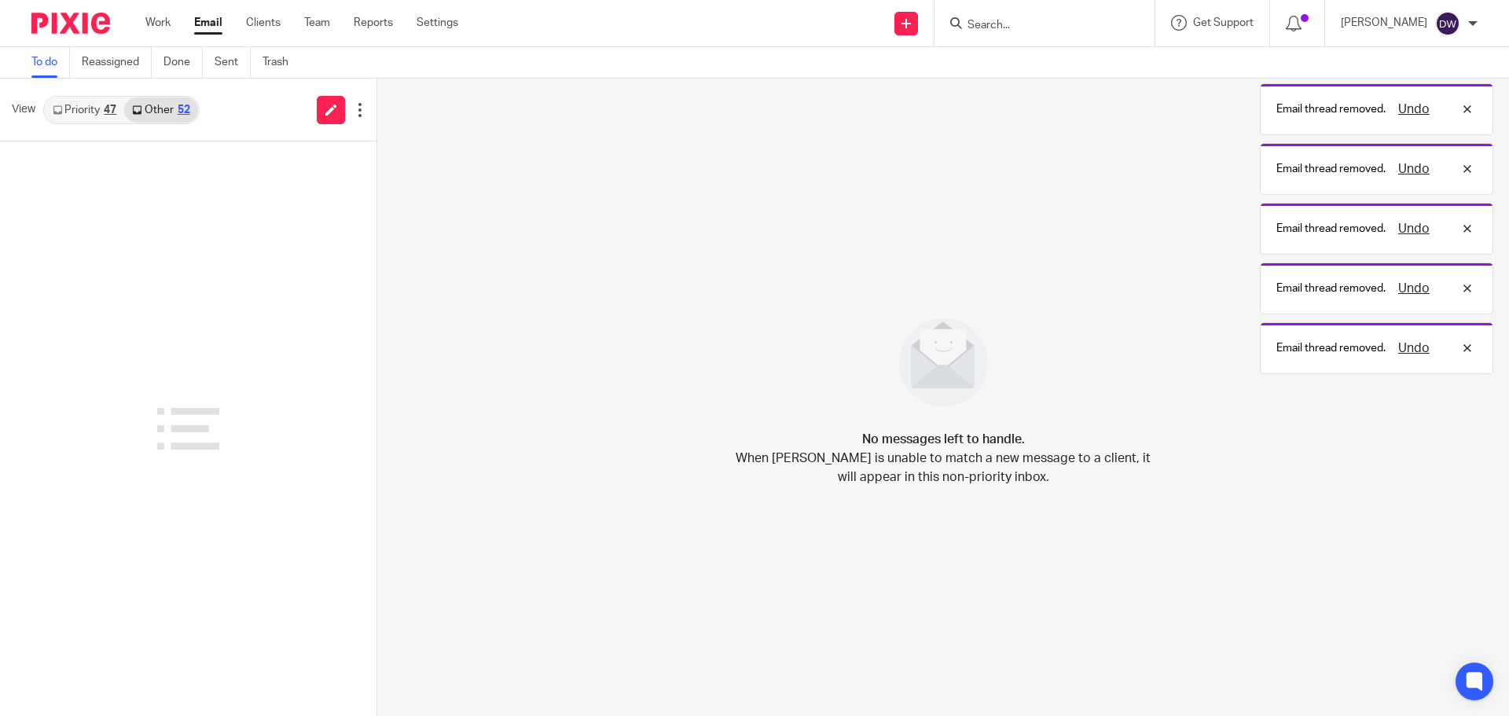
click at [111, 110] on div "47" at bounding box center [110, 109] width 13 height 11
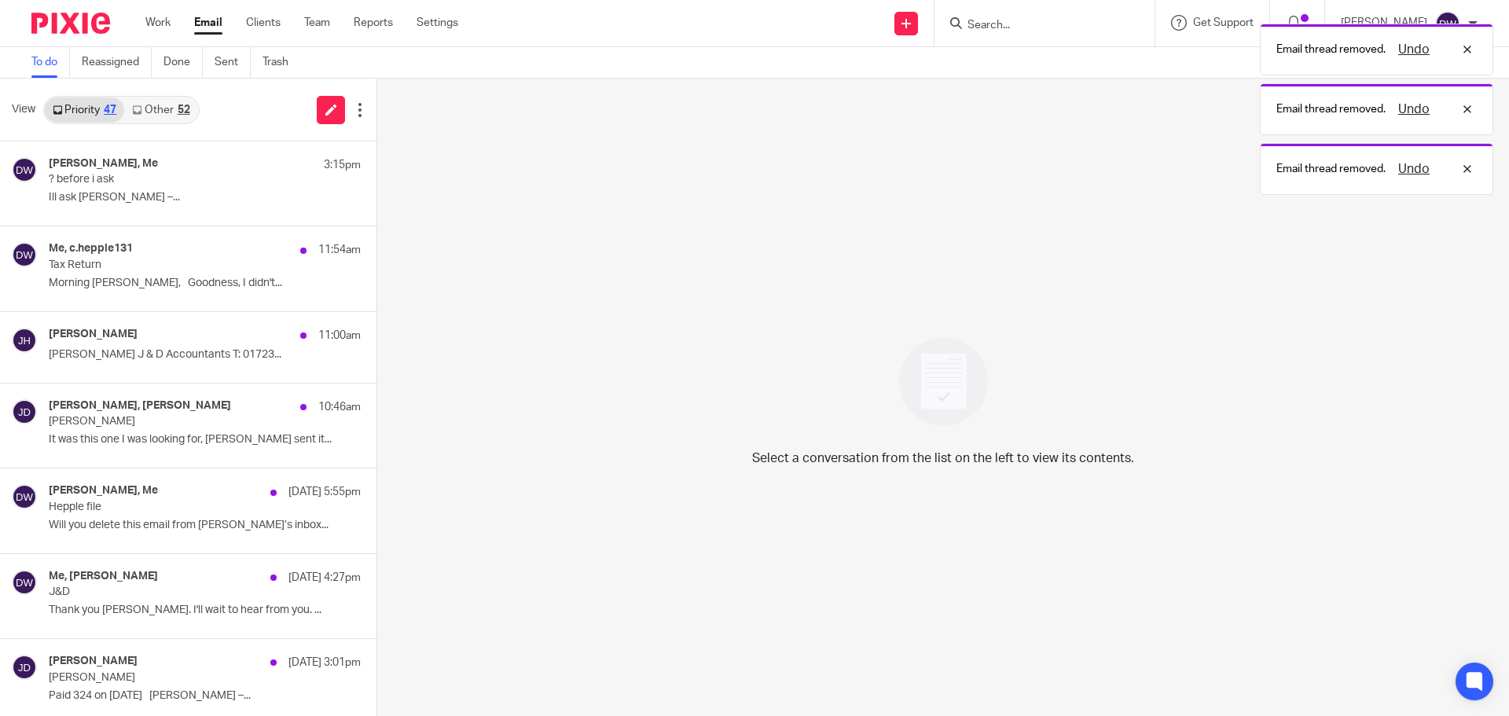
click at [128, 110] on link "Other 52" at bounding box center [160, 109] width 73 height 25
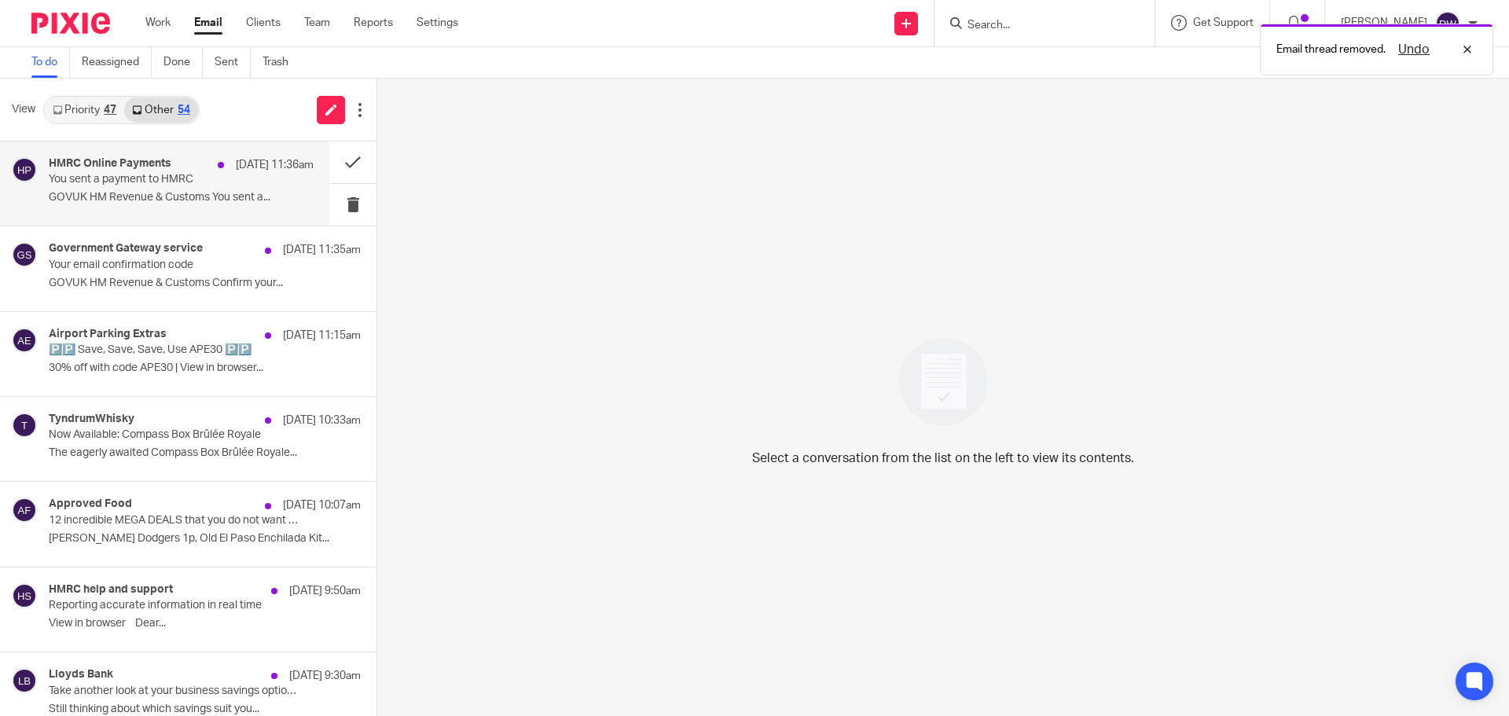
click at [185, 207] on div "HMRC Online Payments [DATE] 11:36am You sent a payment to HMRC GOVUK HM Revenue…" at bounding box center [181, 183] width 265 height 53
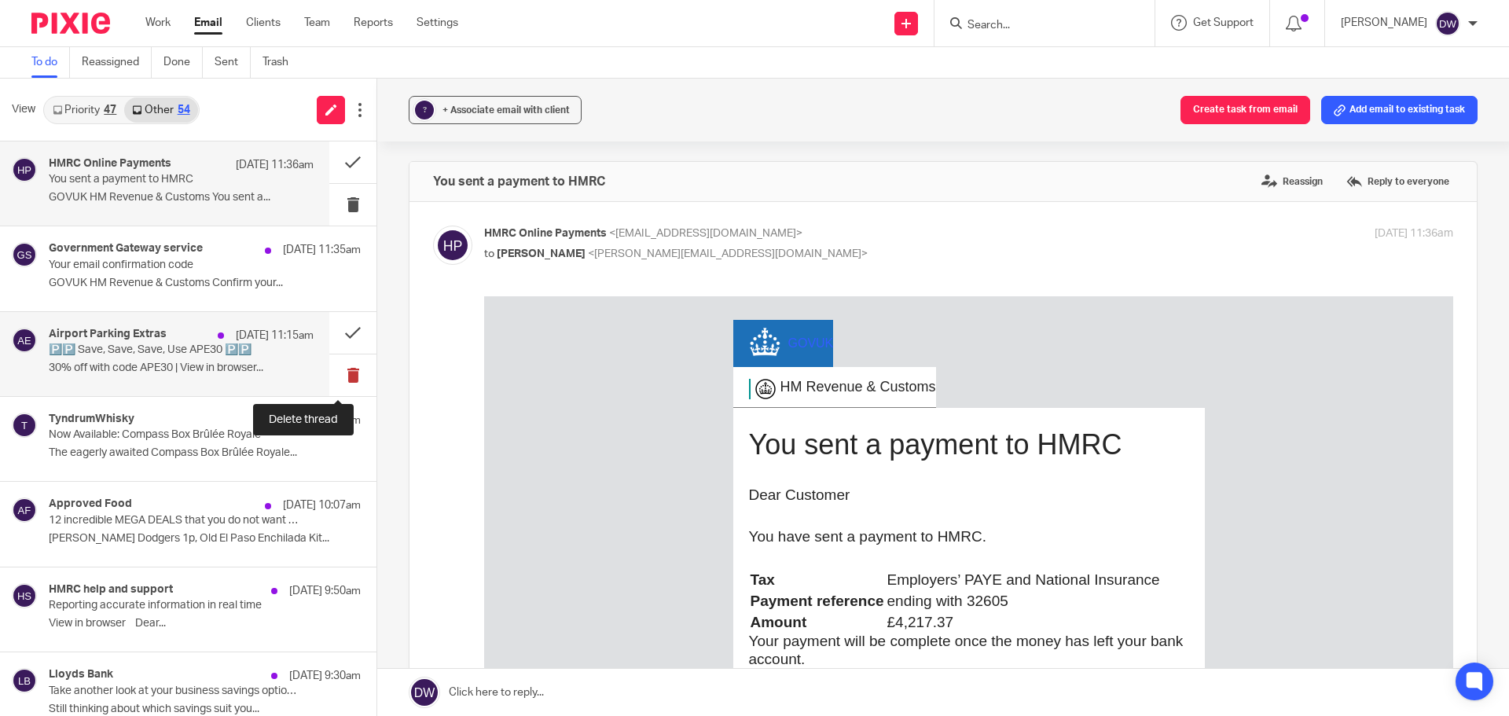
click at [350, 379] on button at bounding box center [352, 375] width 47 height 42
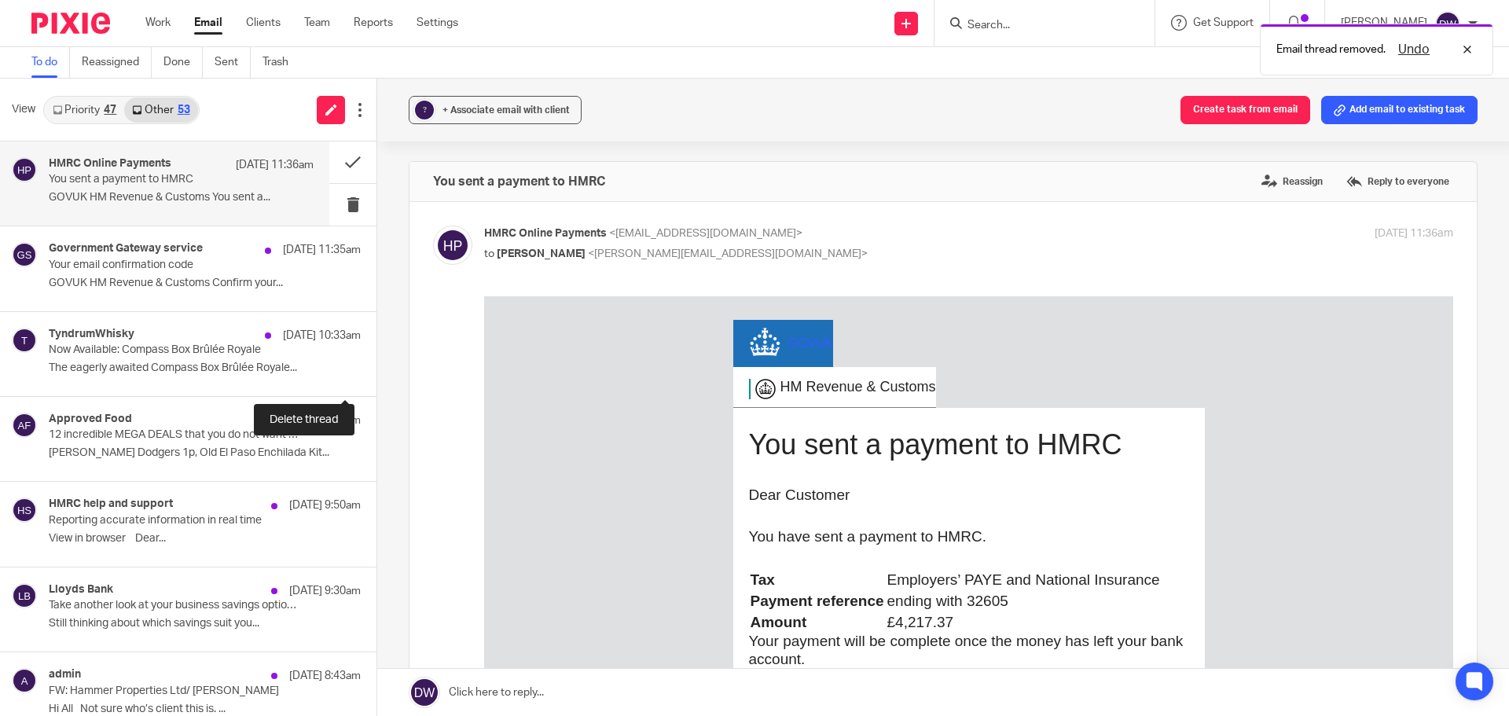
click at [376, 379] on button at bounding box center [382, 375] width 13 height 42
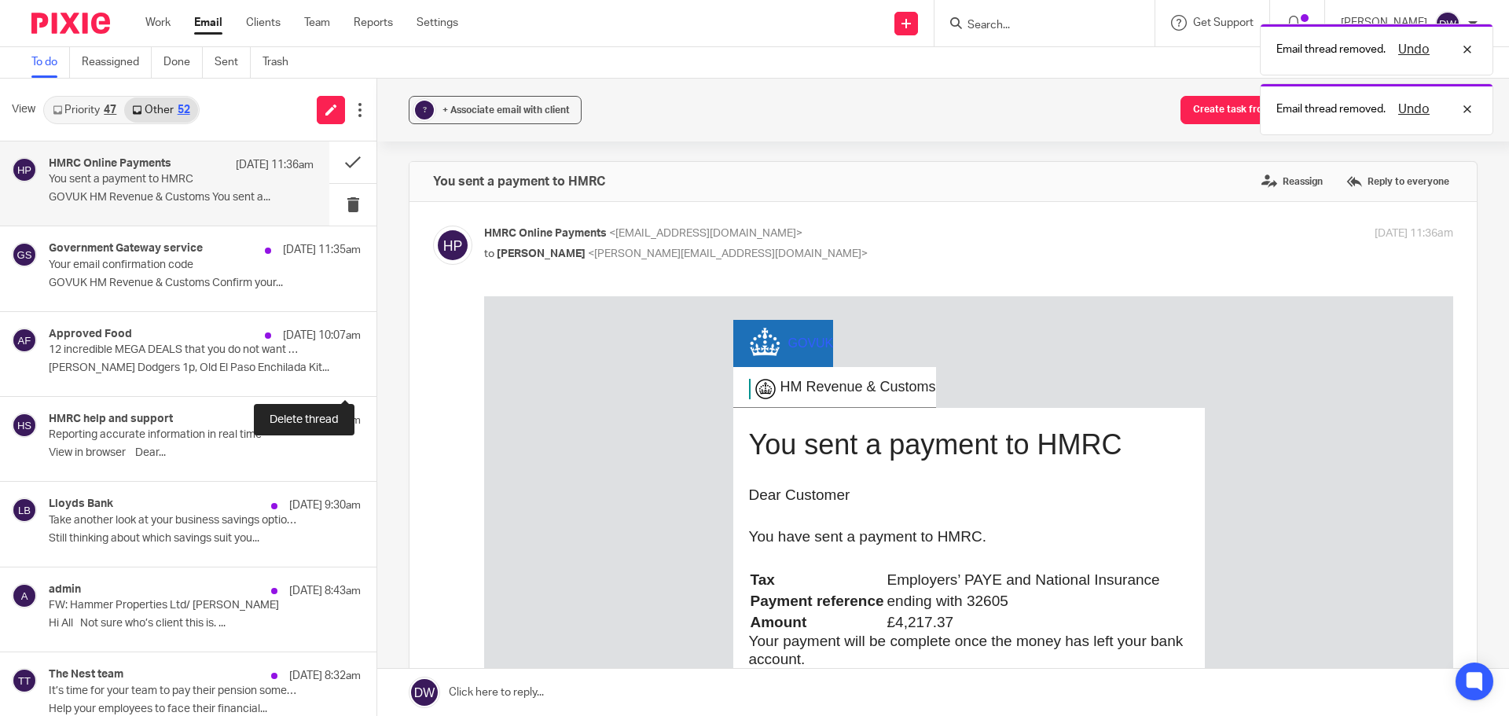
click at [376, 379] on button at bounding box center [382, 375] width 13 height 42
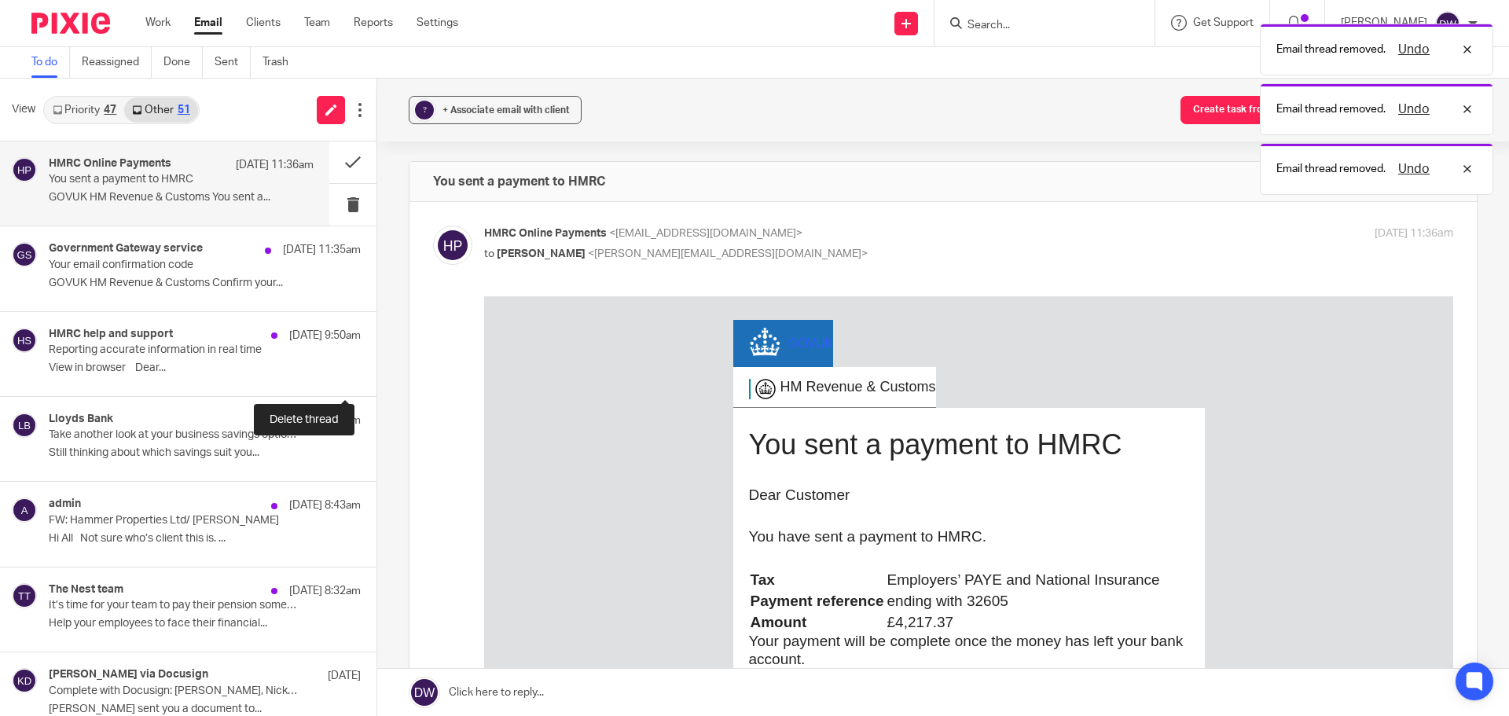
click at [376, 379] on button at bounding box center [382, 375] width 13 height 42
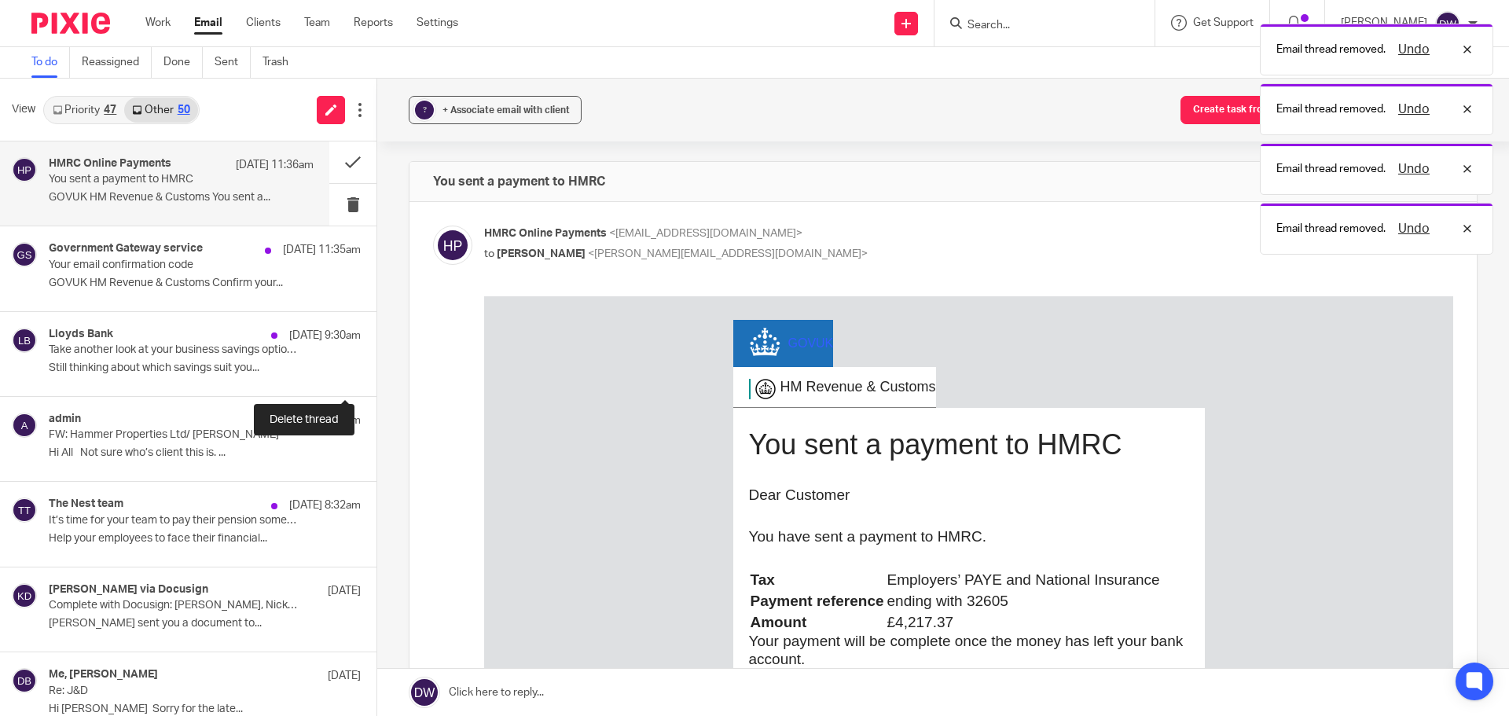
click at [376, 379] on button at bounding box center [382, 375] width 13 height 42
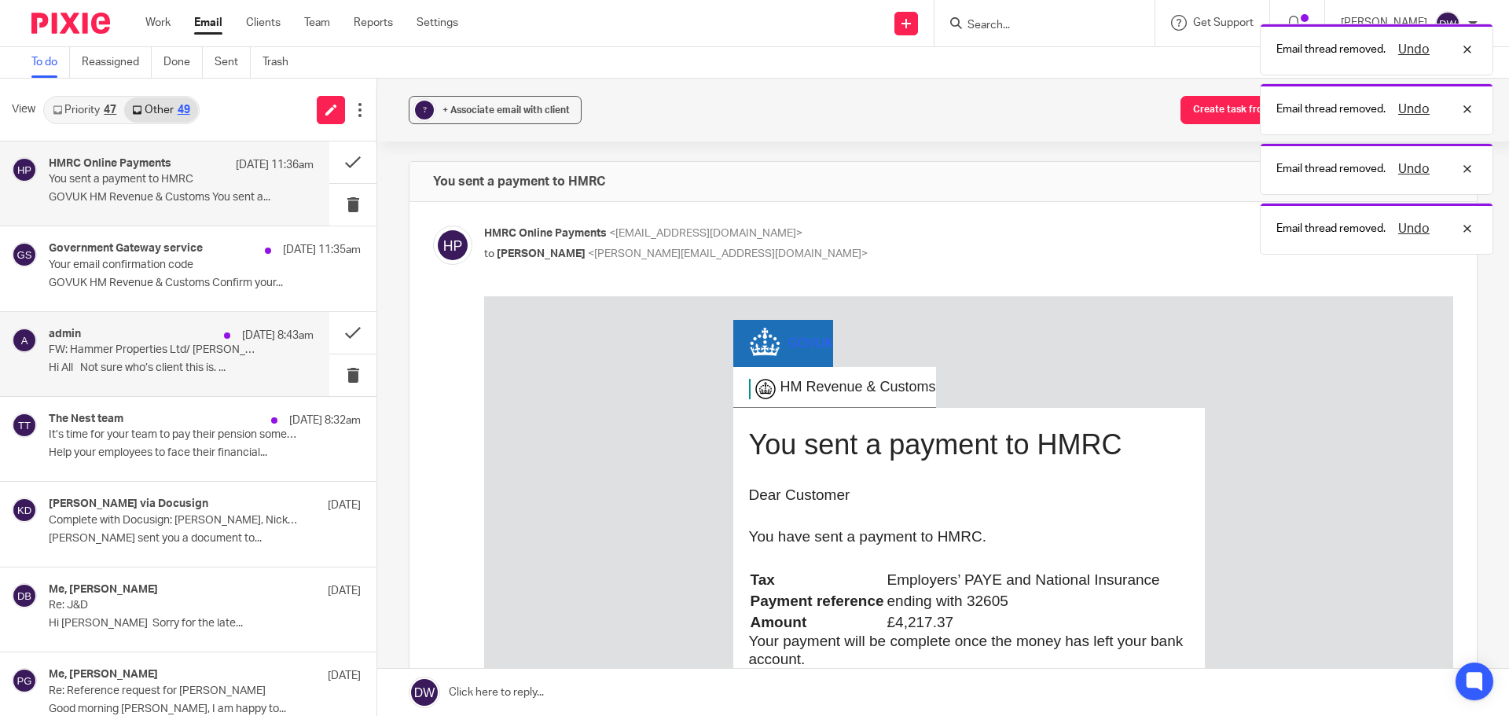
click at [176, 345] on p "FW: Hammer Properties Ltd/ [PERSON_NAME]" at bounding box center [155, 349] width 212 height 13
